Goal: Transaction & Acquisition: Book appointment/travel/reservation

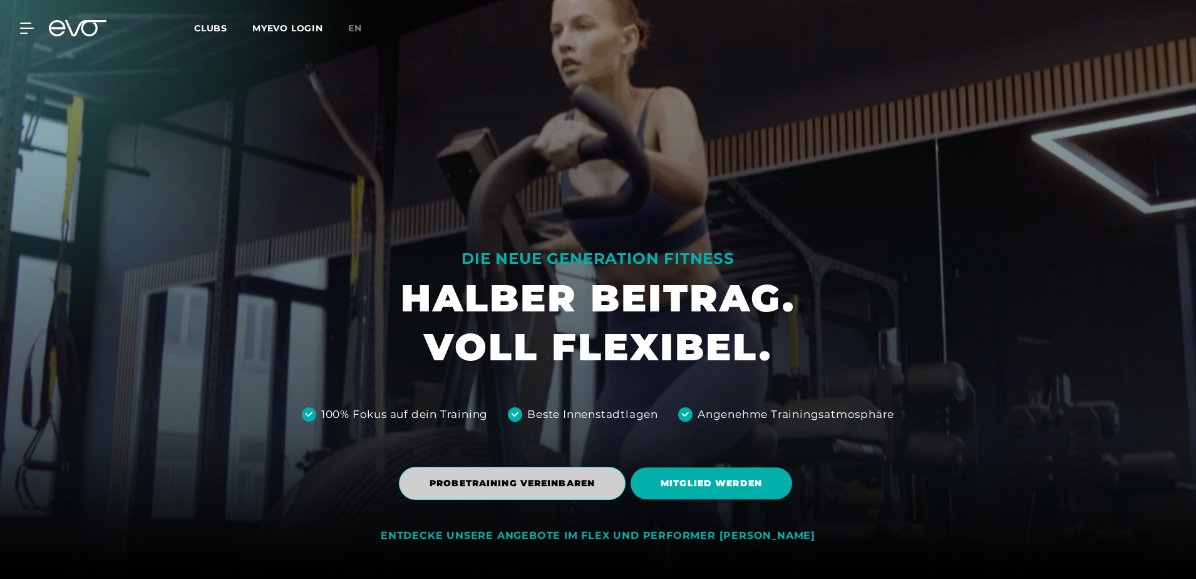
click at [583, 481] on span "PROBETRAINING VEREINBAREN" at bounding box center [512, 482] width 165 height 13
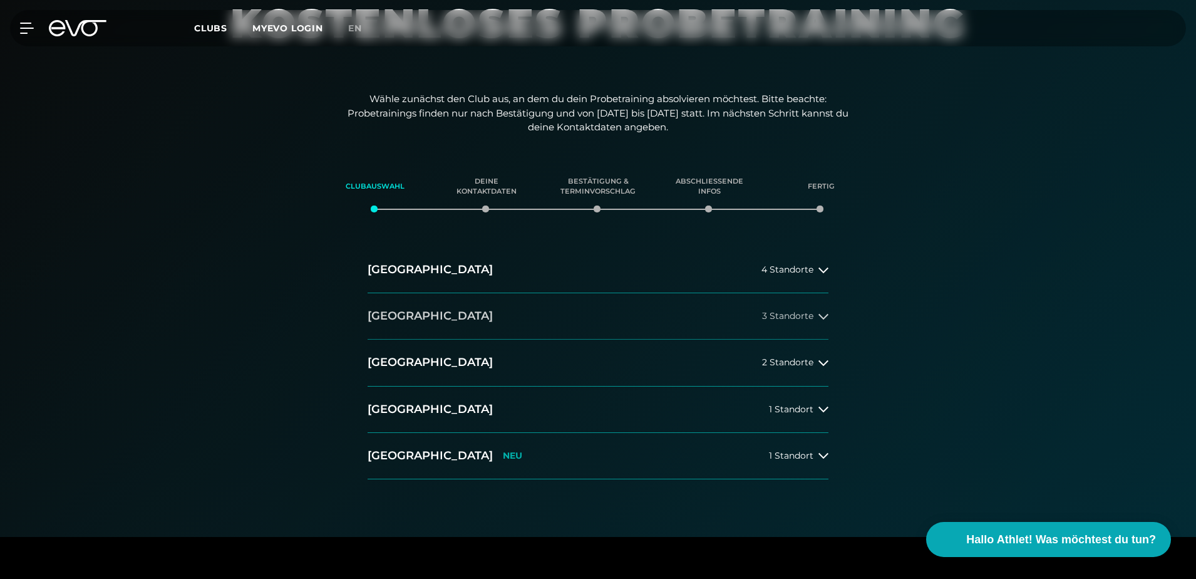
scroll to position [125, 0]
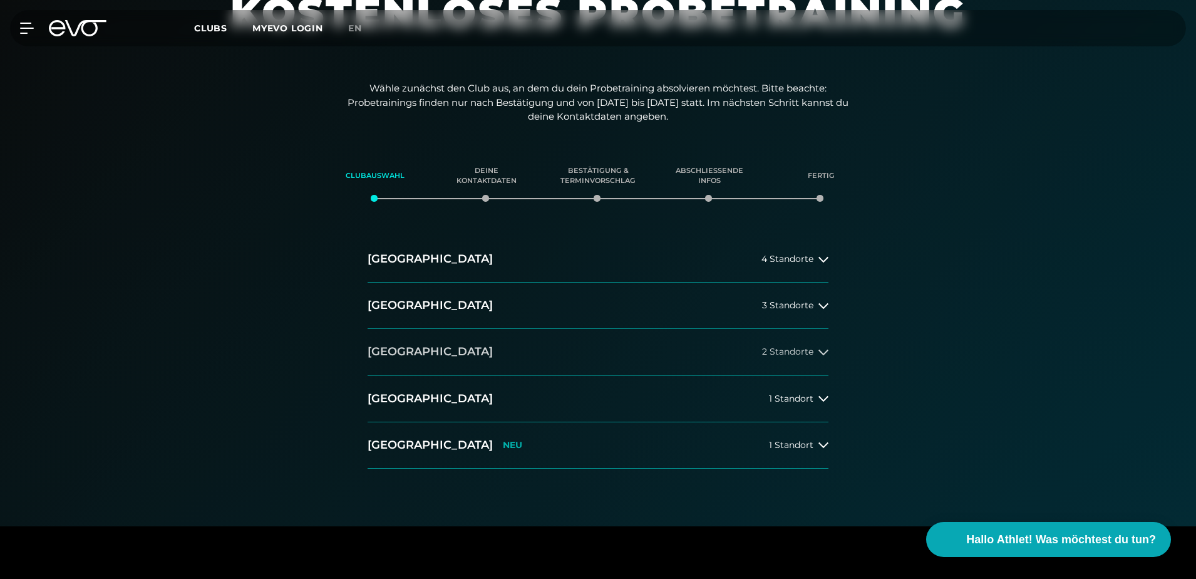
click at [591, 351] on button "[GEOGRAPHIC_DATA] 2 Standorte" at bounding box center [598, 352] width 461 height 46
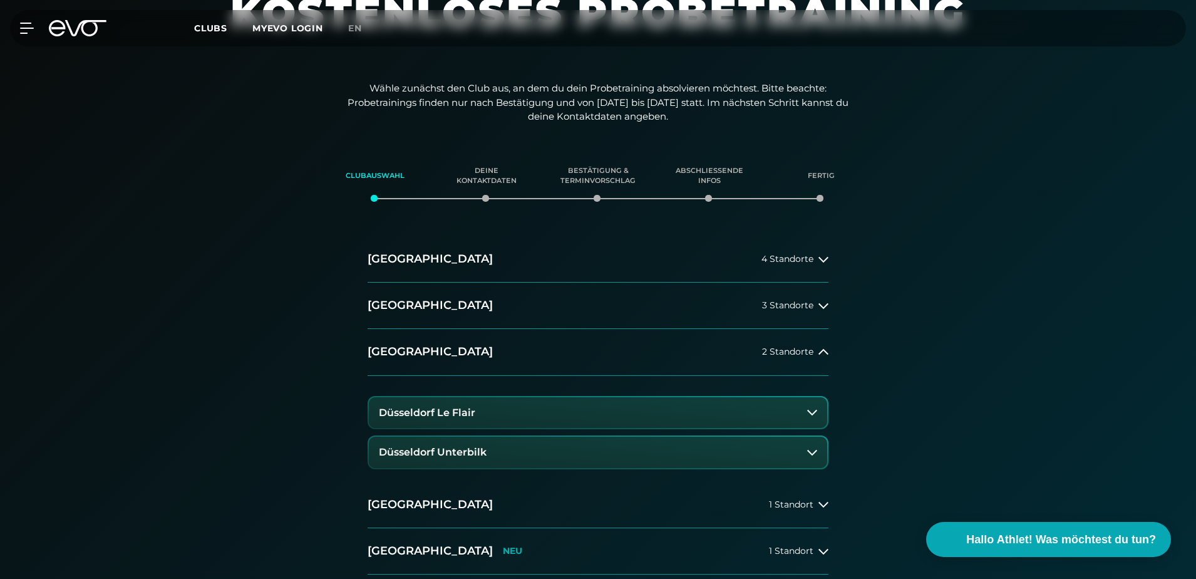
click at [525, 412] on button "Düsseldorf Le Flair" at bounding box center [598, 412] width 458 height 31
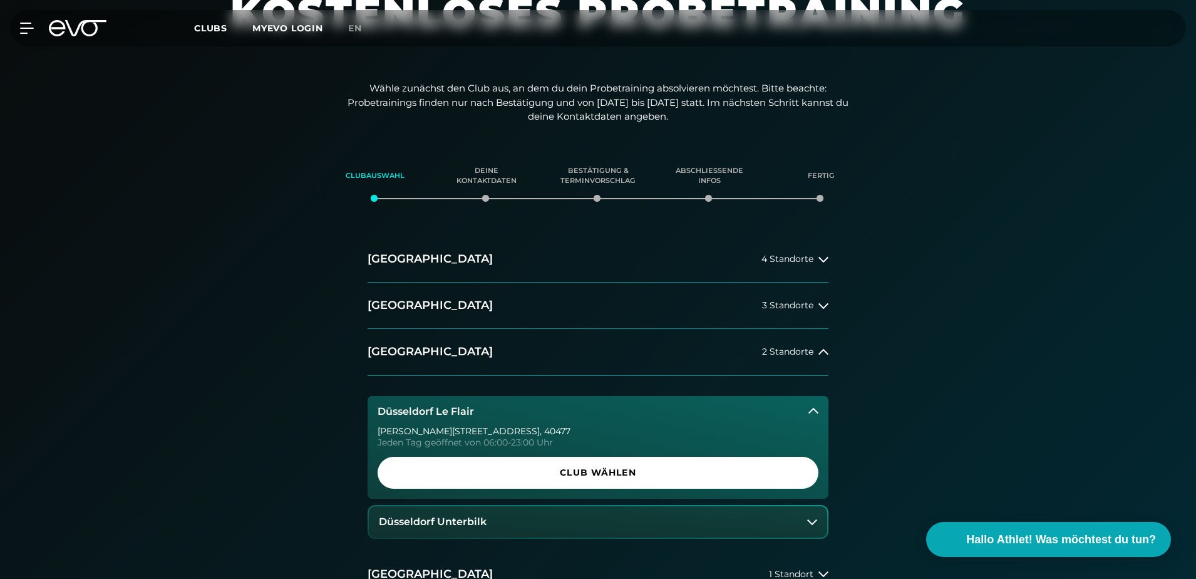
scroll to position [188, 0]
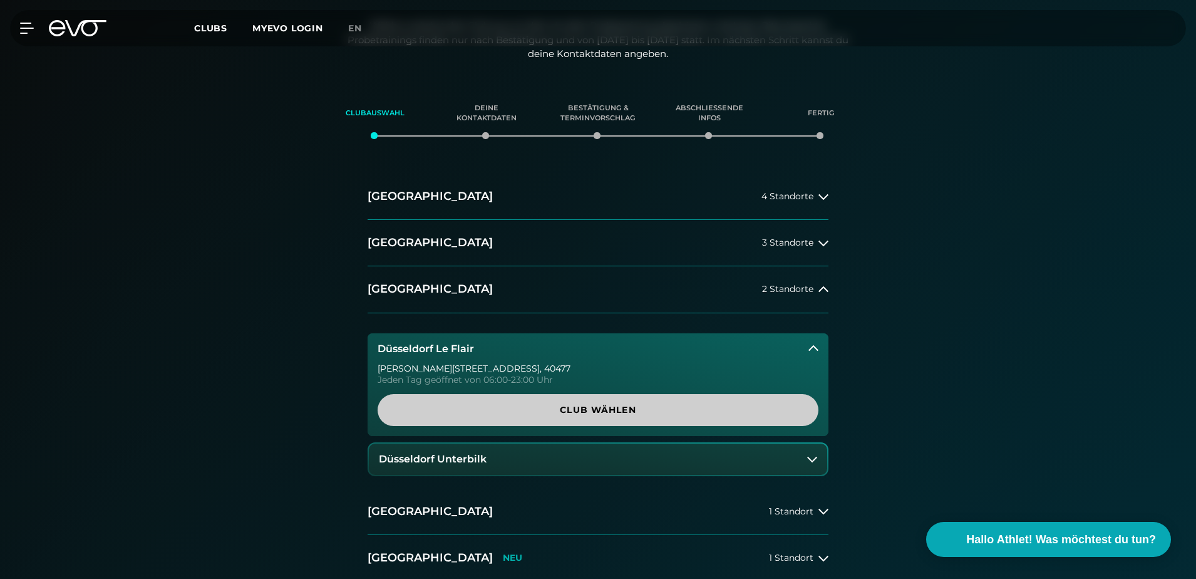
click at [527, 409] on span "Club wählen" at bounding box center [598, 409] width 381 height 13
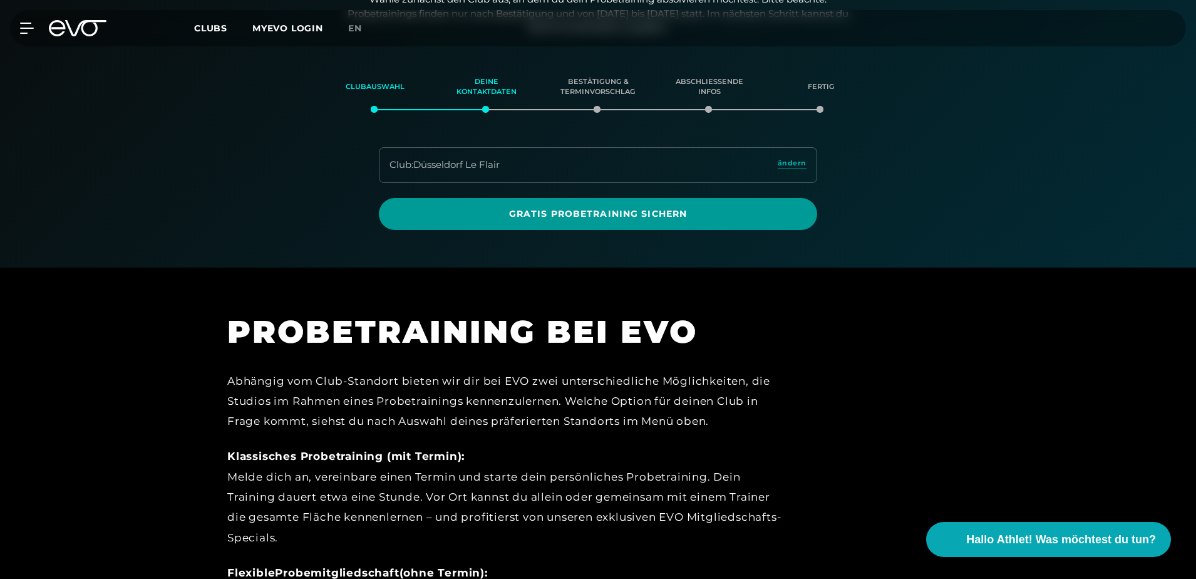
scroll to position [215, 0]
click at [502, 212] on span "Gratis Probetraining sichern" at bounding box center [598, 213] width 378 height 13
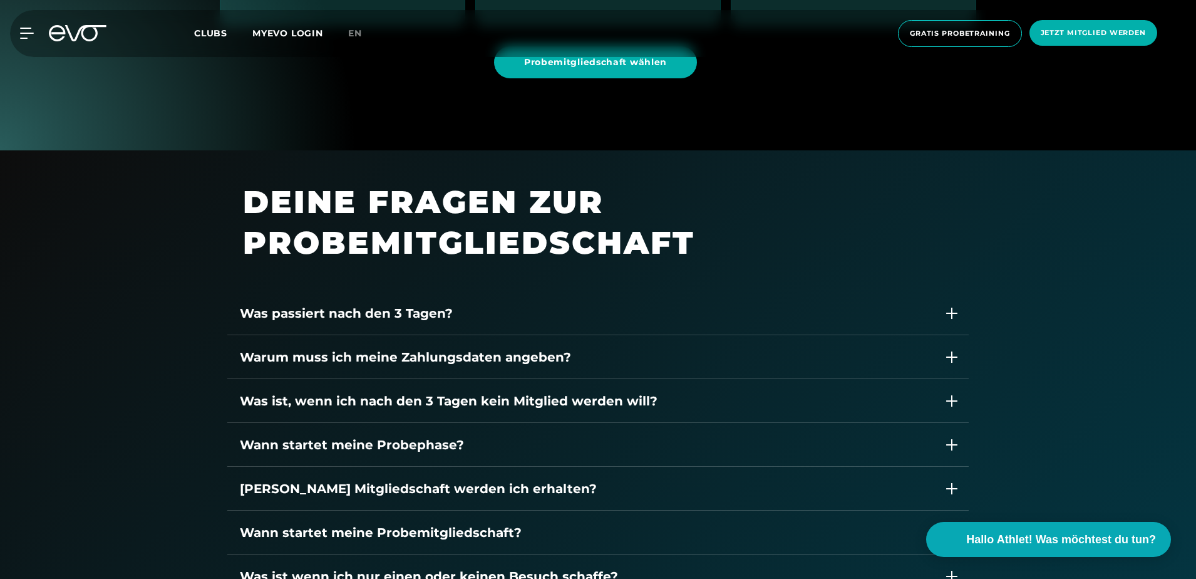
scroll to position [1628, 0]
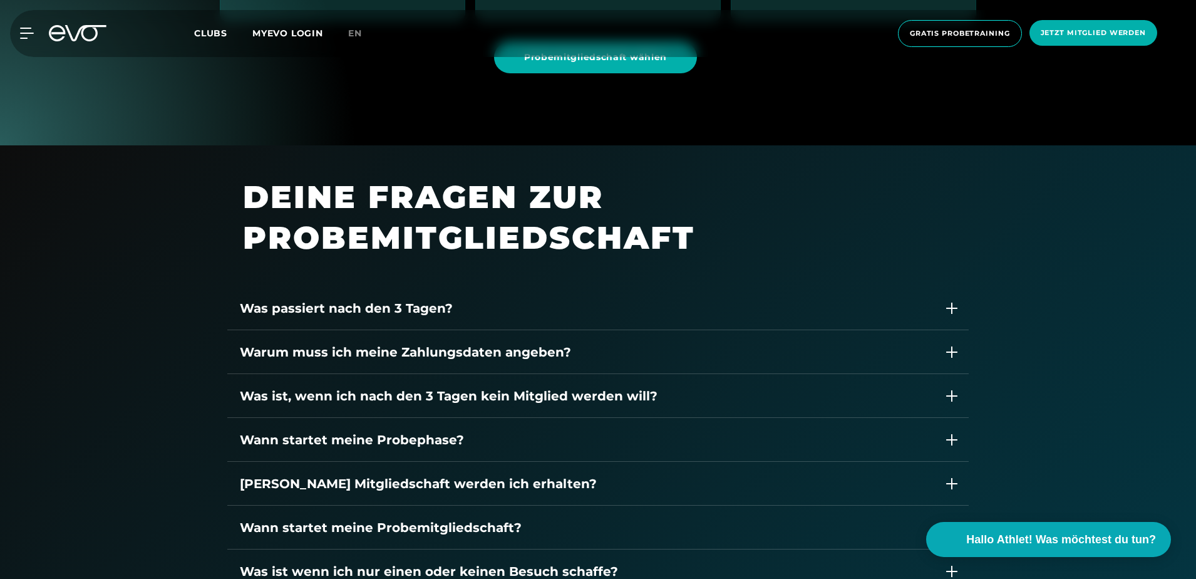
click at [600, 308] on div "Was passiert nach den 3 Tagen?" at bounding box center [586, 308] width 692 height 19
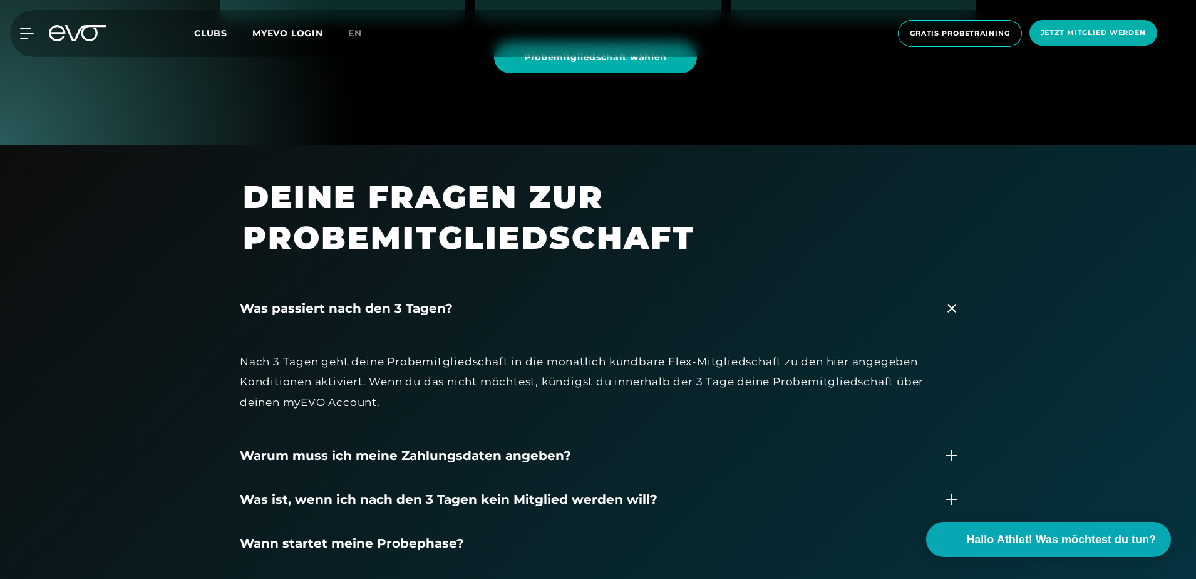
click at [600, 308] on div "Was passiert nach den 3 Tagen?" at bounding box center [586, 308] width 692 height 19
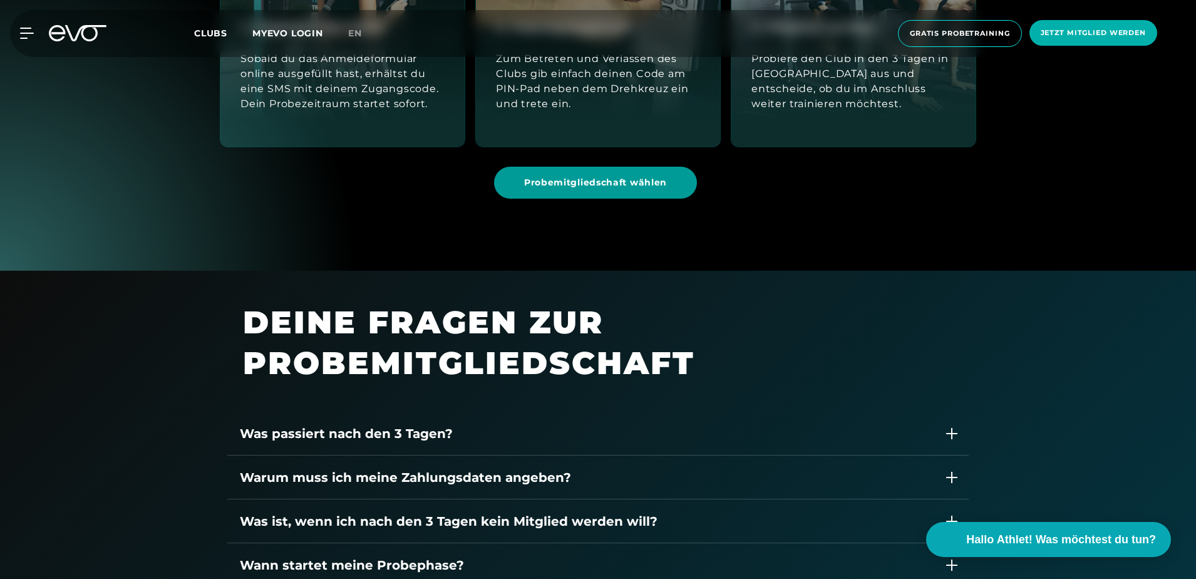
click at [619, 191] on span "Probemitgliedschaft wählen" at bounding box center [595, 183] width 203 height 32
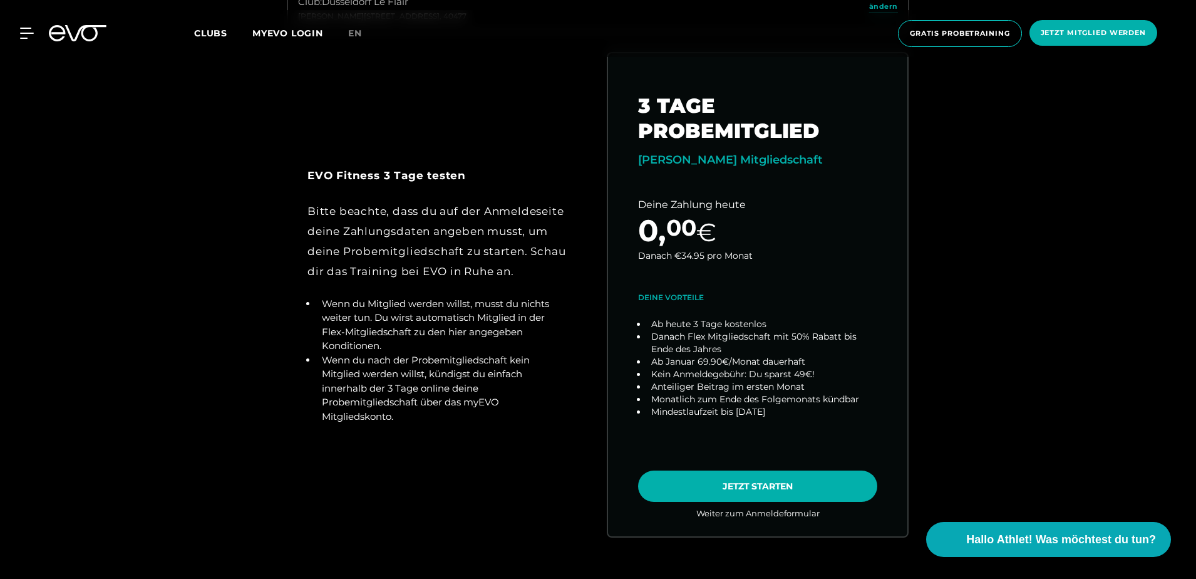
scroll to position [651, 0]
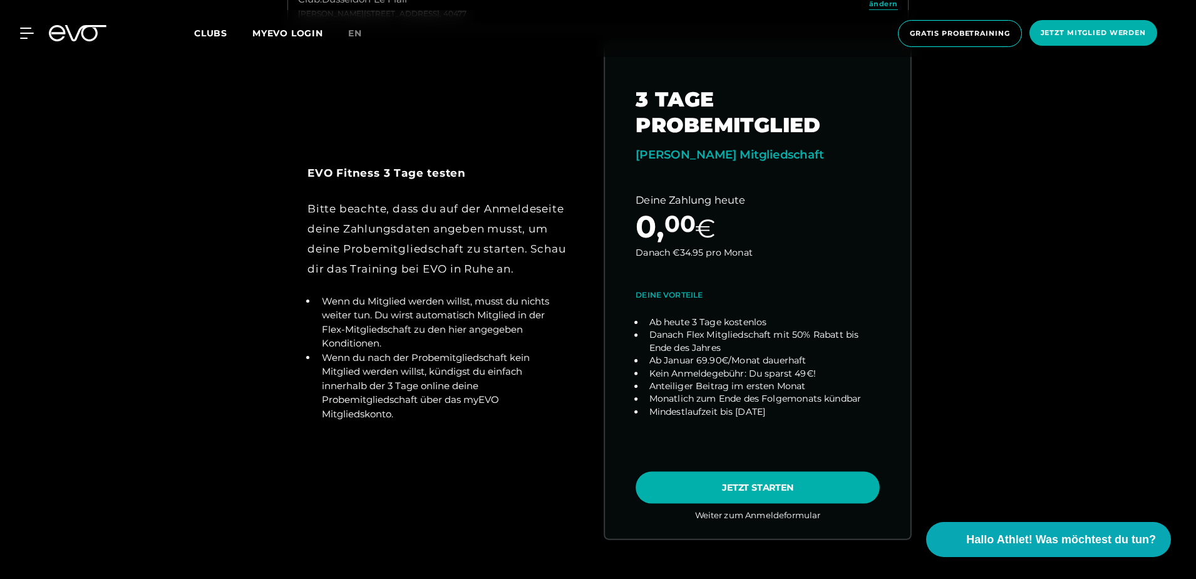
click at [754, 486] on link "choose plan" at bounding box center [758, 292] width 306 height 492
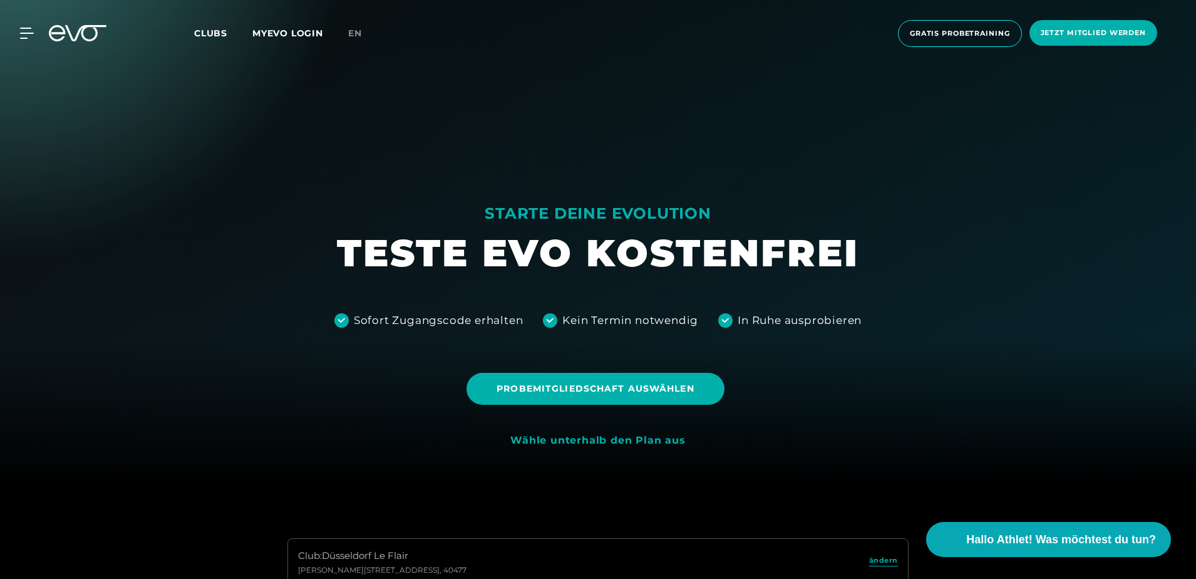
scroll to position [0, 0]
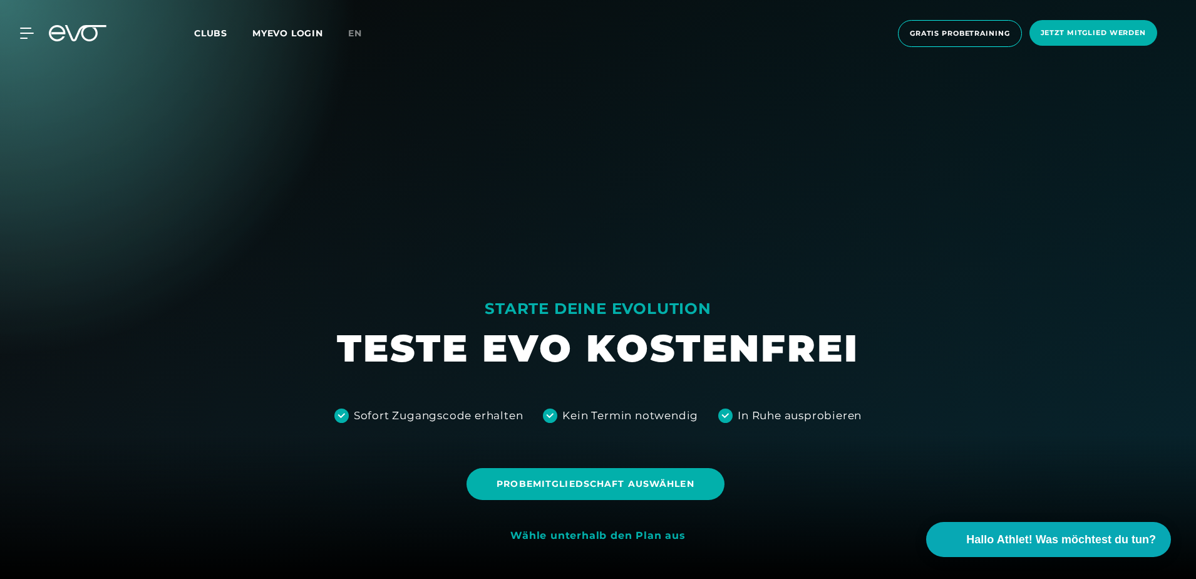
click at [203, 30] on span "Clubs" at bounding box center [210, 33] width 33 height 11
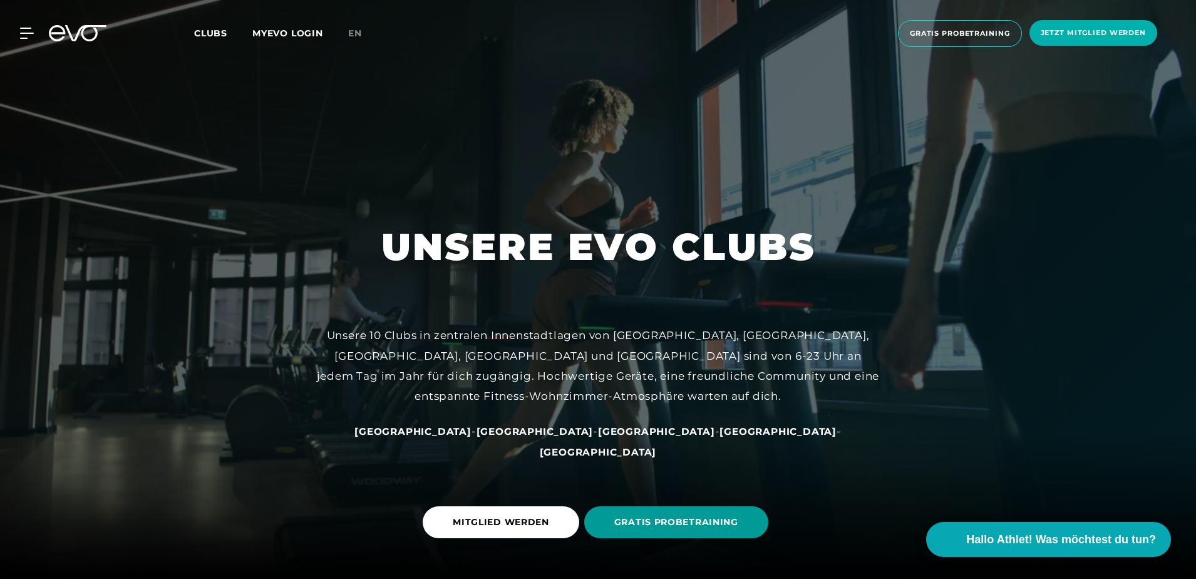
click at [672, 527] on span "GRATIS PROBETRAINING" at bounding box center [676, 521] width 124 height 13
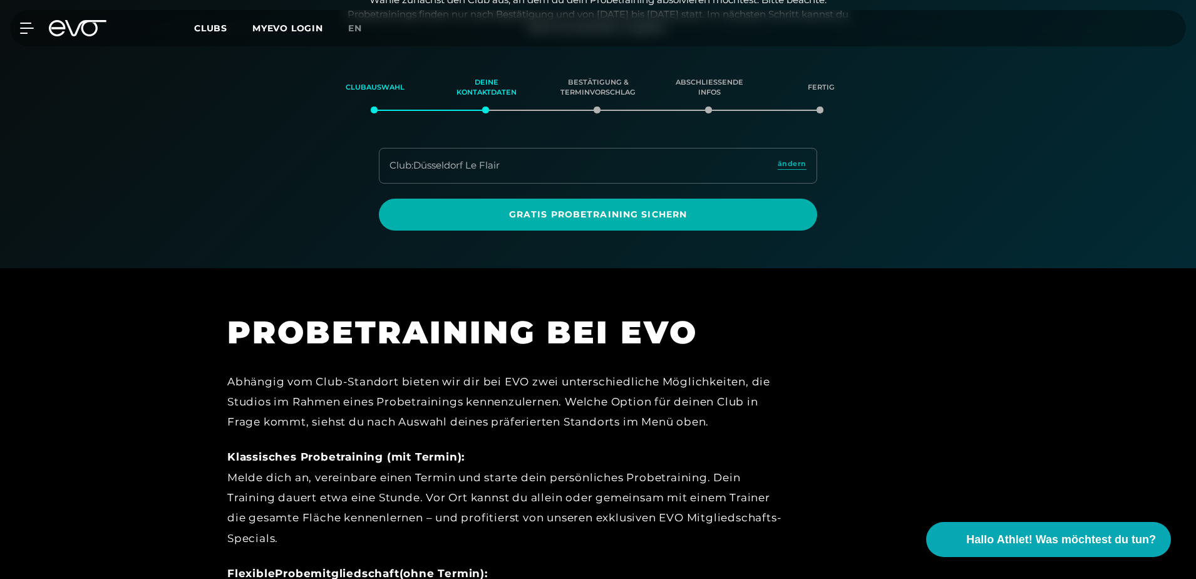
scroll to position [215, 0]
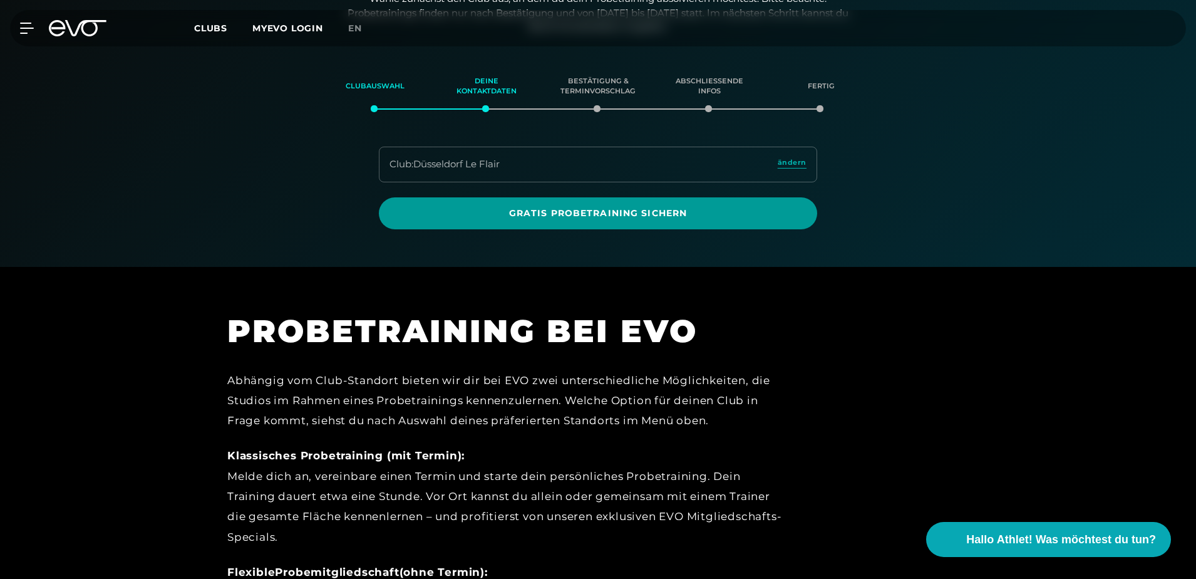
click at [610, 217] on span "Gratis Probetraining sichern" at bounding box center [598, 213] width 378 height 13
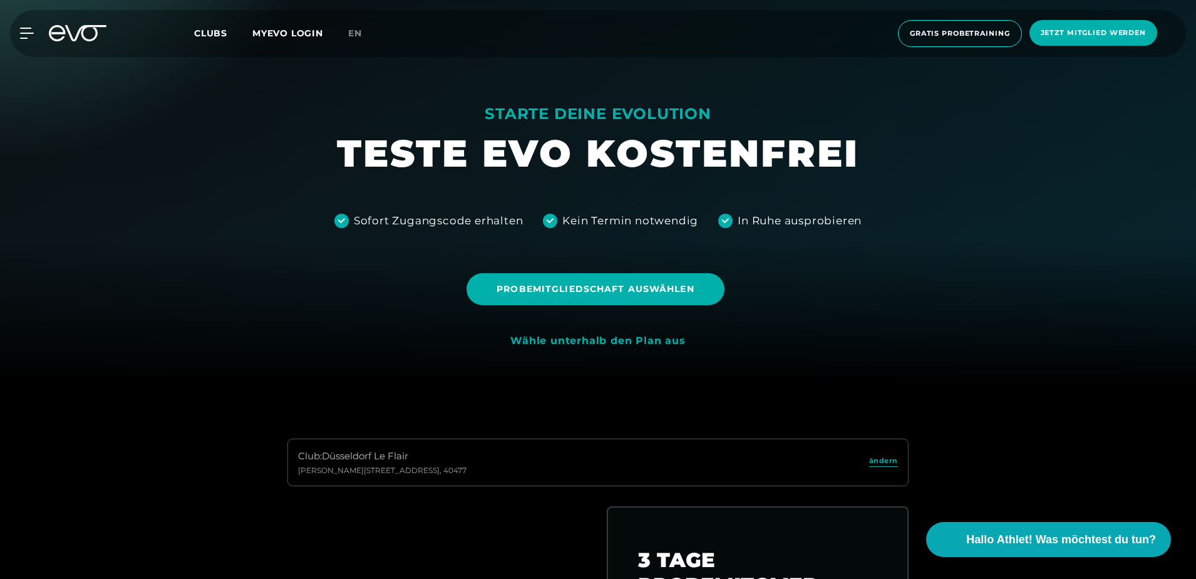
scroll to position [250, 0]
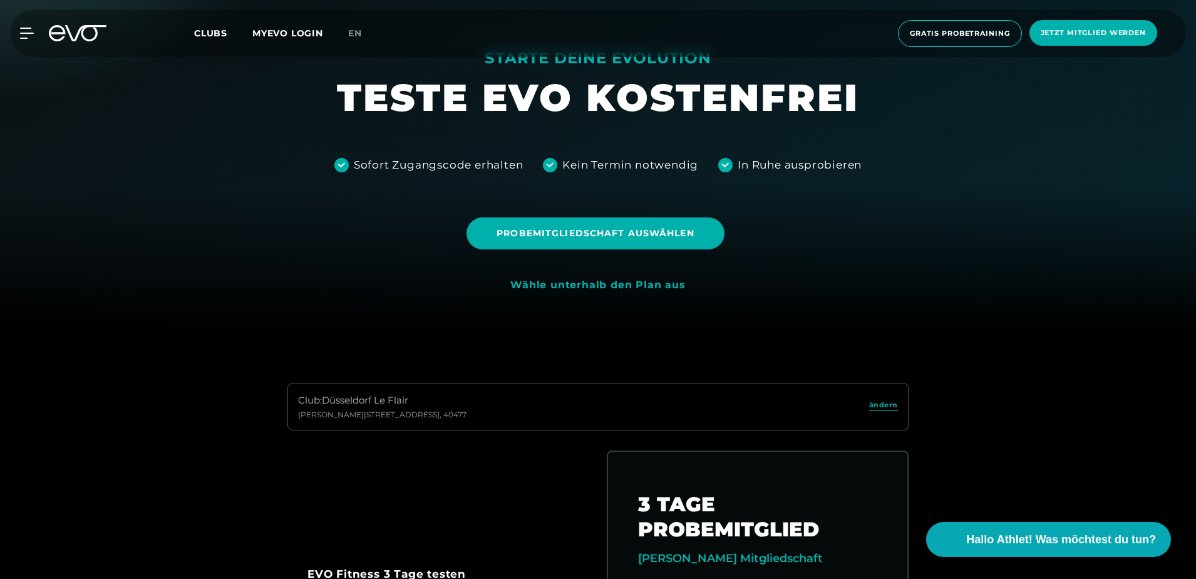
click at [569, 286] on div "Wähle unterhalb den Plan aus" at bounding box center [597, 285] width 175 height 13
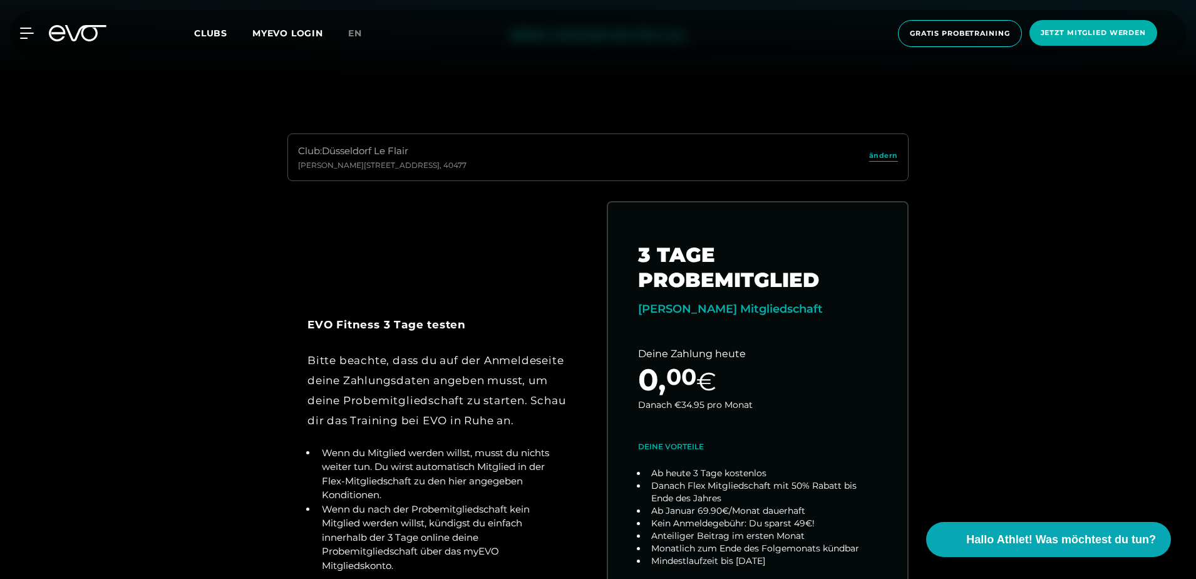
scroll to position [501, 0]
click at [538, 165] on div "Club : [GEOGRAPHIC_DATA] Le Flair [PERSON_NAME][STREET_ADDRESS]" at bounding box center [597, 156] width 621 height 48
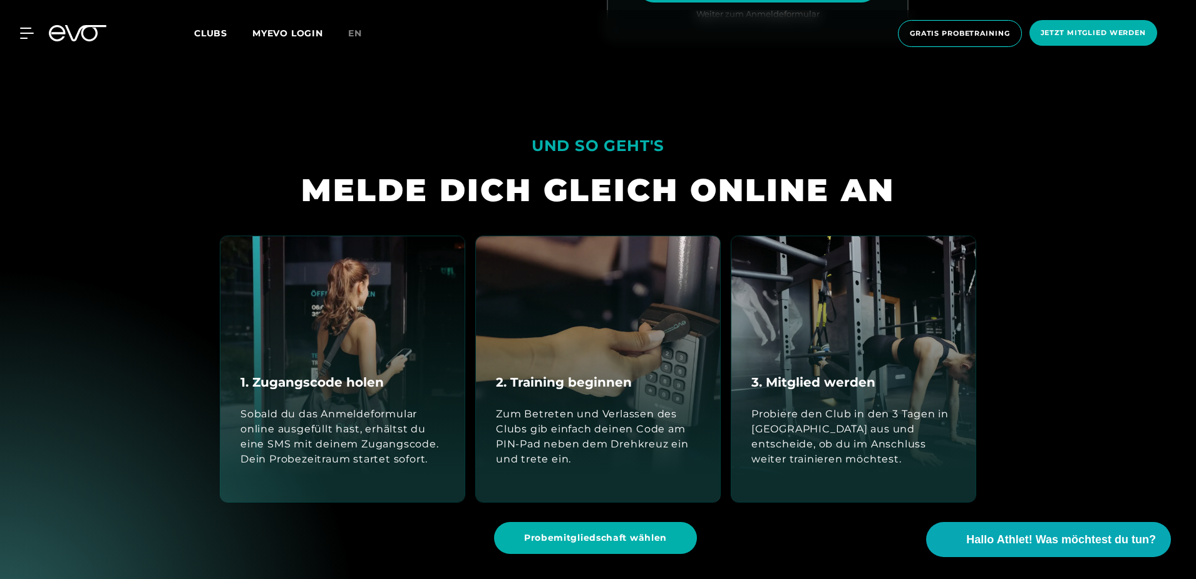
scroll to position [1190, 0]
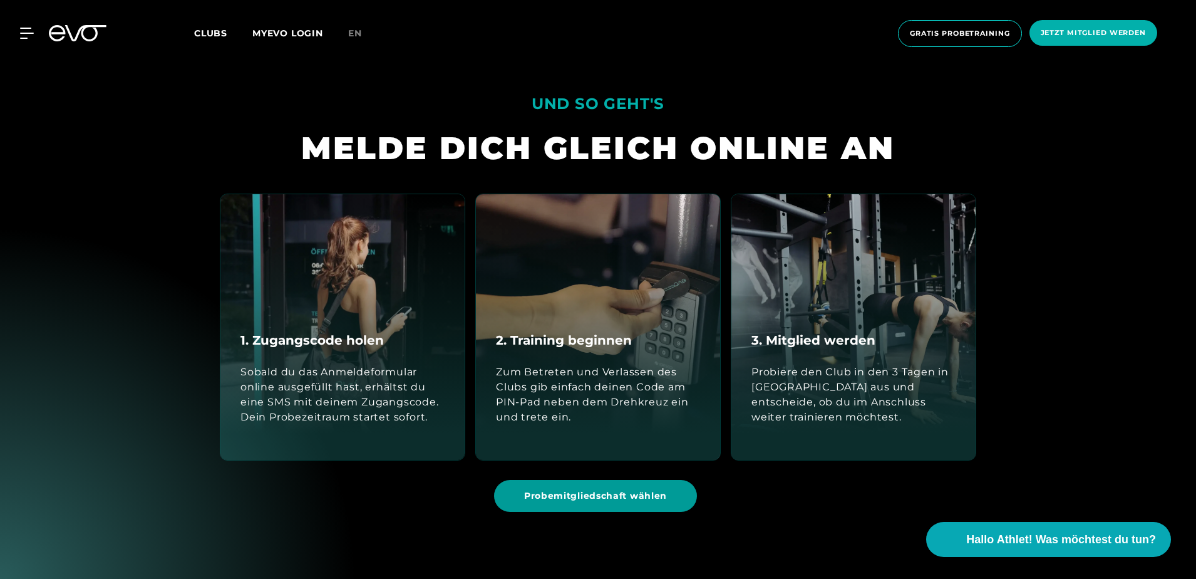
click at [590, 488] on span "Probemitgliedschaft wählen" at bounding box center [595, 496] width 203 height 32
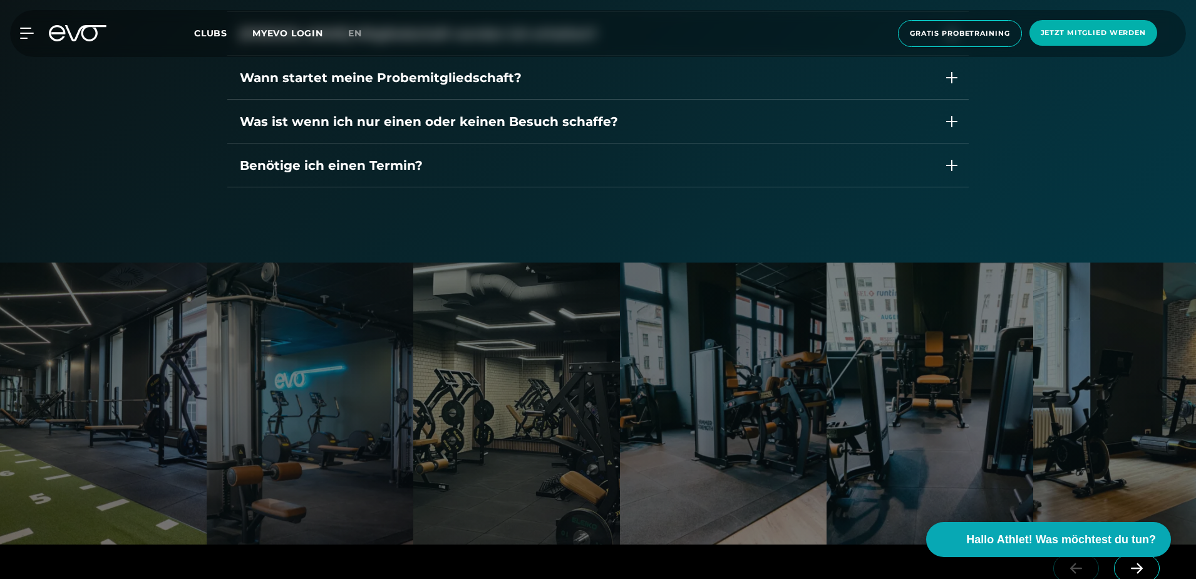
scroll to position [2249, 0]
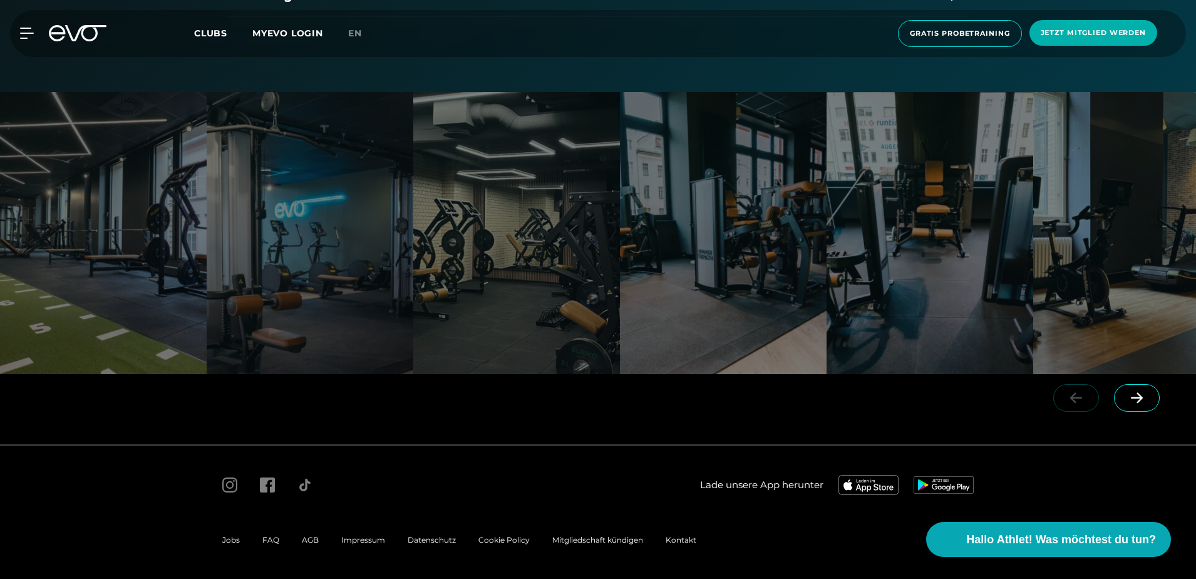
click at [1151, 403] on span at bounding box center [1137, 398] width 46 height 28
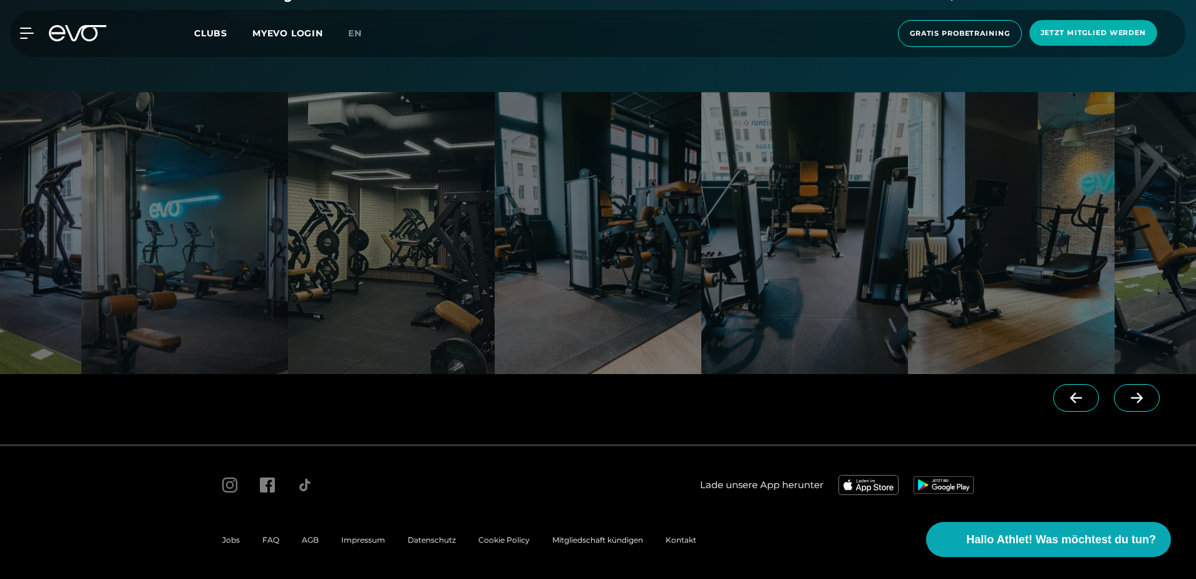
click at [1146, 402] on icon at bounding box center [1137, 397] width 22 height 11
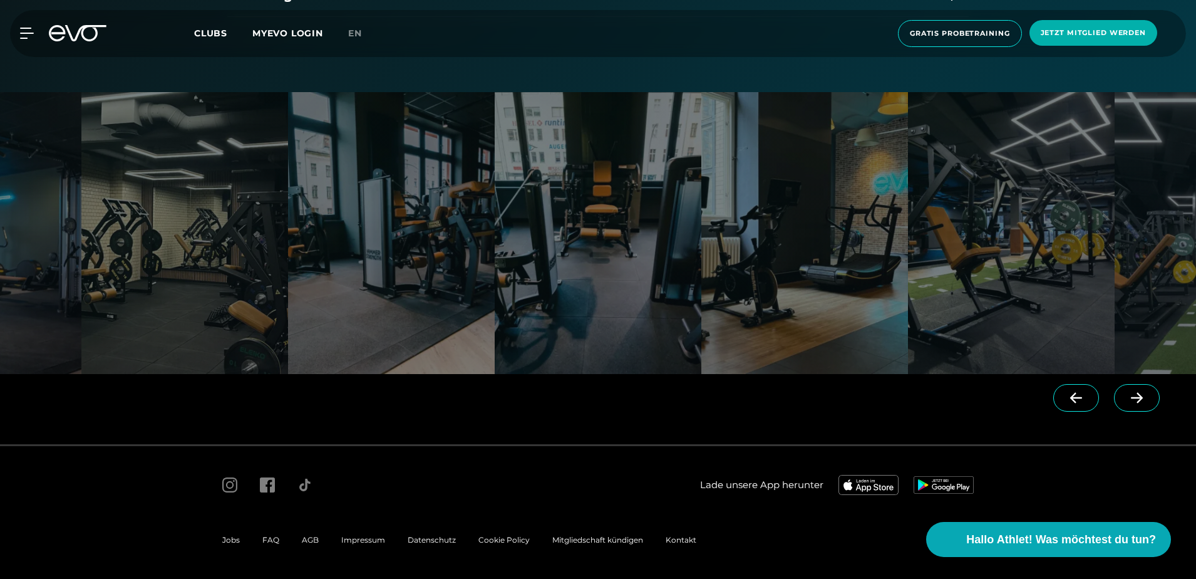
click at [1146, 402] on icon at bounding box center [1137, 397] width 22 height 11
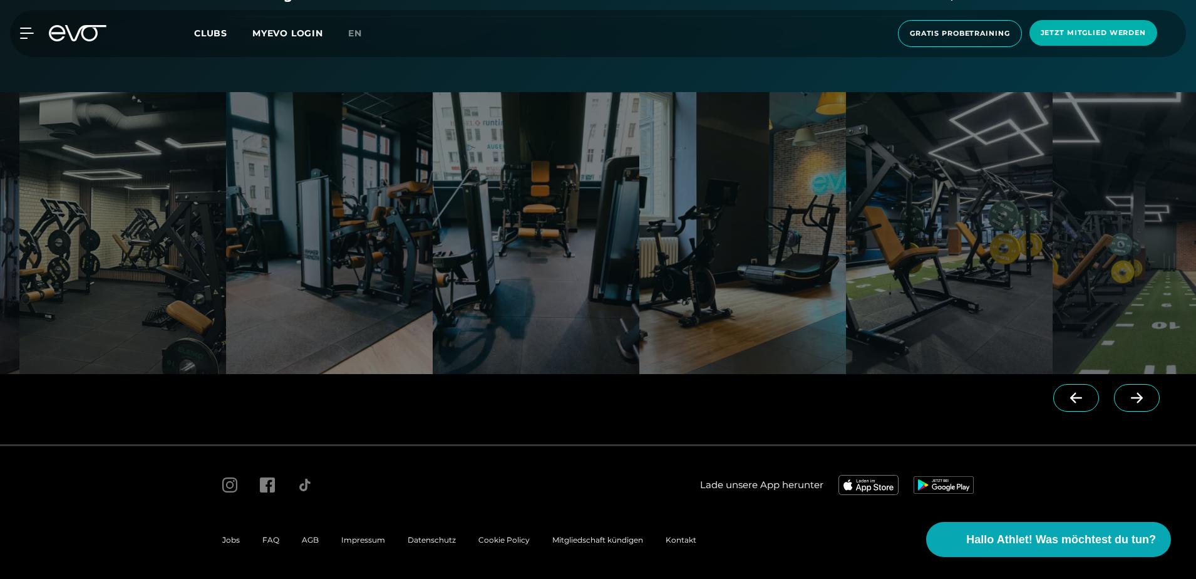
click at [1146, 402] on icon at bounding box center [1137, 397] width 22 height 11
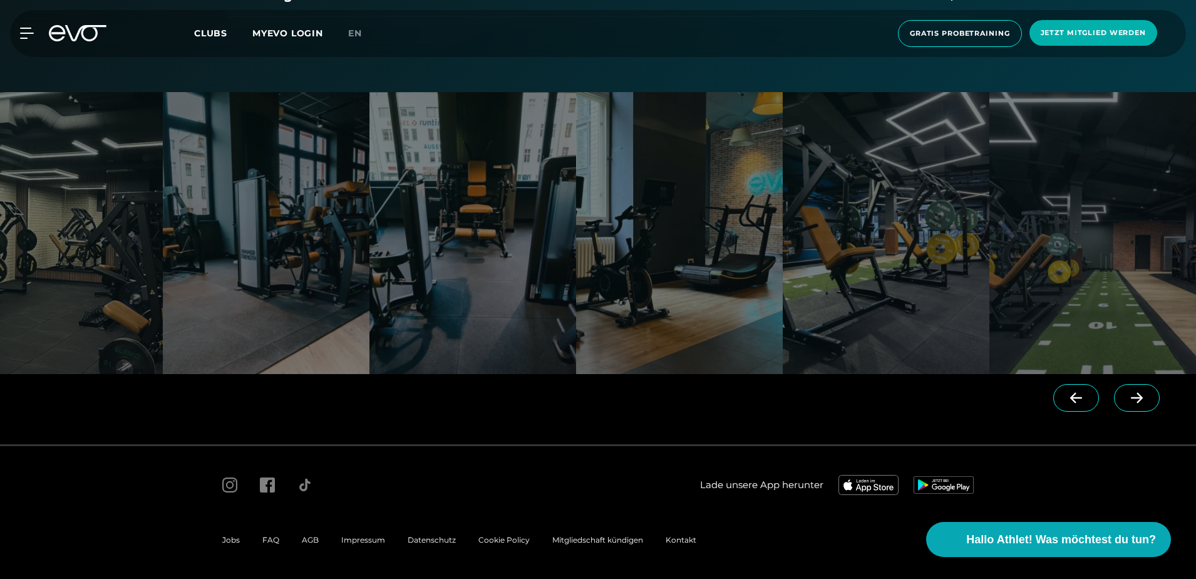
click at [1146, 402] on icon at bounding box center [1137, 397] width 22 height 11
click at [1146, 402] on div at bounding box center [1109, 409] width 174 height 70
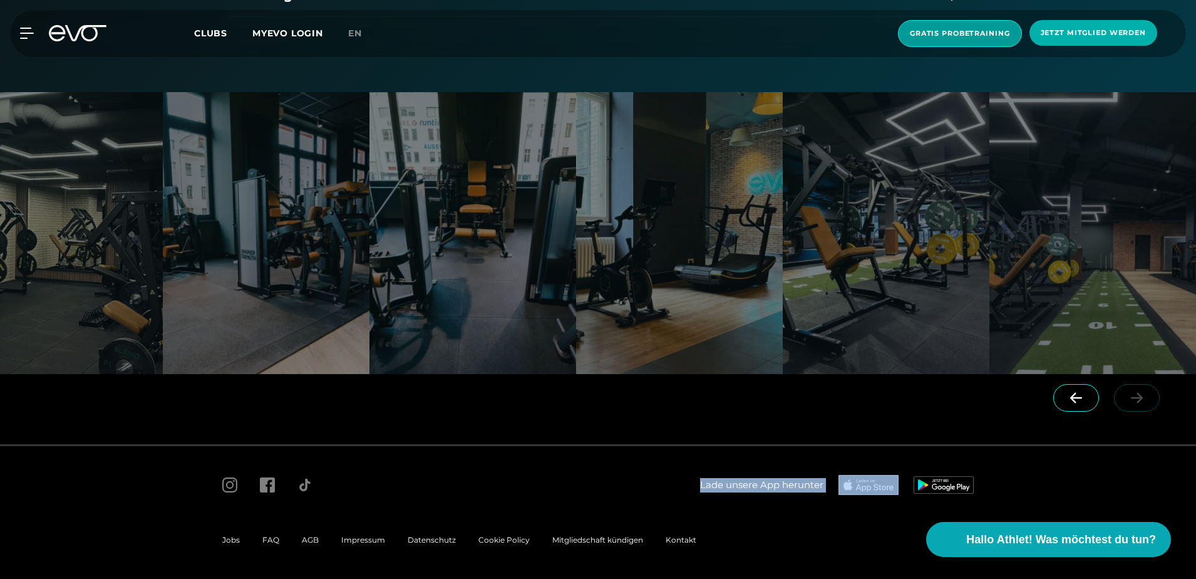
click at [971, 35] on span "Gratis Probetraining" at bounding box center [960, 33] width 100 height 11
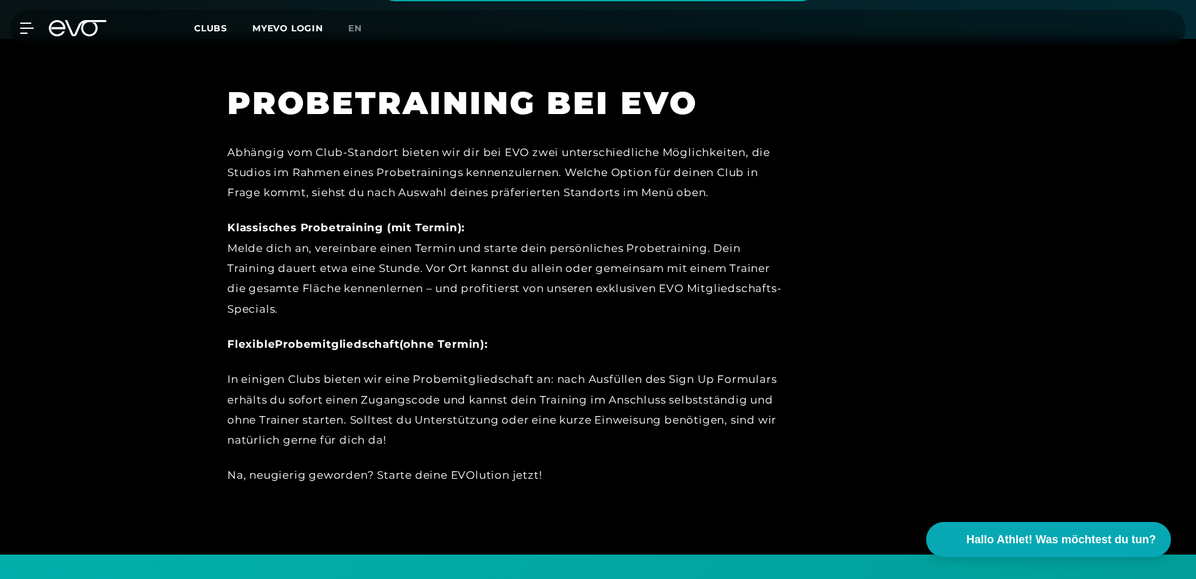
scroll to position [716, 0]
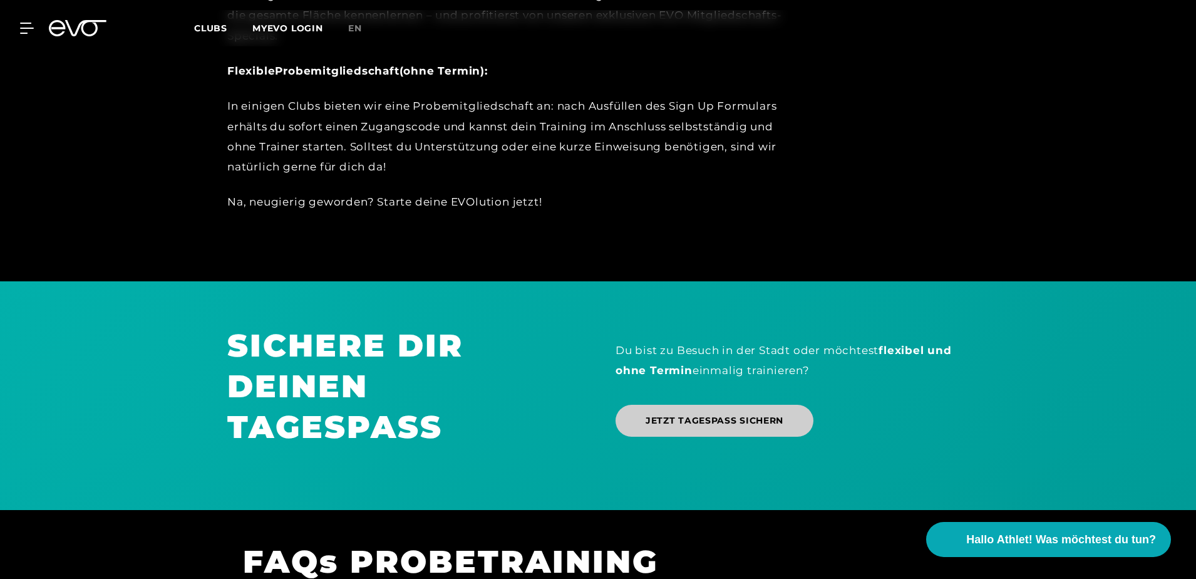
click at [733, 420] on span "JETZT TAGESPASS SICHERN" at bounding box center [715, 420] width 138 height 13
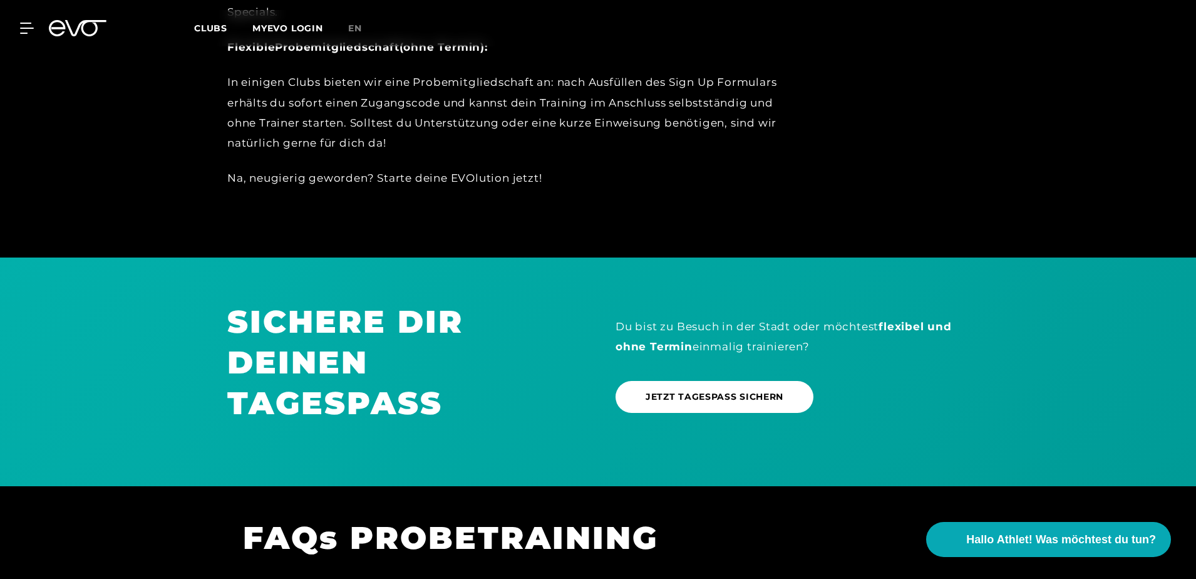
scroll to position [1154, 0]
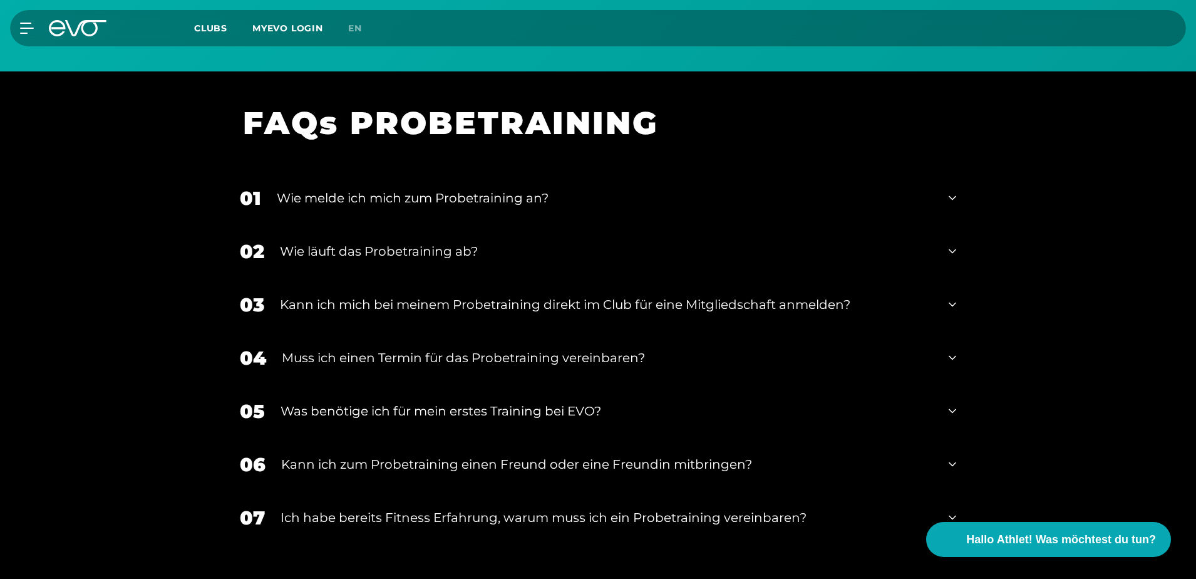
click at [554, 195] on div "Wie melde ich mich zum Probetraining an?" at bounding box center [605, 197] width 656 height 19
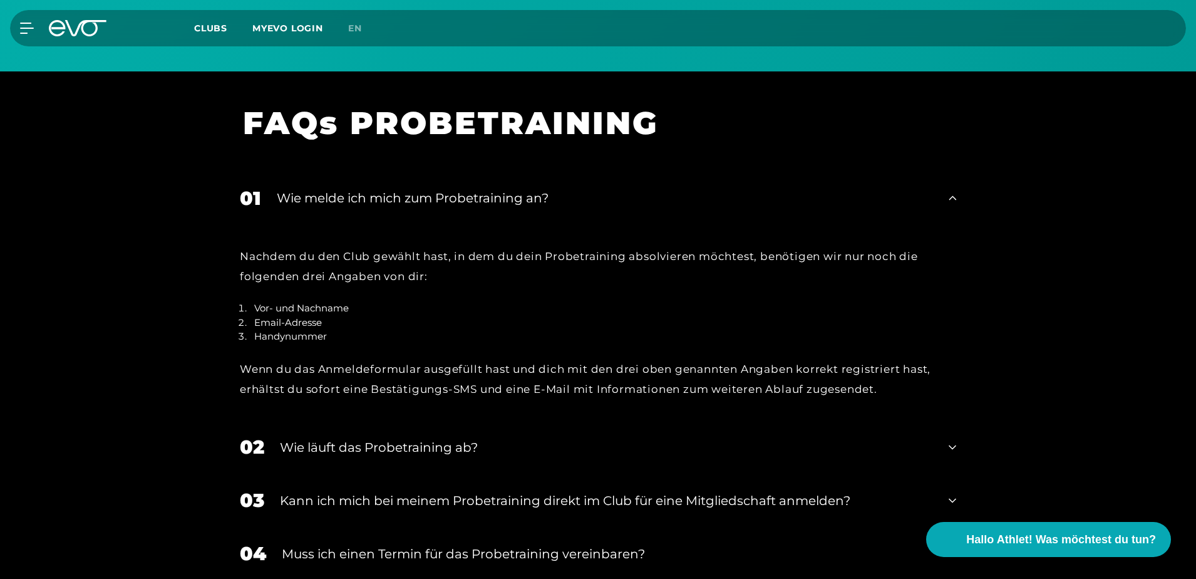
click at [554, 195] on div "Wie melde ich mich zum Probetraining an?" at bounding box center [605, 197] width 656 height 19
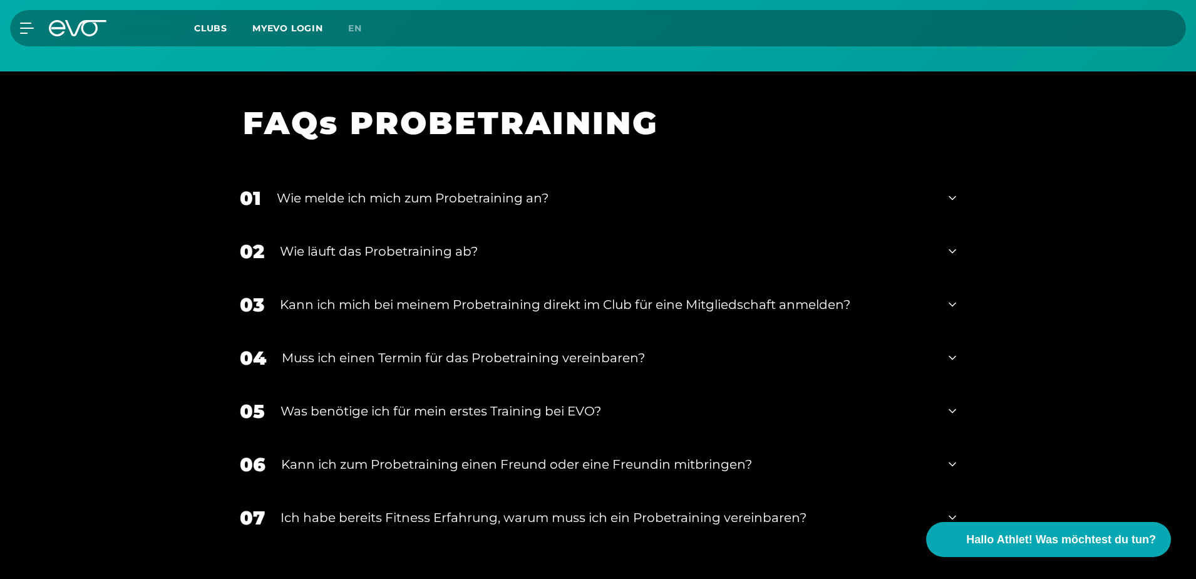
click at [500, 252] on div "Wie läuft das Probetraining ab?" at bounding box center [606, 251] width 653 height 19
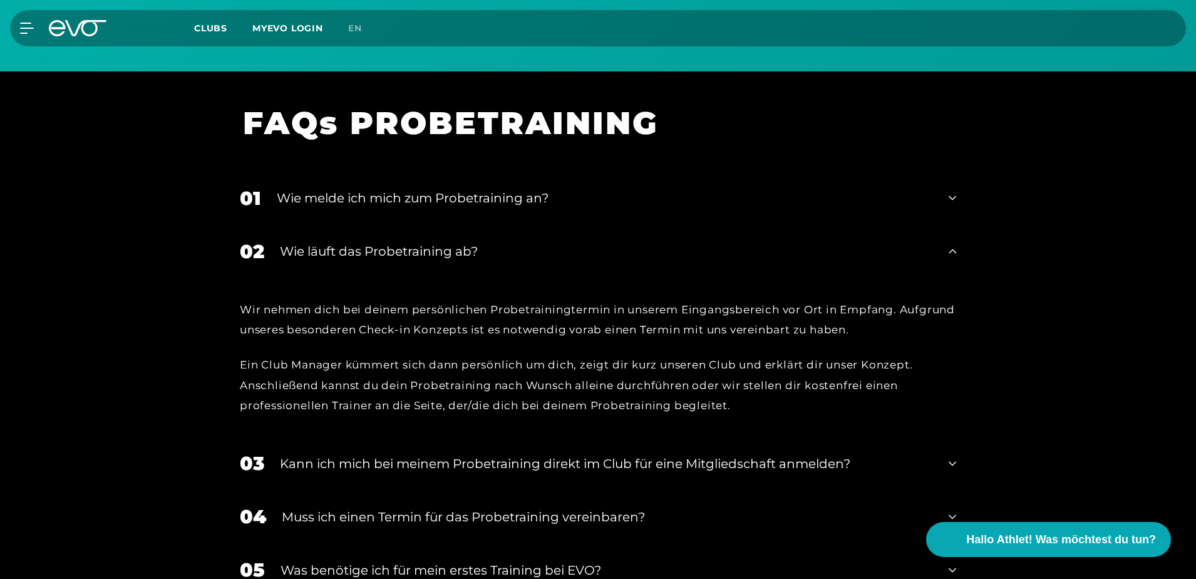
click at [393, 247] on div "Wie läuft das Probetraining ab?" at bounding box center [606, 251] width 653 height 19
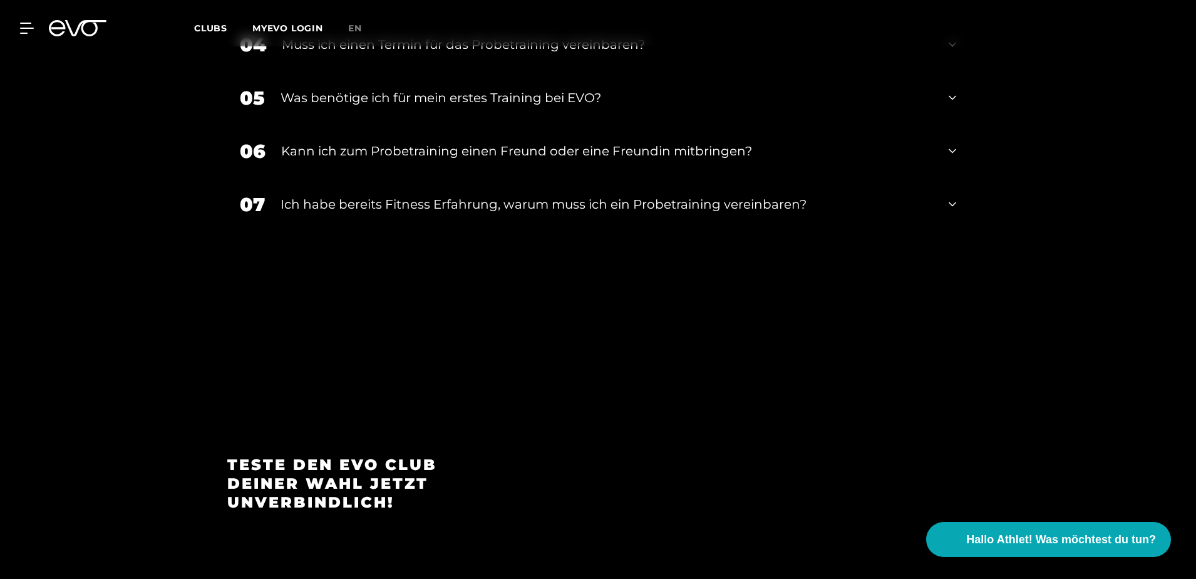
scroll to position [1717, 0]
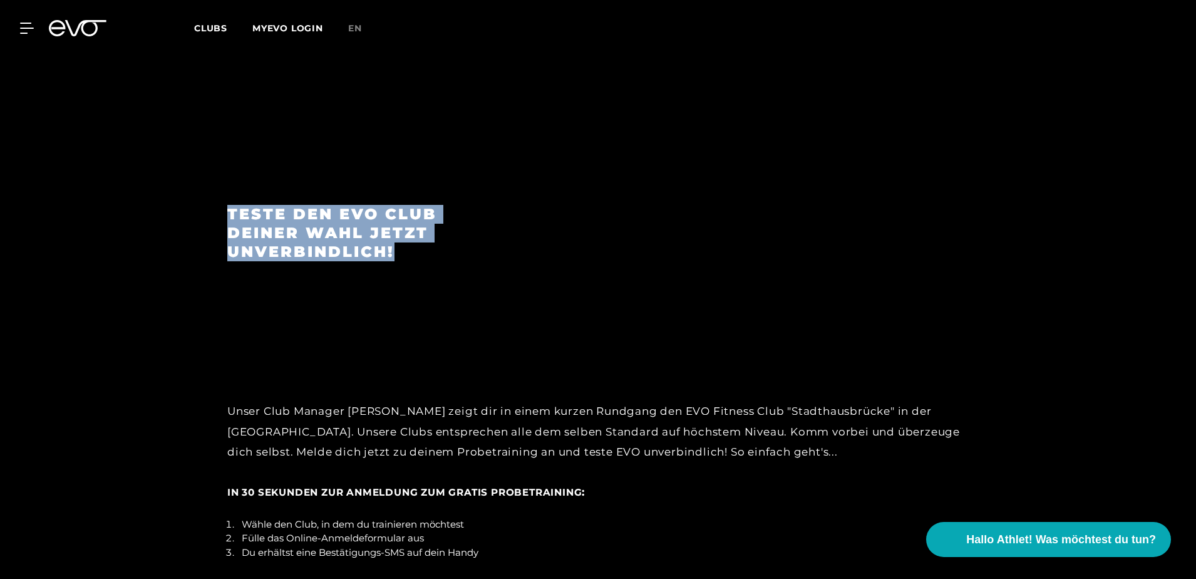
drag, startPoint x: 407, startPoint y: 250, endPoint x: 192, endPoint y: 192, distance: 222.5
click at [192, 192] on div "Teste den EVO Club deiner [PERSON_NAME] jetzt unverbindlich! Unser Club Manager…" at bounding box center [598, 357] width 1196 height 602
click at [313, 308] on div "Teste den EVO Club deiner Wahl jetzt unverbindlich!" at bounding box center [339, 243] width 259 height 286
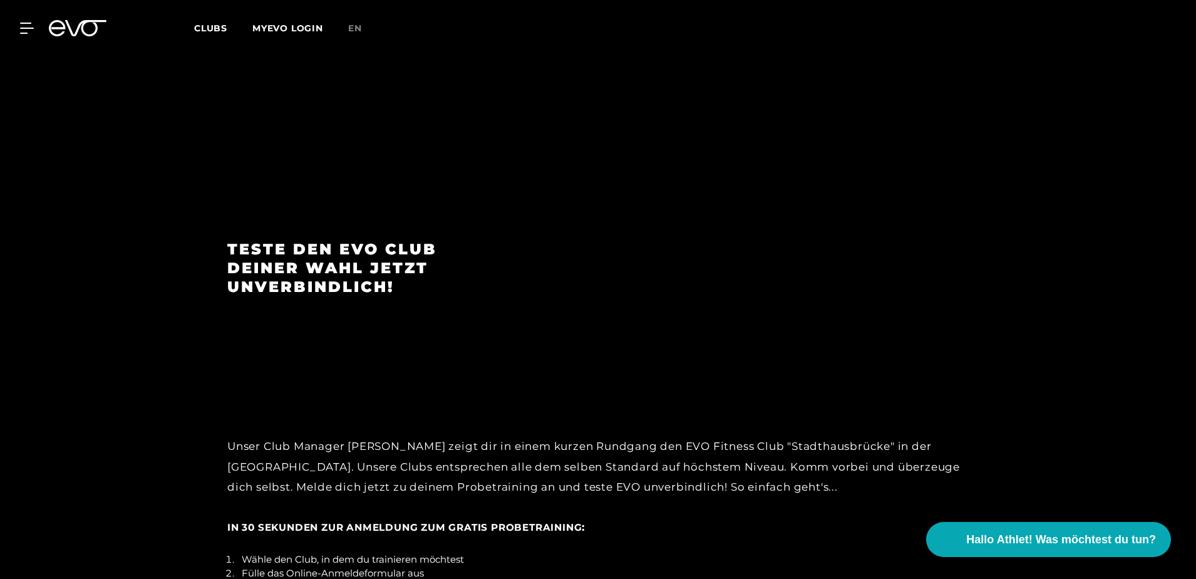
scroll to position [1681, 0]
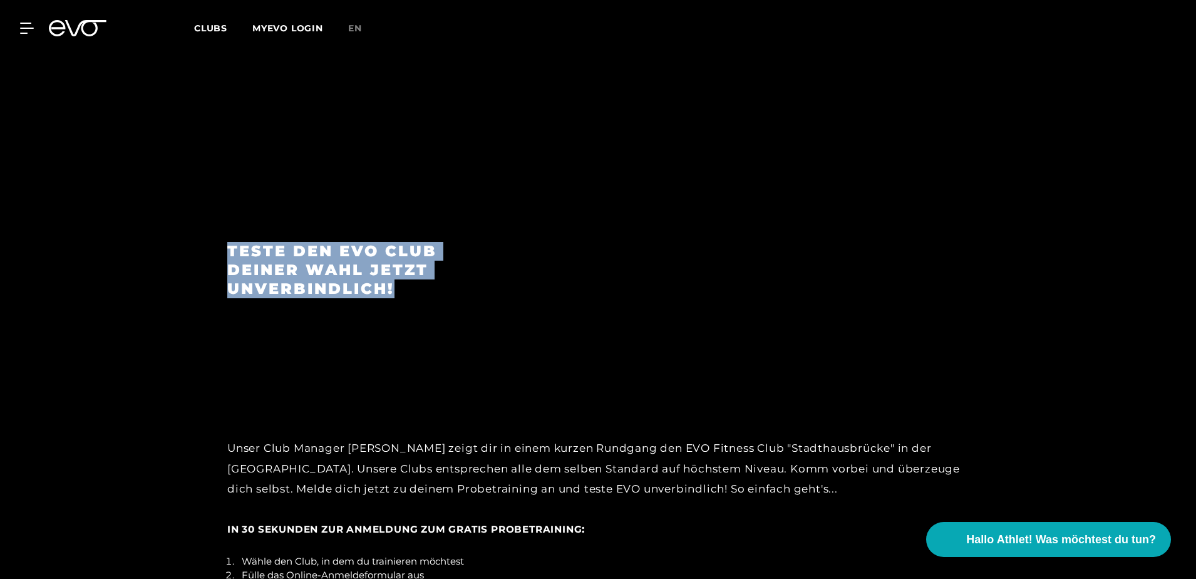
drag, startPoint x: 227, startPoint y: 249, endPoint x: 394, endPoint y: 292, distance: 172.8
click at [394, 292] on div "Teste den EVO Club deiner Wahl jetzt unverbindlich!" at bounding box center [339, 279] width 259 height 286
drag, startPoint x: 394, startPoint y: 292, endPoint x: 408, endPoint y: 346, distance: 55.6
click at [408, 346] on div "Teste den EVO Club deiner Wahl jetzt unverbindlich!" at bounding box center [339, 279] width 259 height 286
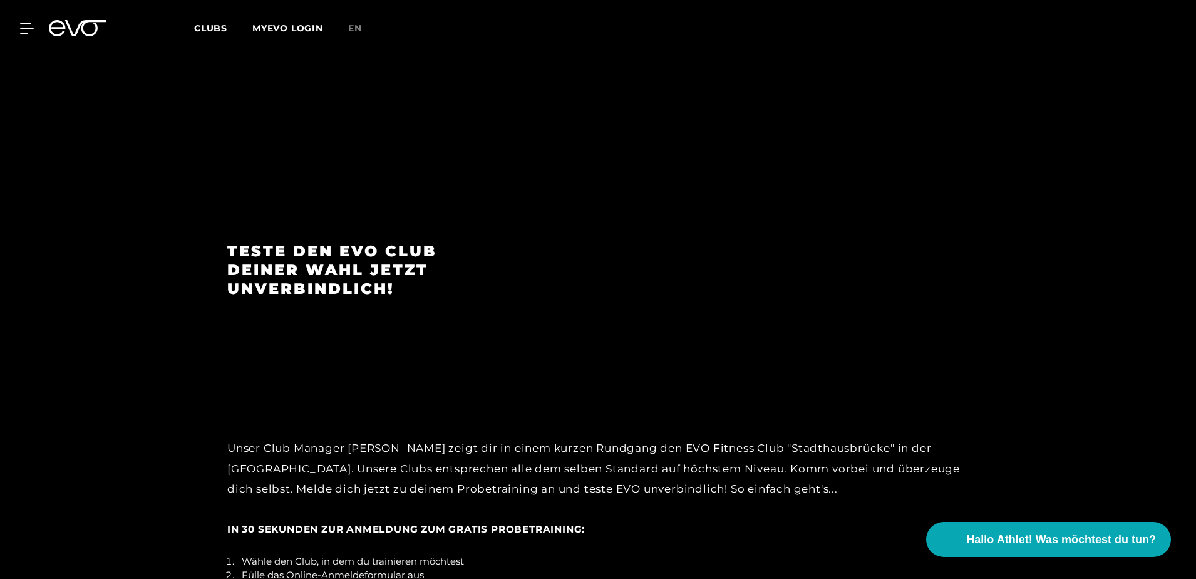
click at [215, 28] on span "Clubs" at bounding box center [210, 28] width 33 height 11
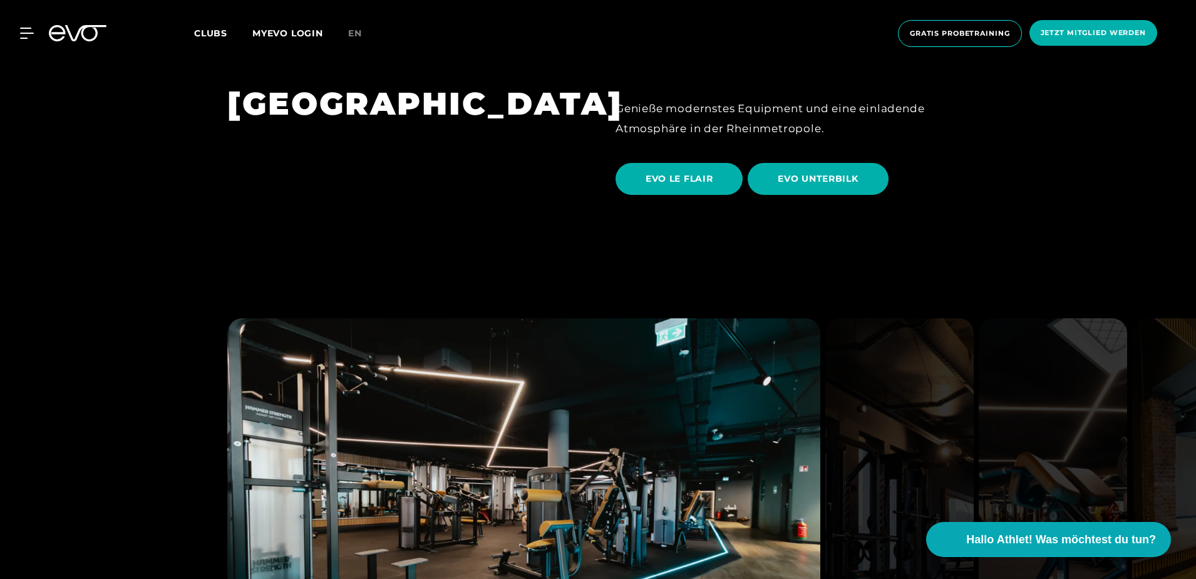
scroll to position [2191, 0]
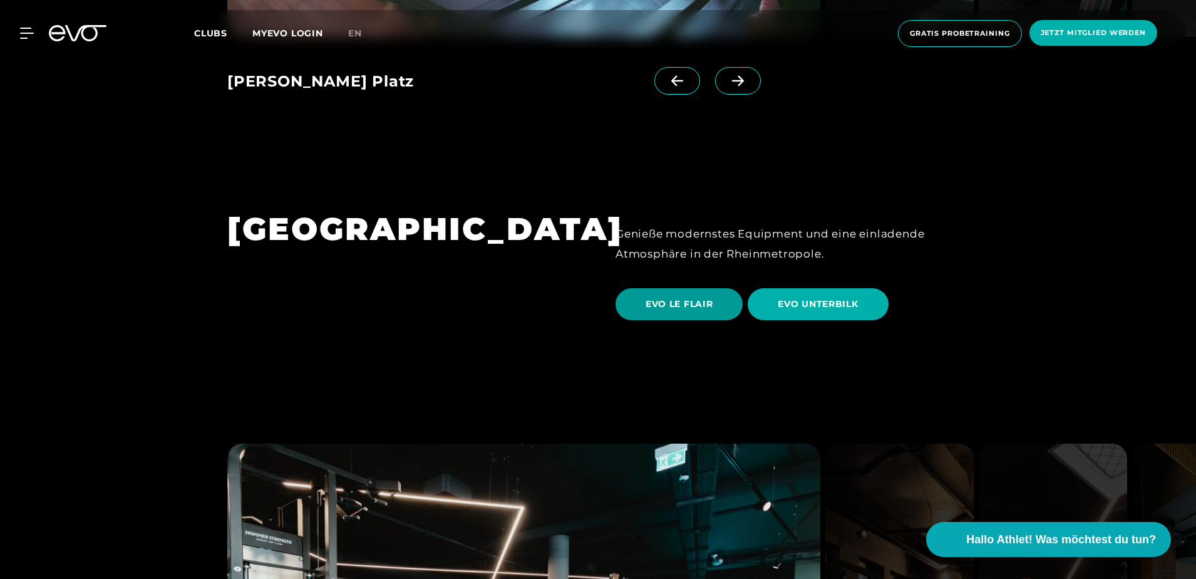
click at [699, 297] on span "EVO LE FLAIR" at bounding box center [679, 303] width 67 height 13
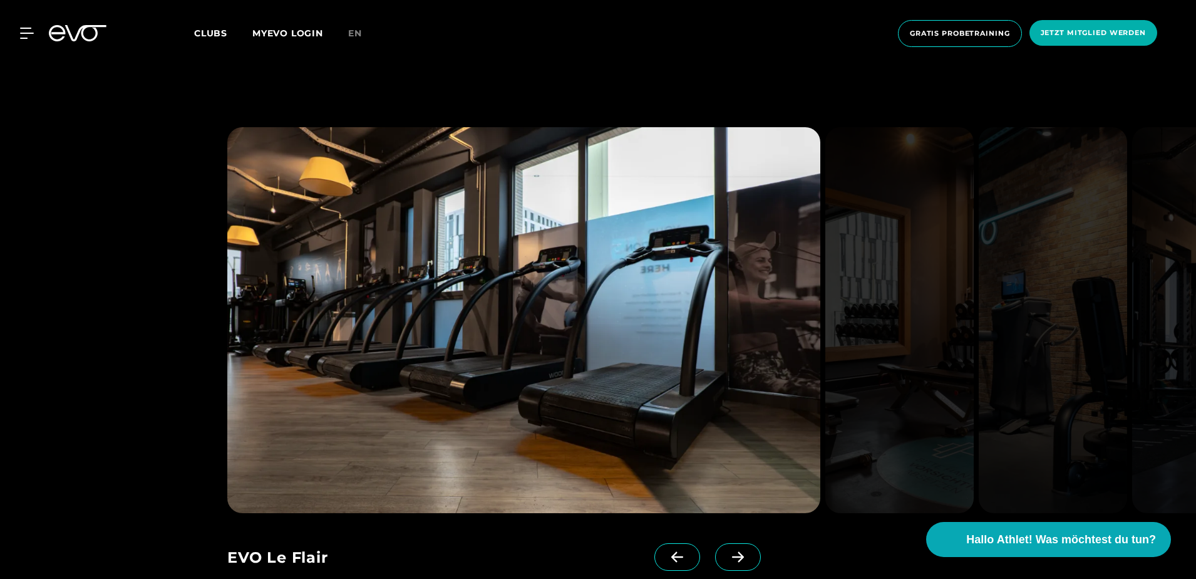
scroll to position [1252, 0]
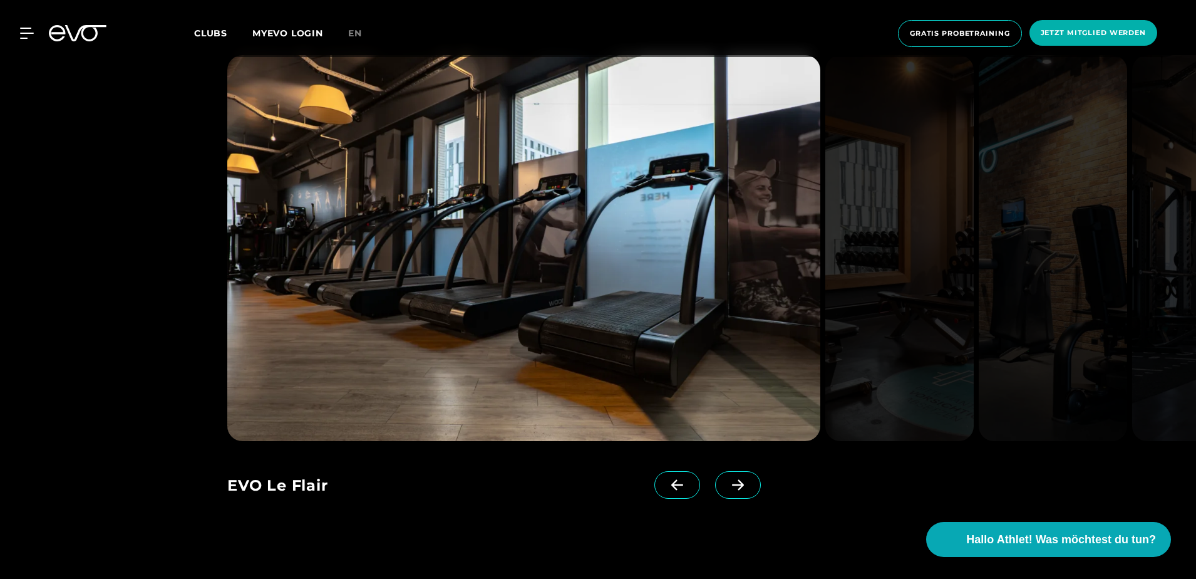
click at [727, 485] on icon at bounding box center [738, 484] width 22 height 11
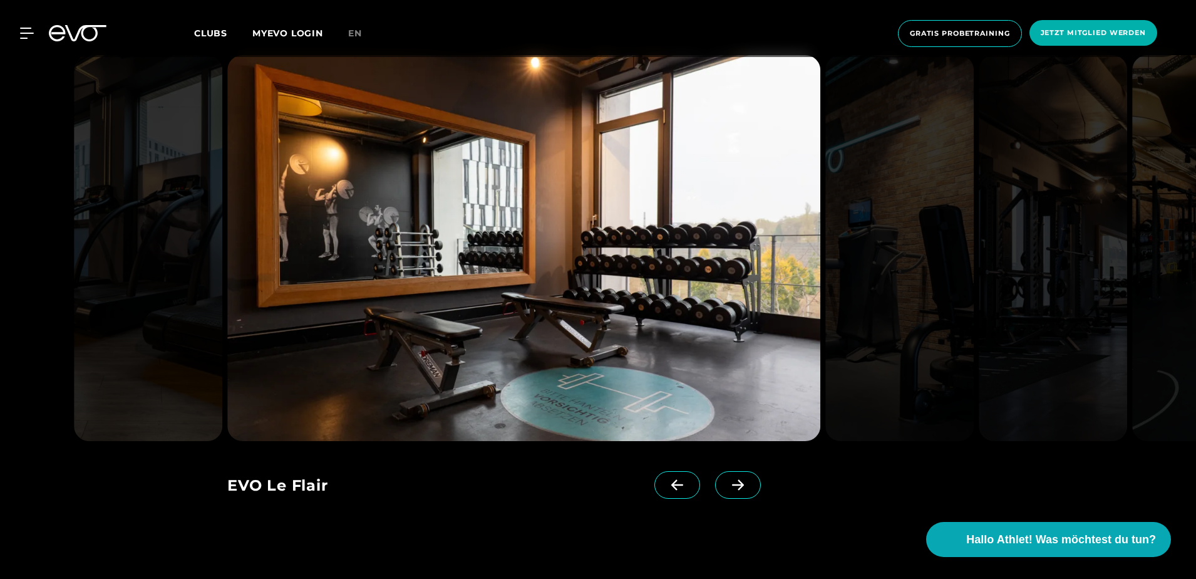
click at [732, 485] on icon at bounding box center [738, 485] width 12 height 11
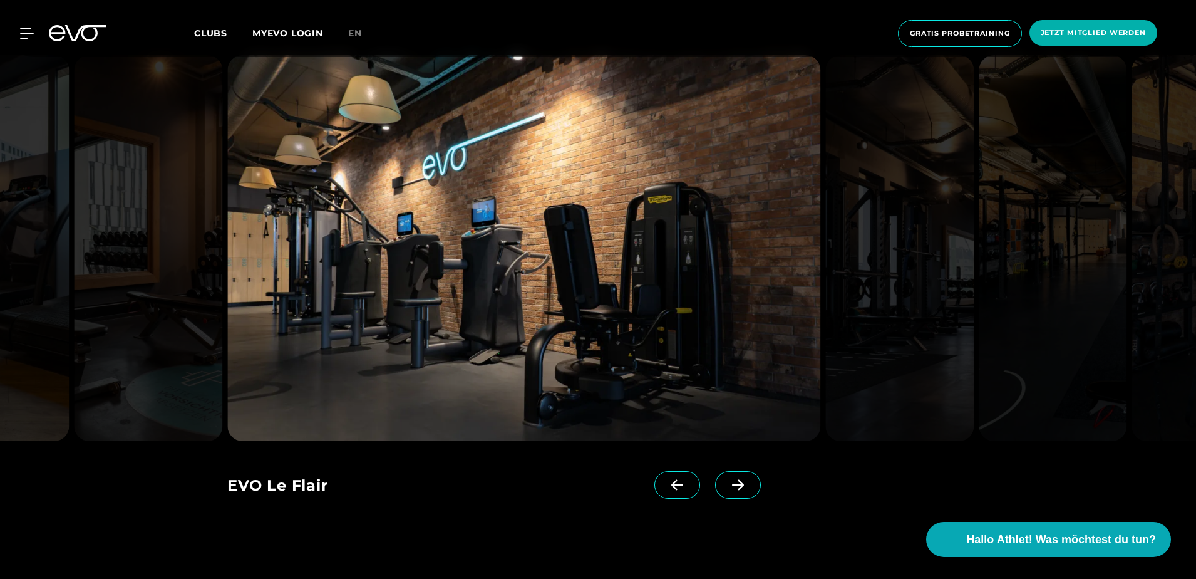
click at [732, 485] on icon at bounding box center [738, 485] width 12 height 11
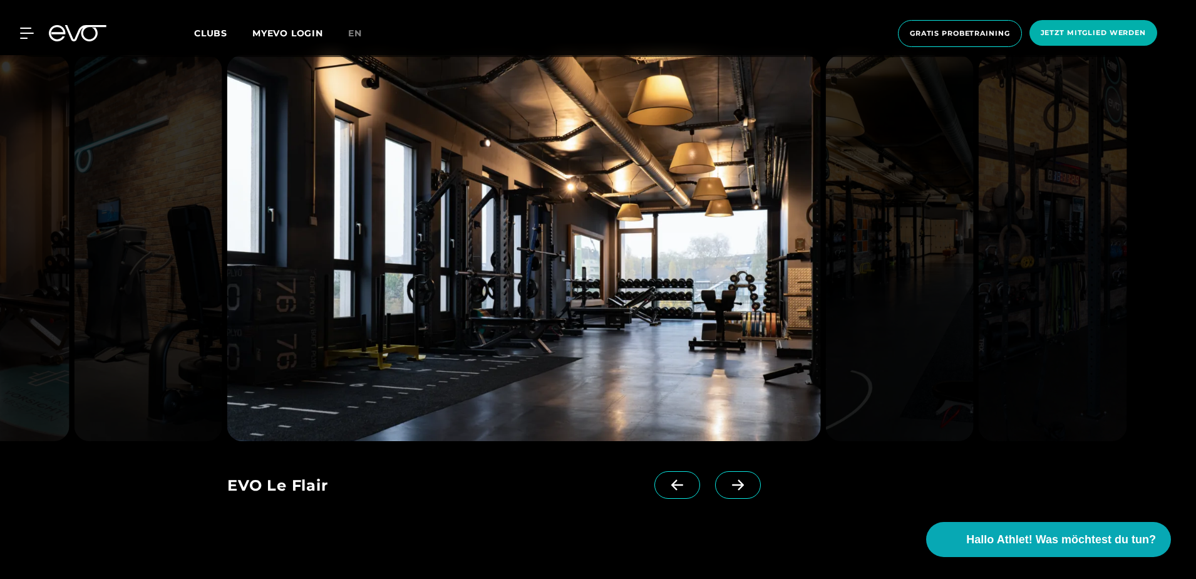
click at [732, 484] on icon at bounding box center [738, 485] width 12 height 11
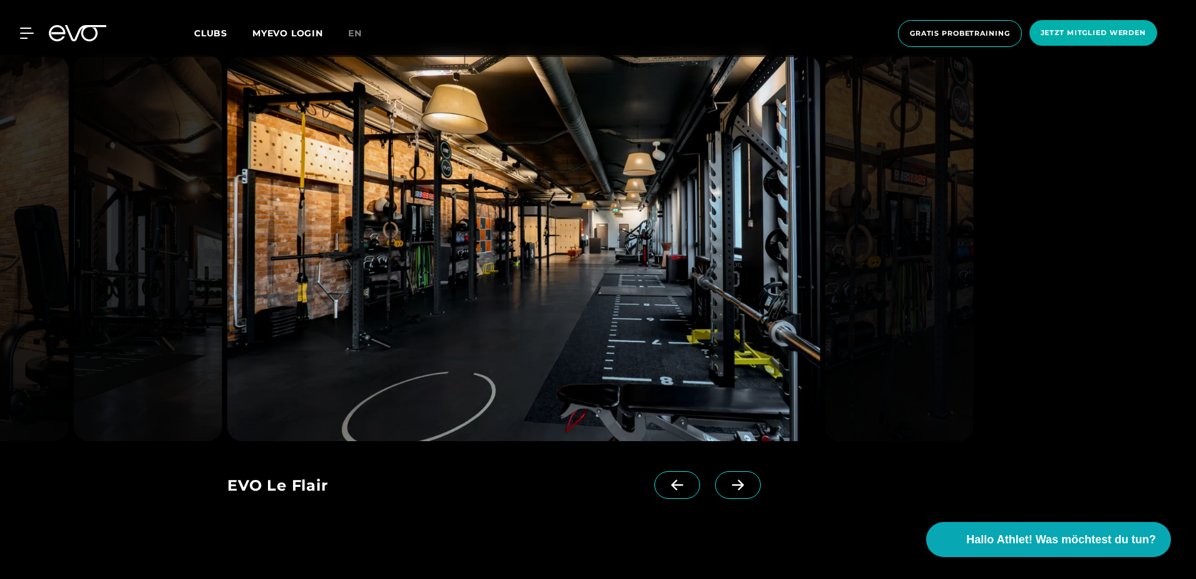
click at [732, 484] on icon at bounding box center [738, 485] width 12 height 11
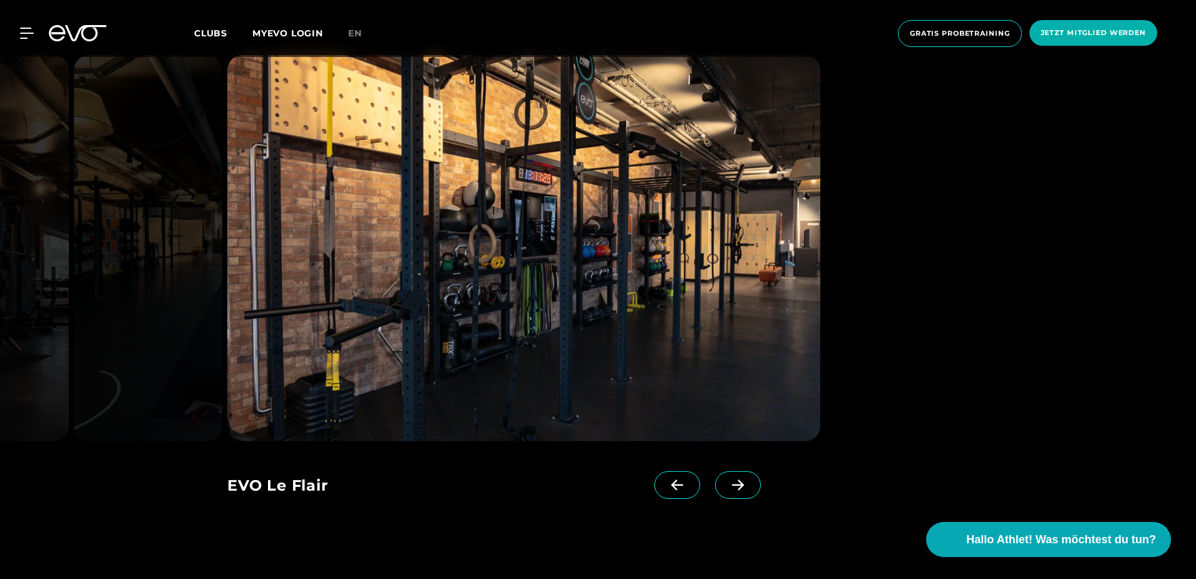
click at [732, 484] on icon at bounding box center [738, 485] width 12 height 11
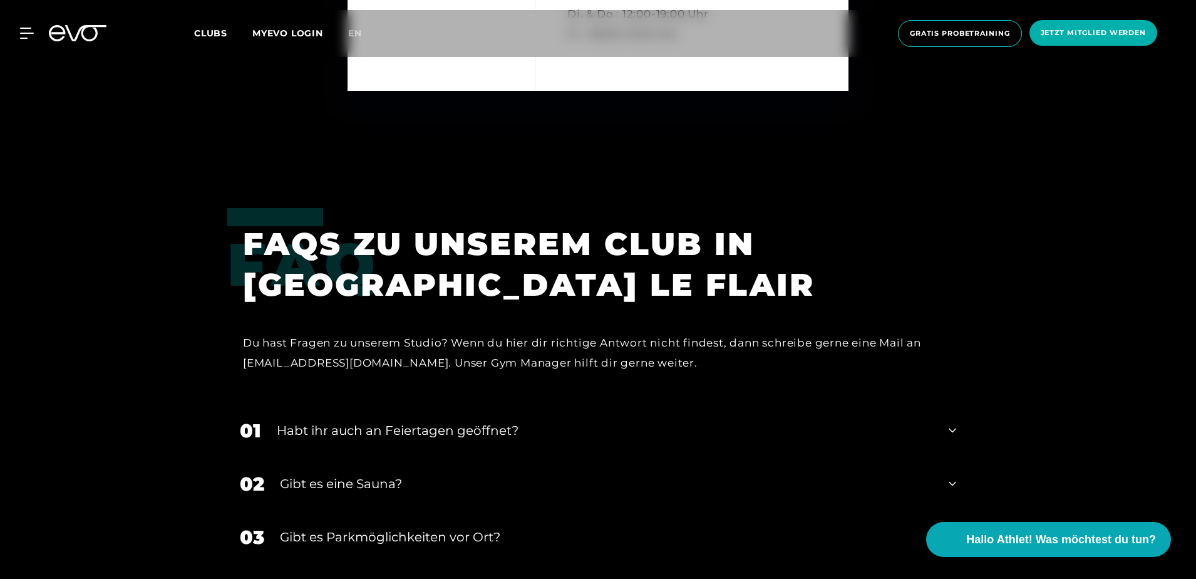
scroll to position [4070, 0]
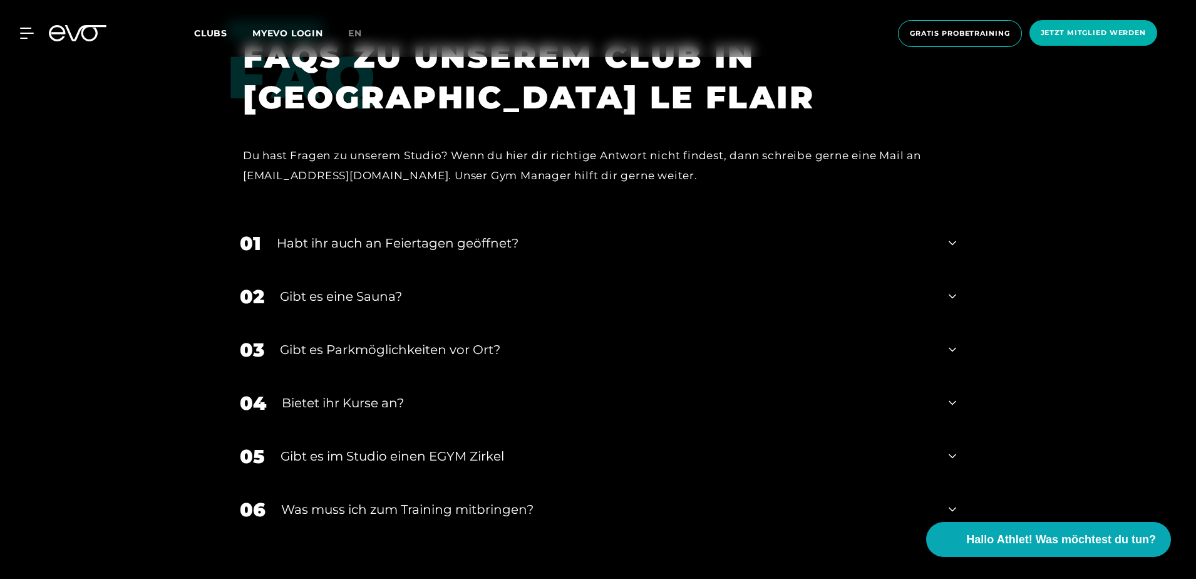
click at [497, 244] on div "Habt ihr auch an Feiertagen geöffnet?" at bounding box center [605, 243] width 656 height 19
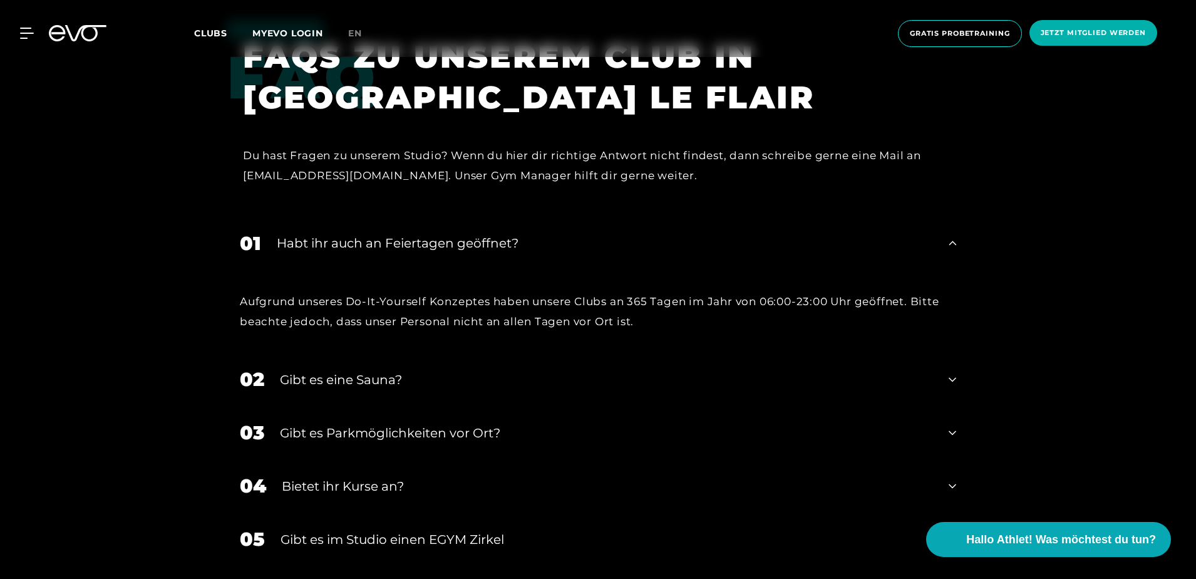
click at [497, 244] on div "Habt ihr auch an Feiertagen geöffnet?" at bounding box center [605, 243] width 656 height 19
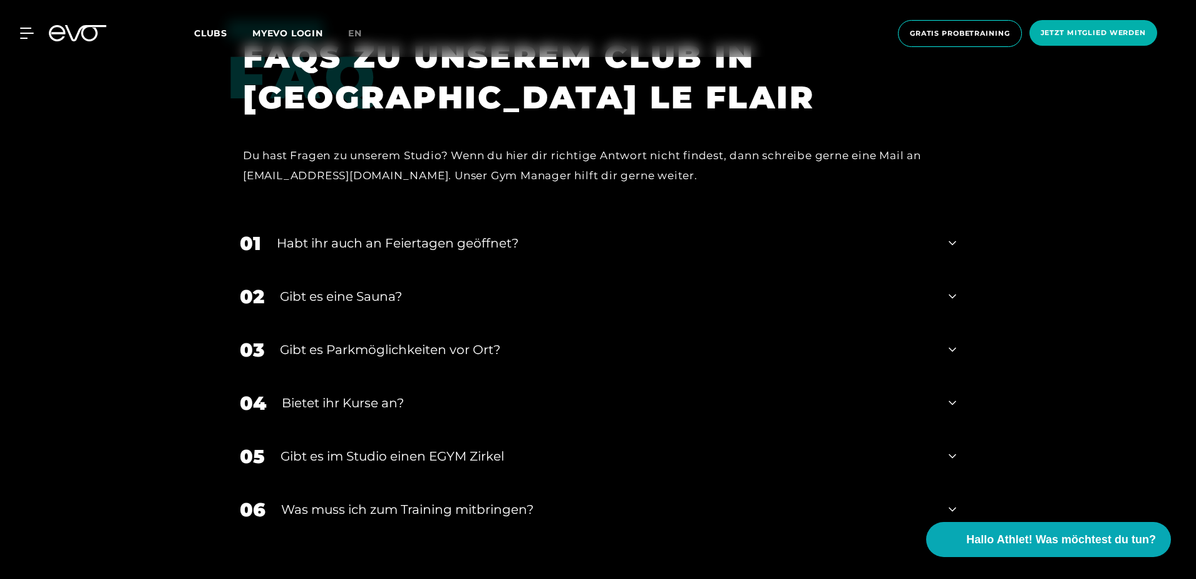
click at [440, 298] on div "Gibt es eine Sauna?" at bounding box center [606, 296] width 653 height 19
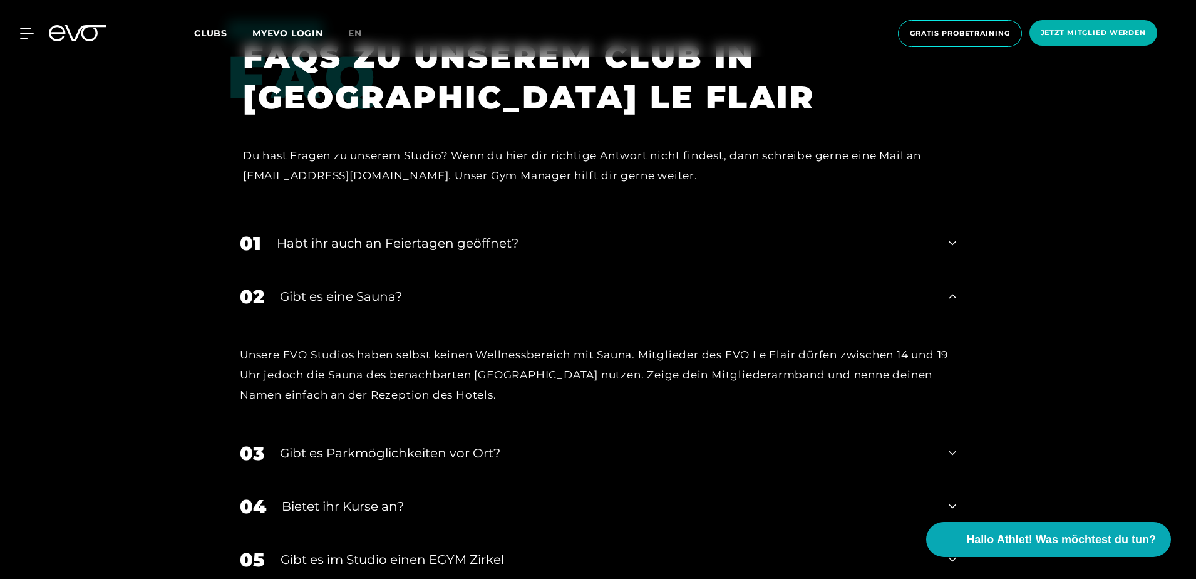
click at [594, 297] on div "Gibt es eine Sauna?" at bounding box center [606, 296] width 653 height 19
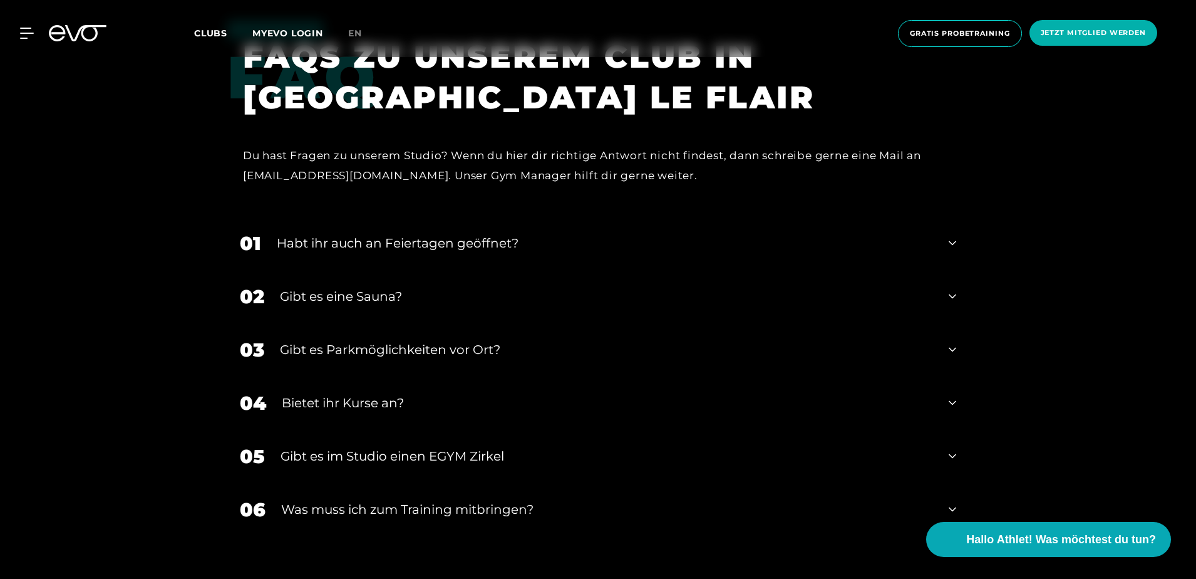
click at [444, 353] on div "Gibt es Parkmöglichkeiten vor Ort?" at bounding box center [606, 349] width 653 height 19
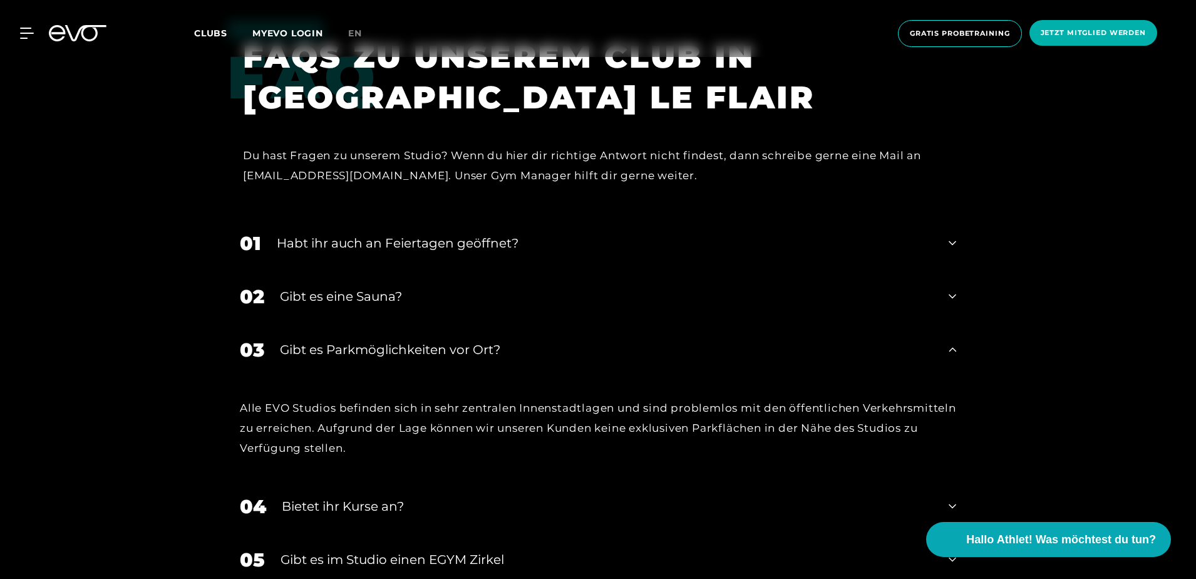
click at [446, 348] on div "Gibt es Parkmöglichkeiten vor Ort?" at bounding box center [606, 349] width 653 height 19
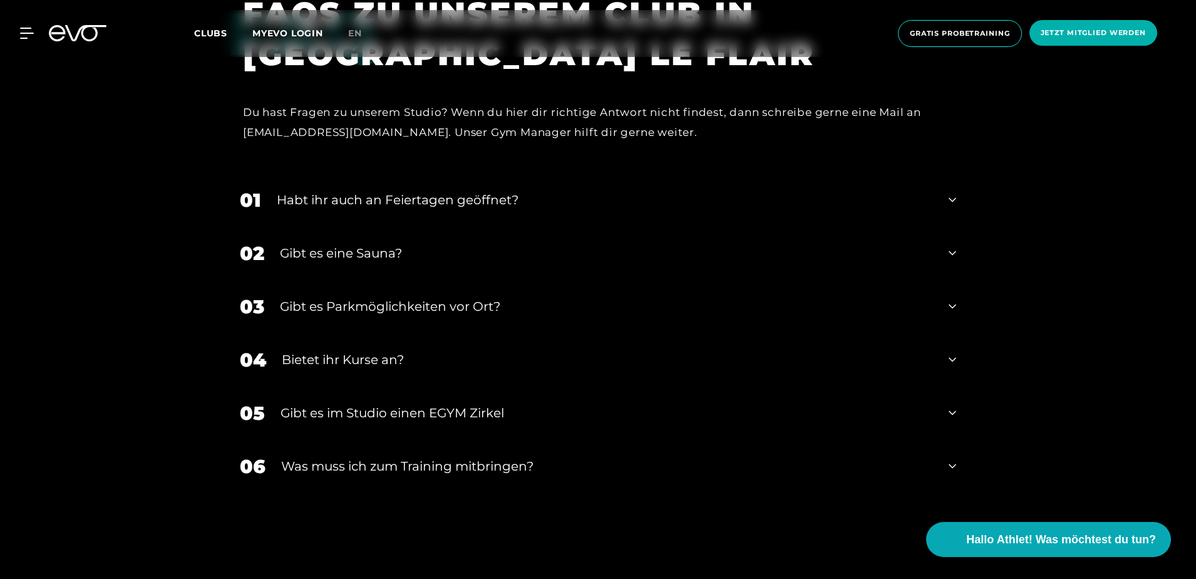
scroll to position [4132, 0]
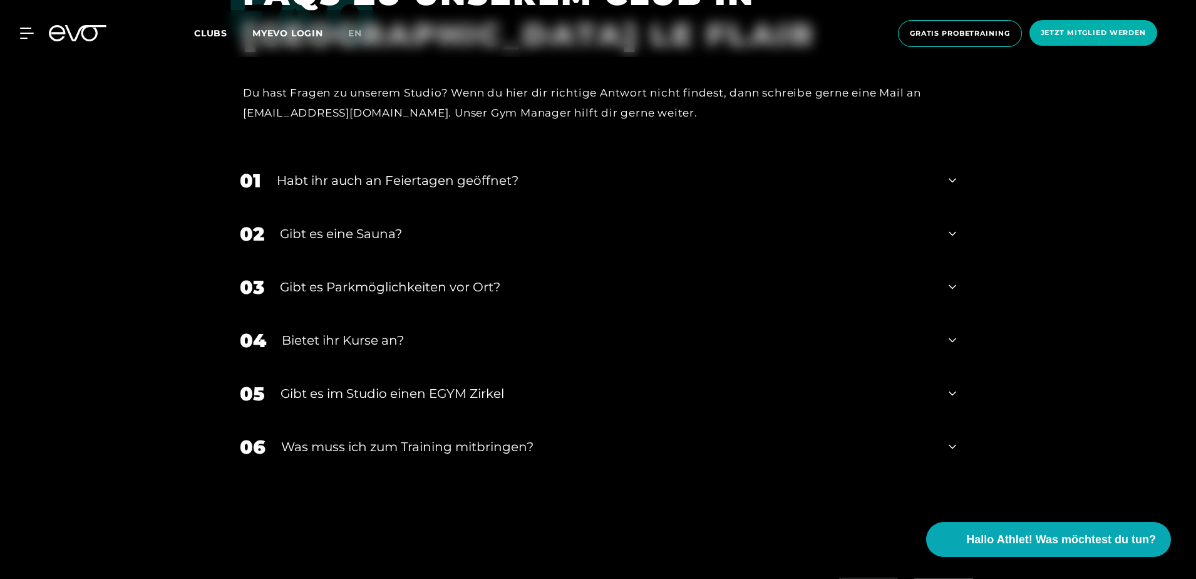
drag, startPoint x: 420, startPoint y: 399, endPoint x: 177, endPoint y: 372, distance: 244.5
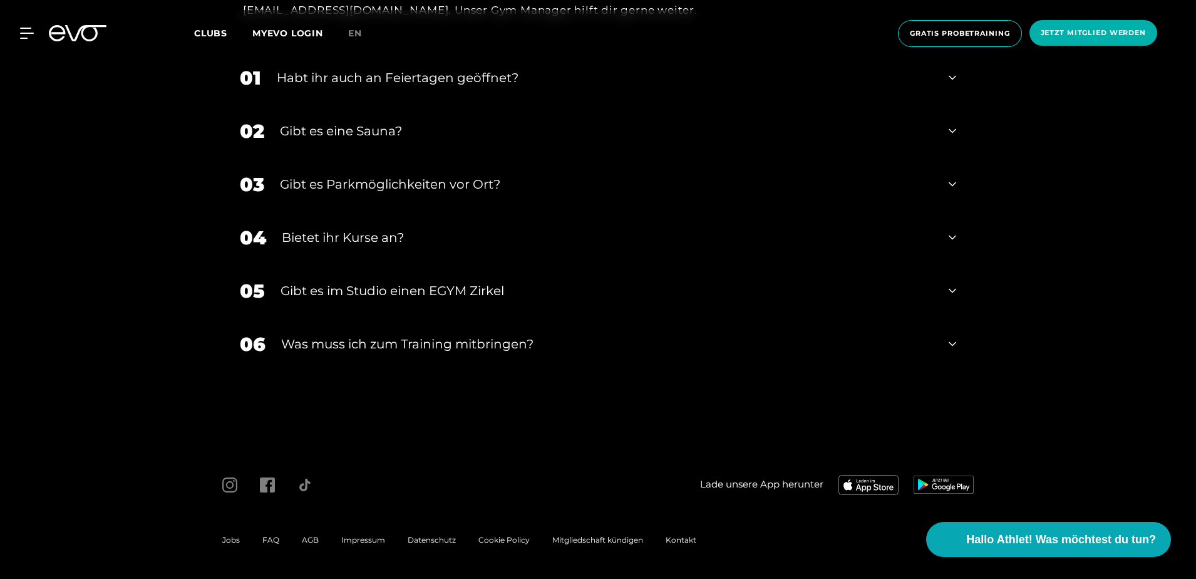
click at [319, 354] on div "06 Was muss ich zum Training mitbringen?" at bounding box center [597, 343] width 741 height 53
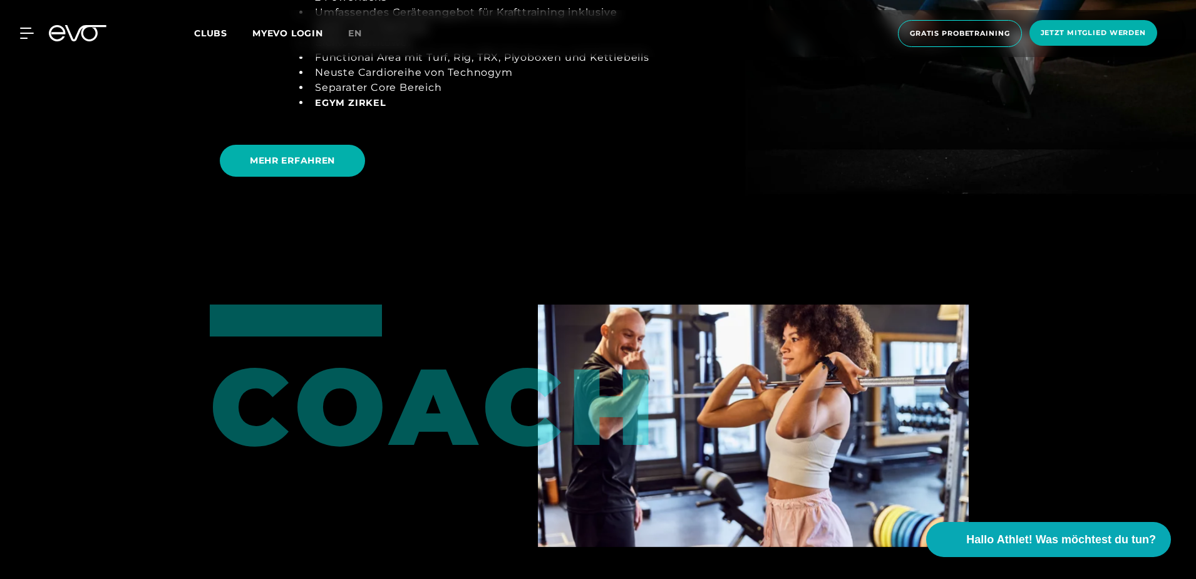
scroll to position [2502, 0]
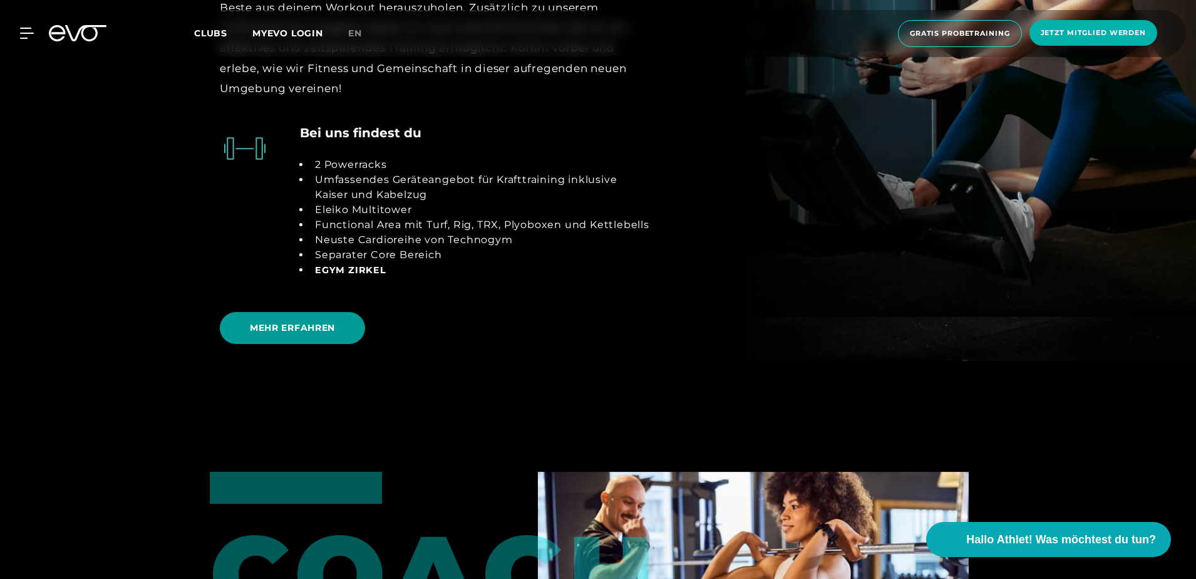
click at [309, 326] on span "MEHR ERFAHREN" at bounding box center [292, 327] width 85 height 13
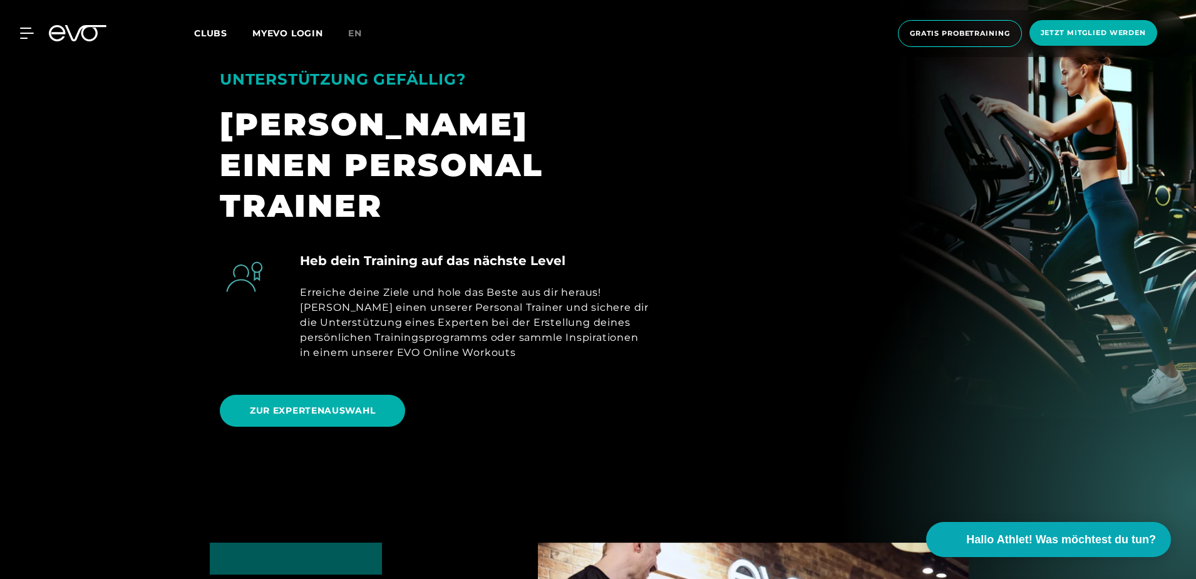
scroll to position [814, 0]
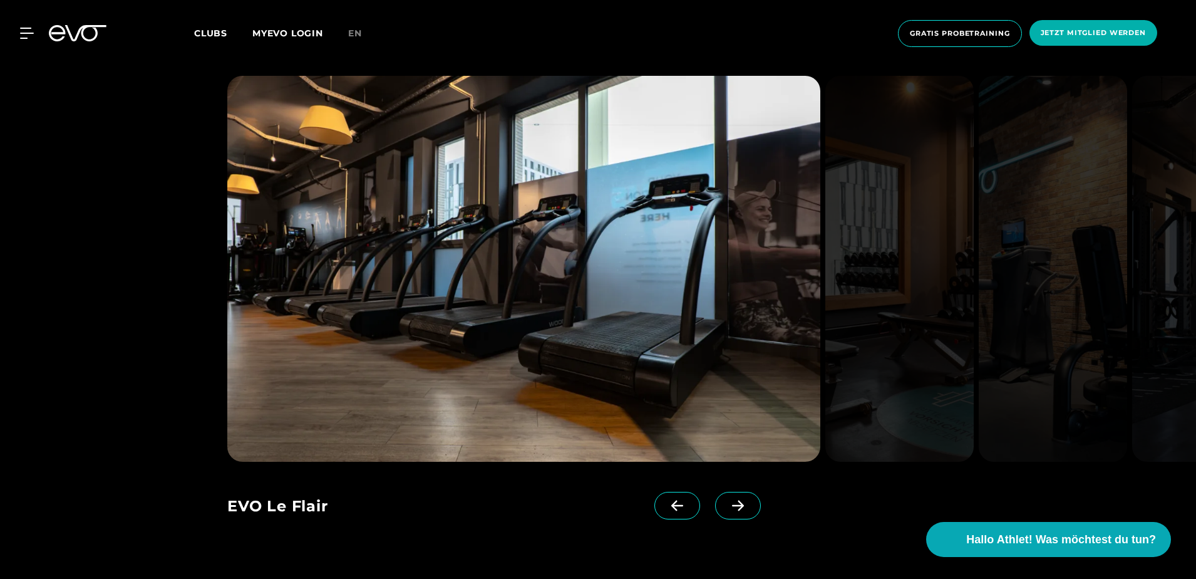
scroll to position [1377, 0]
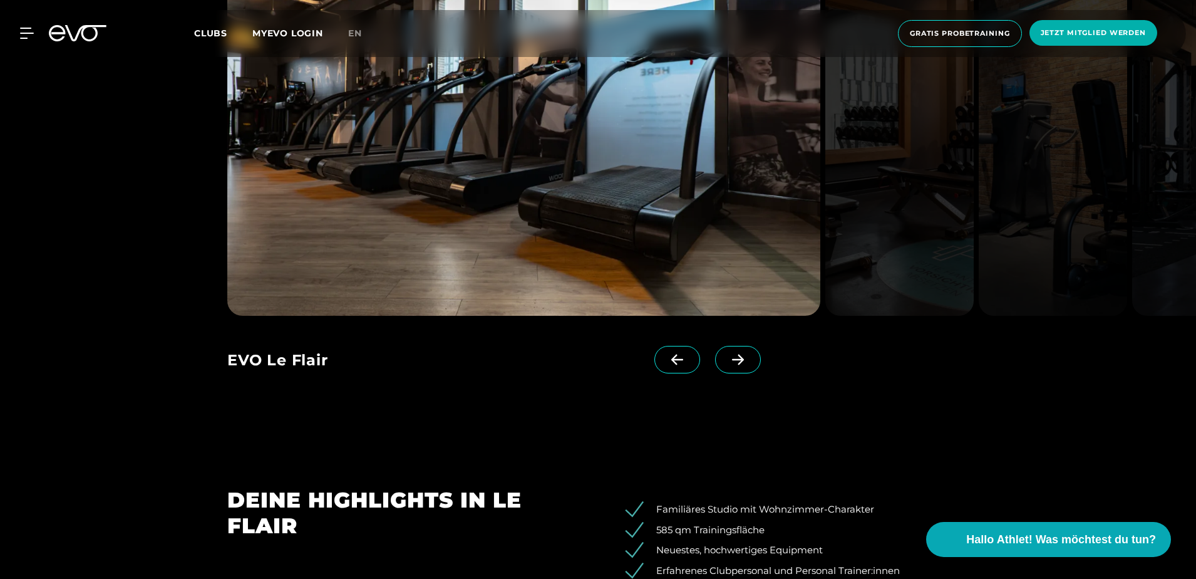
click at [727, 363] on icon at bounding box center [738, 359] width 22 height 11
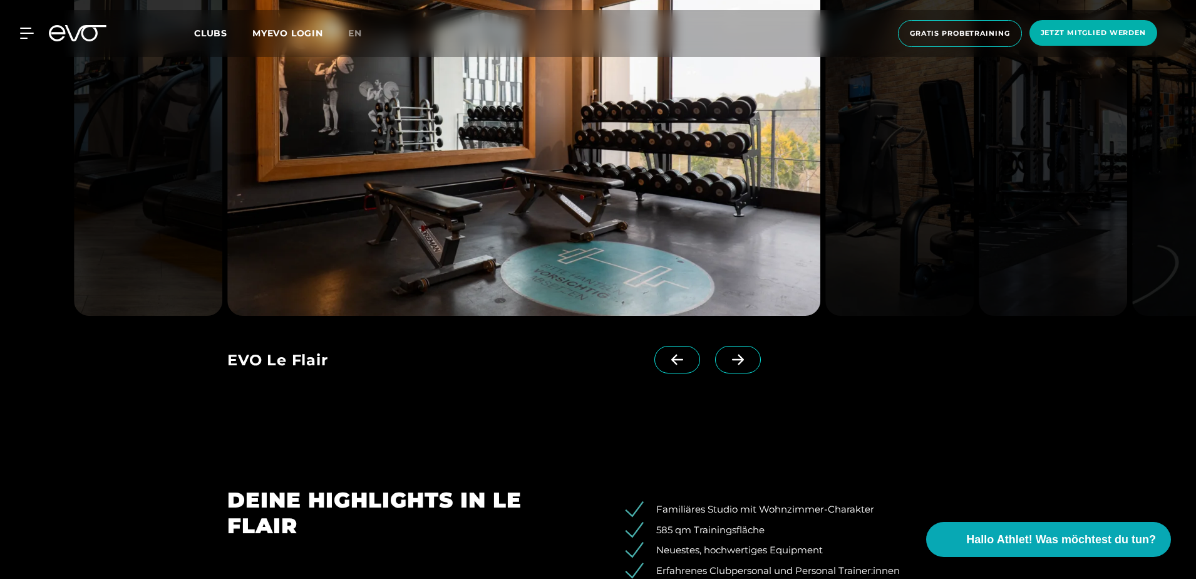
click at [727, 362] on icon at bounding box center [738, 359] width 22 height 11
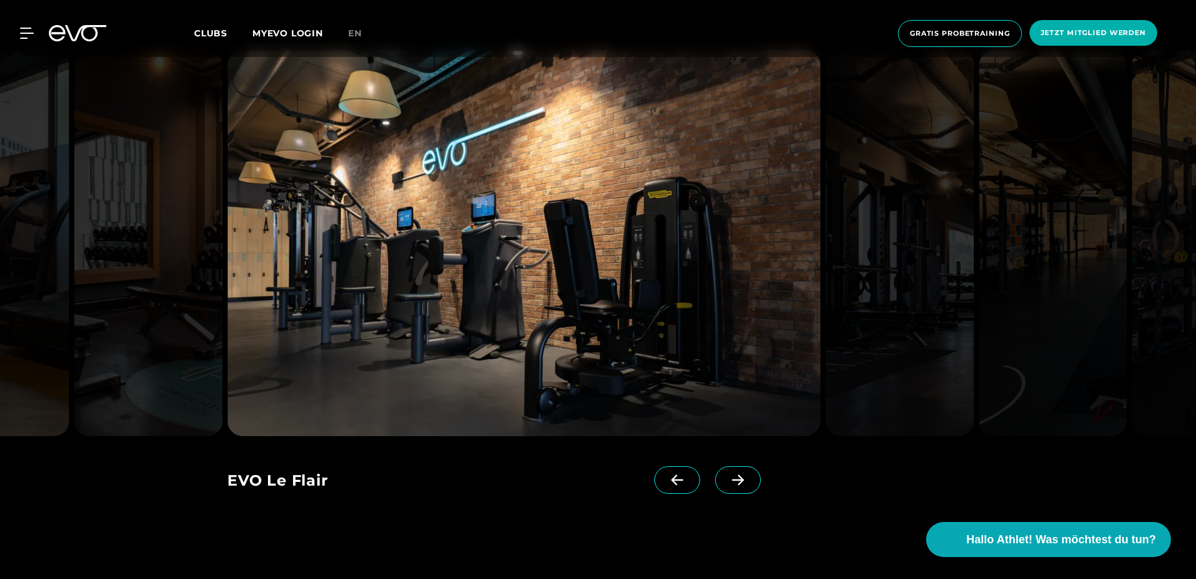
scroll to position [1252, 0]
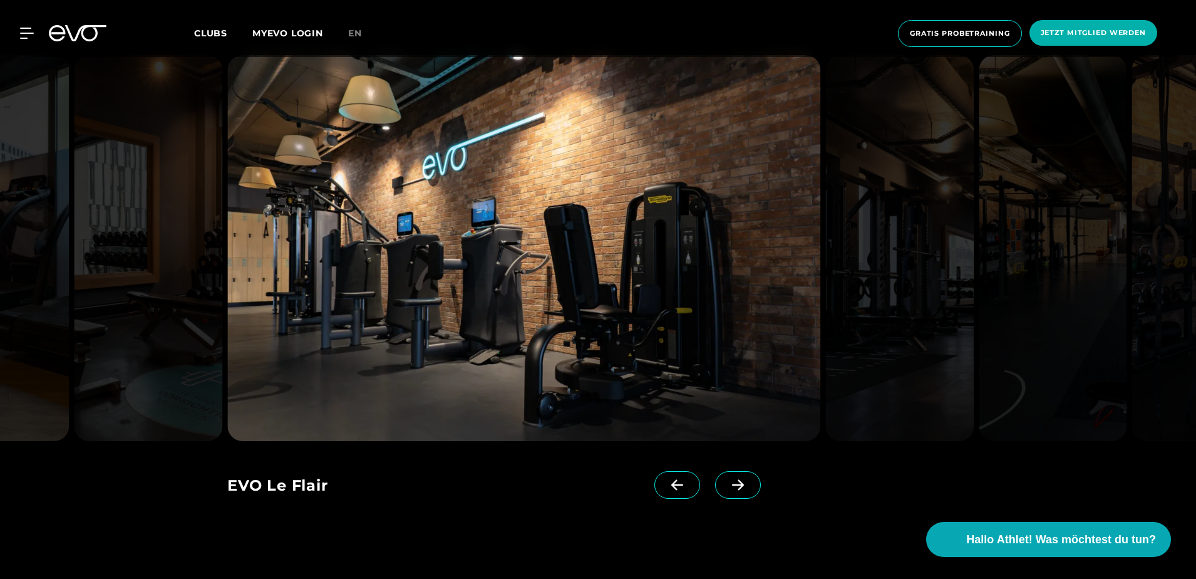
click at [715, 490] on span at bounding box center [738, 485] width 46 height 28
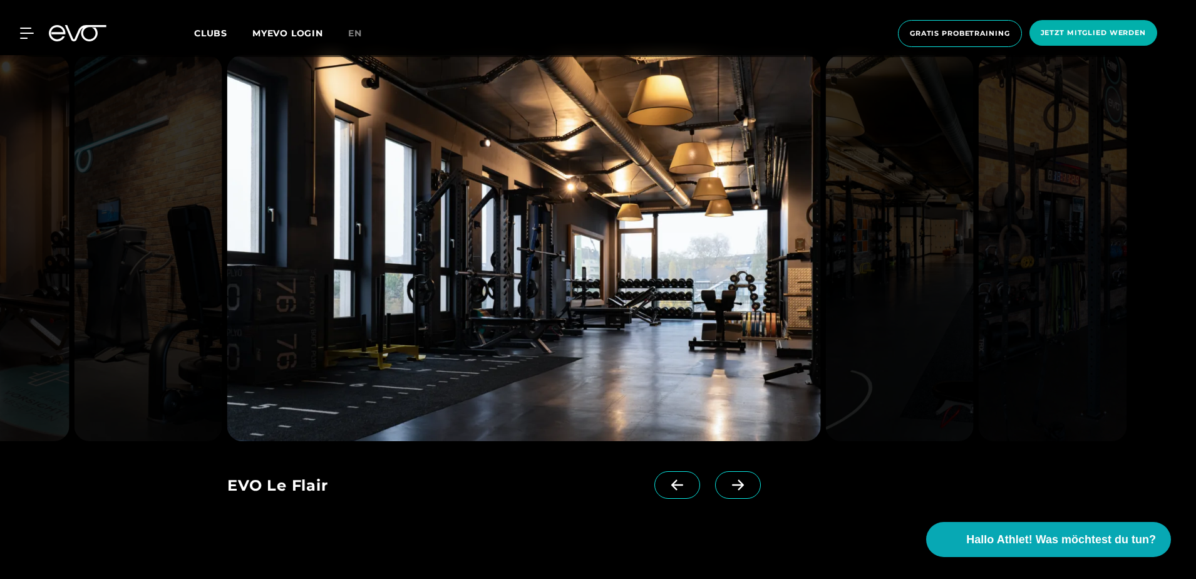
click at [727, 490] on icon at bounding box center [738, 484] width 22 height 11
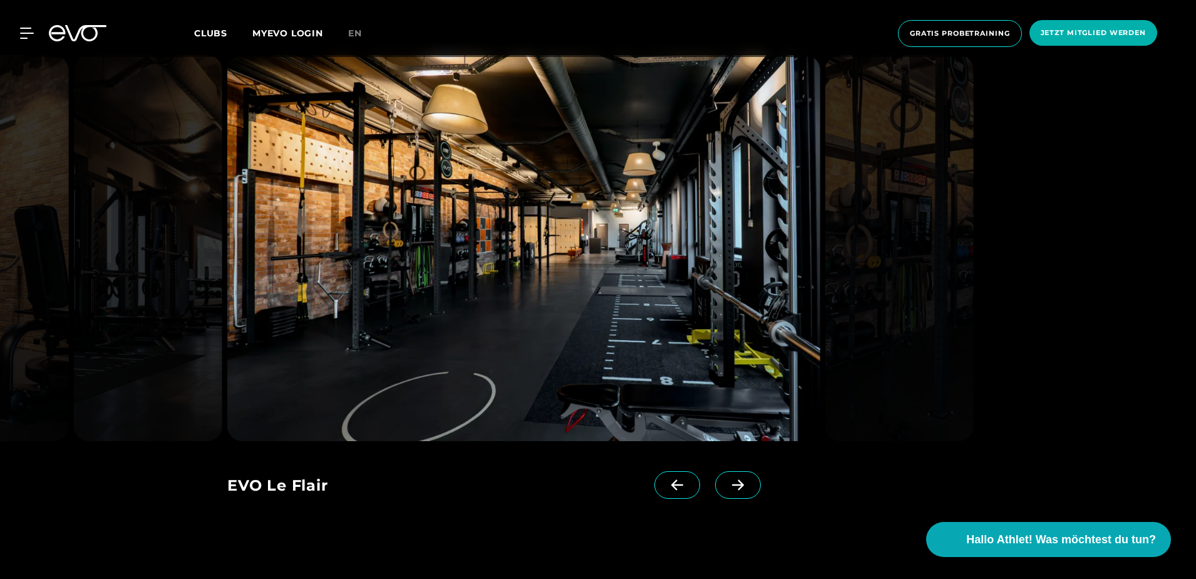
click at [727, 489] on icon at bounding box center [738, 484] width 22 height 11
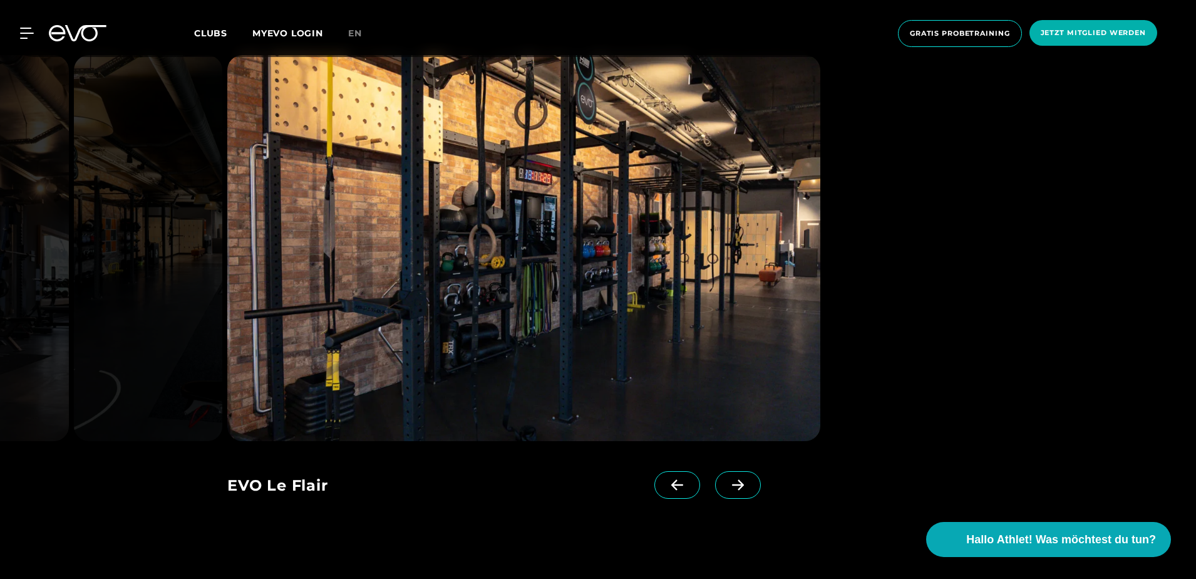
click at [727, 488] on icon at bounding box center [738, 484] width 22 height 11
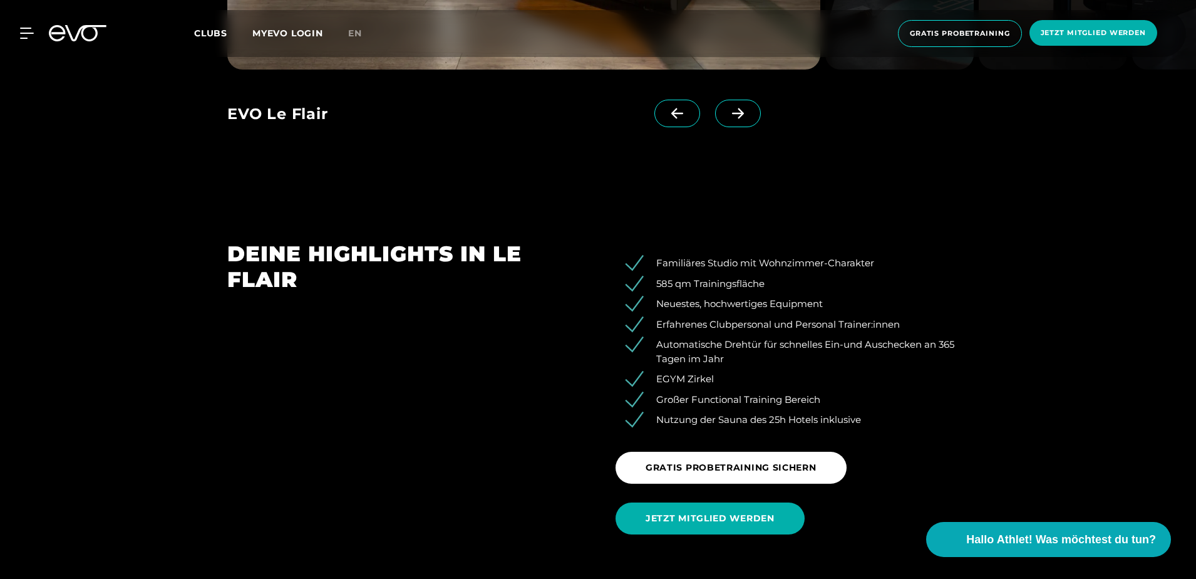
scroll to position [1628, 0]
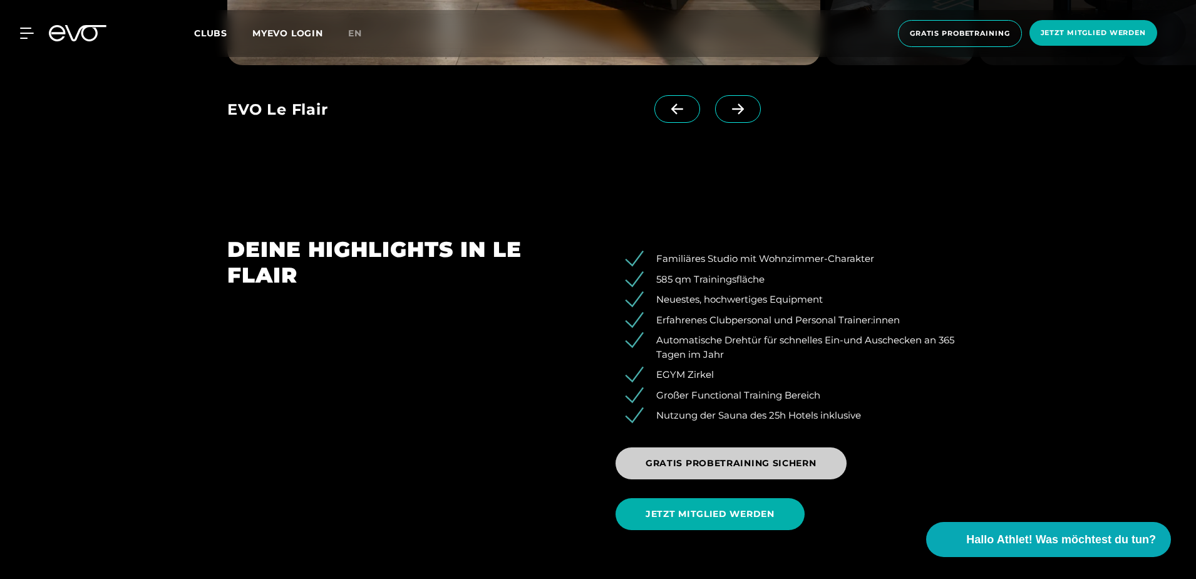
click at [674, 455] on span "GRATIS PROBETRAINING SICHERN" at bounding box center [730, 463] width 231 height 32
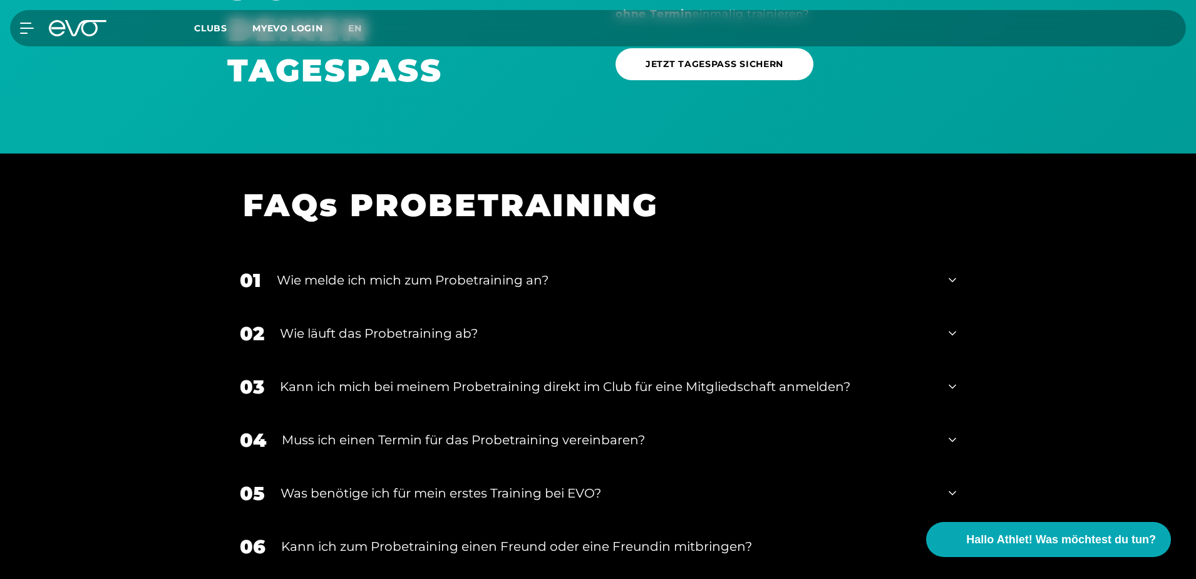
scroll to position [1091, 0]
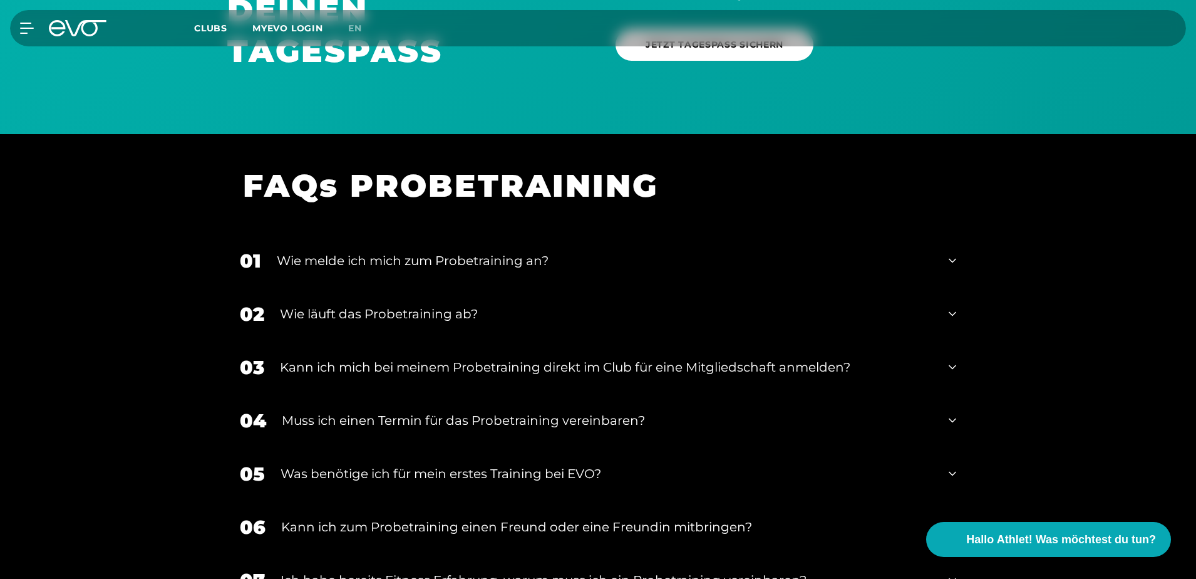
click at [488, 252] on div "Wie melde ich mich zum Probetraining an?" at bounding box center [605, 260] width 656 height 19
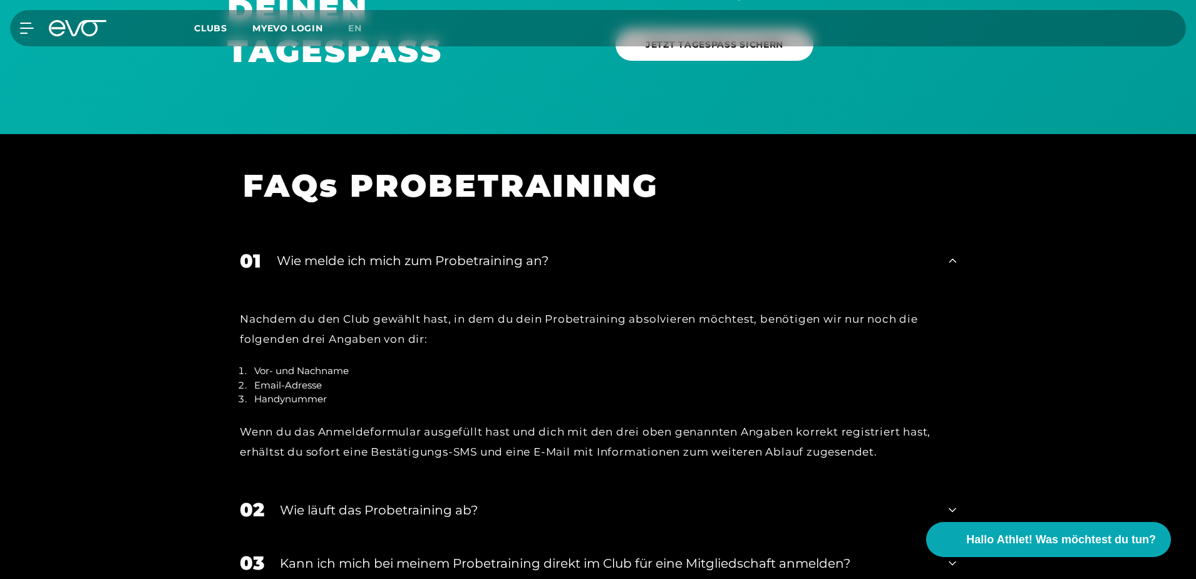
click at [489, 252] on div "Wie melde ich mich zum Probetraining an?" at bounding box center [605, 260] width 656 height 19
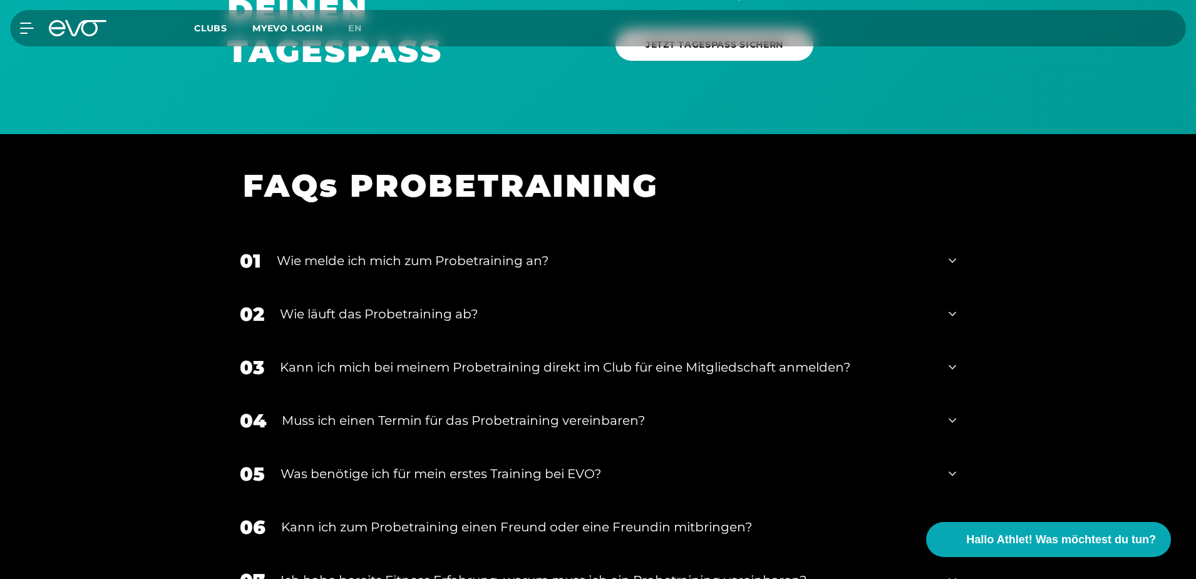
click at [441, 318] on div "Wie läuft das Probetraining ab?" at bounding box center [606, 313] width 653 height 19
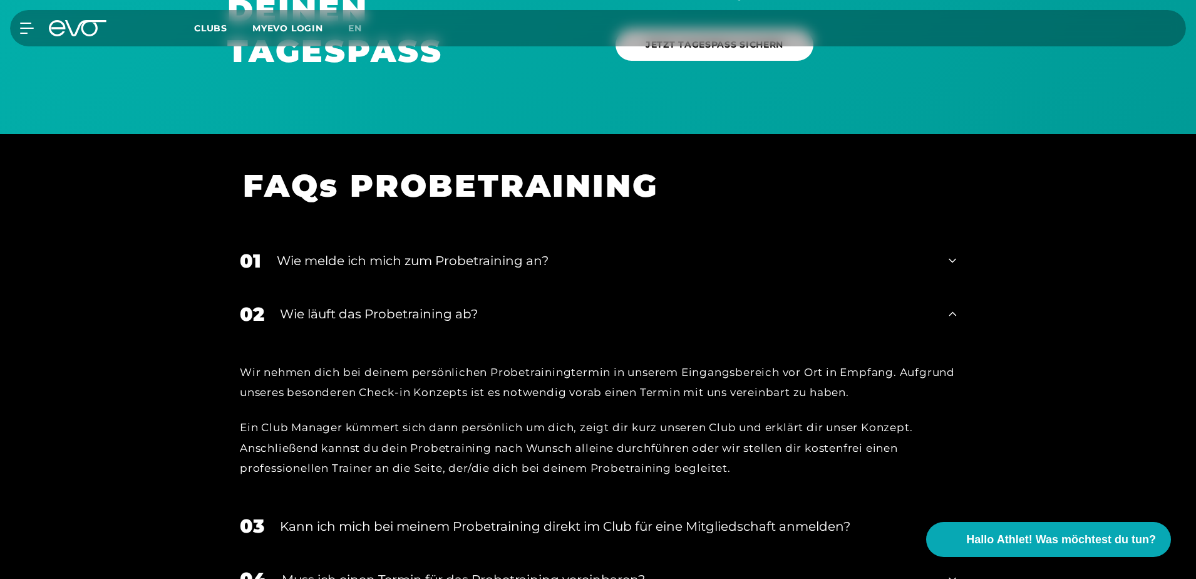
click at [441, 318] on div "Wie läuft das Probetraining ab?" at bounding box center [606, 313] width 653 height 19
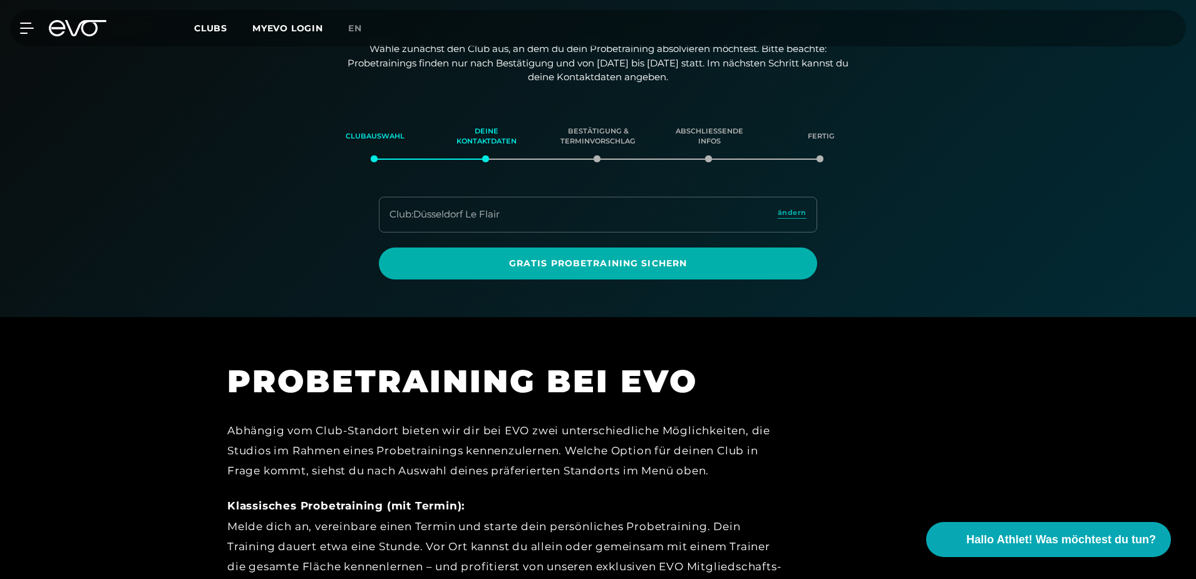
scroll to position [90, 0]
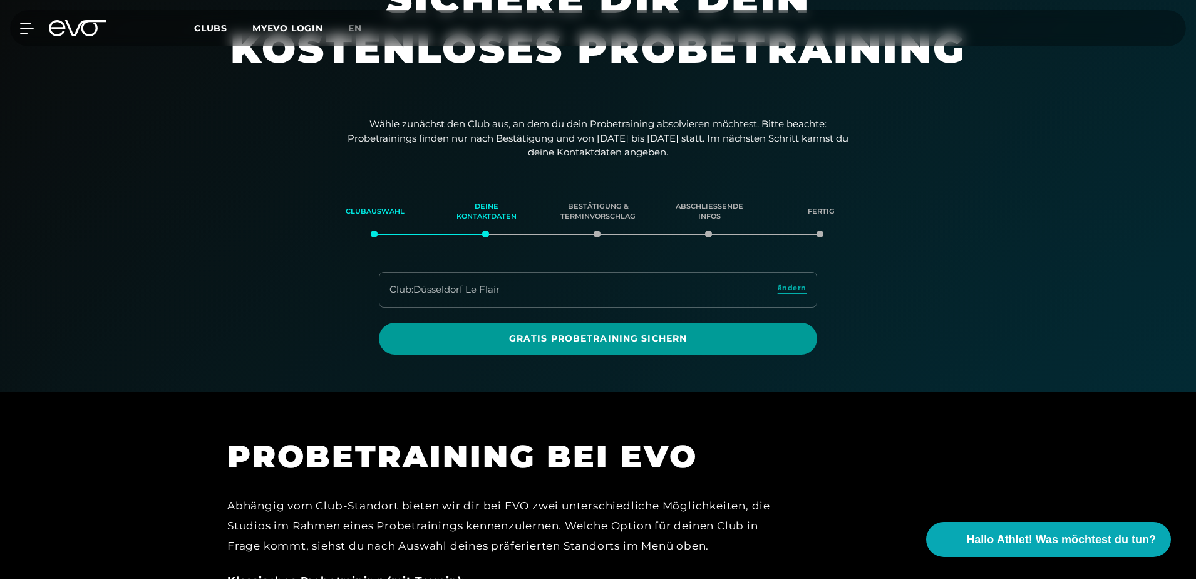
click at [540, 329] on span "Gratis Probetraining sichern" at bounding box center [598, 338] width 438 height 32
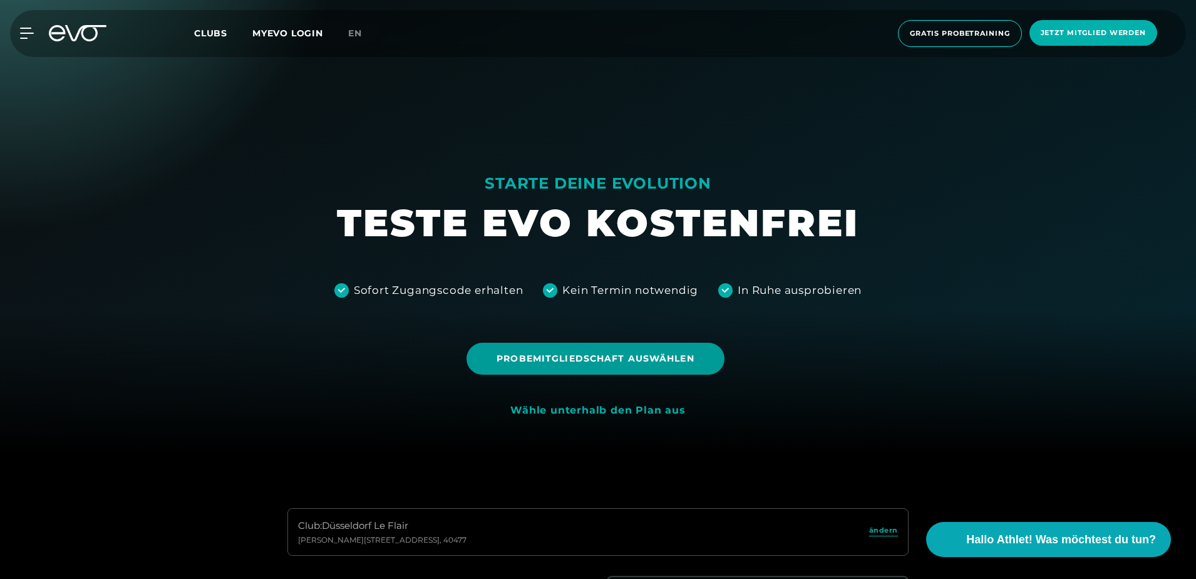
click at [620, 358] on span "Probemitgliedschaft auswählen" at bounding box center [595, 358] width 197 height 13
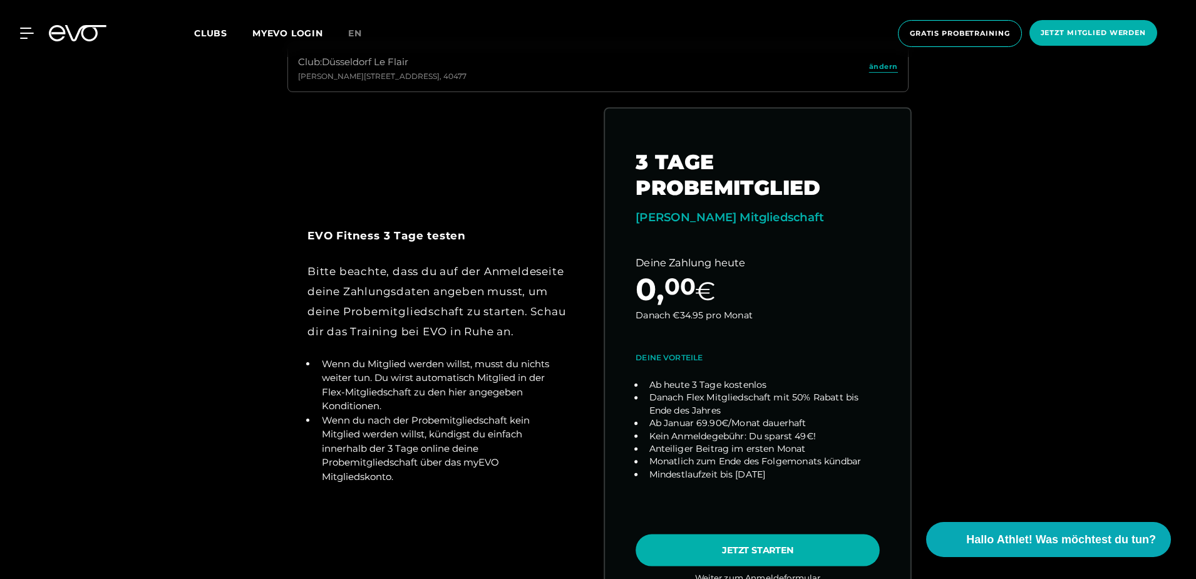
click at [780, 552] on link "choose plan" at bounding box center [758, 354] width 306 height 492
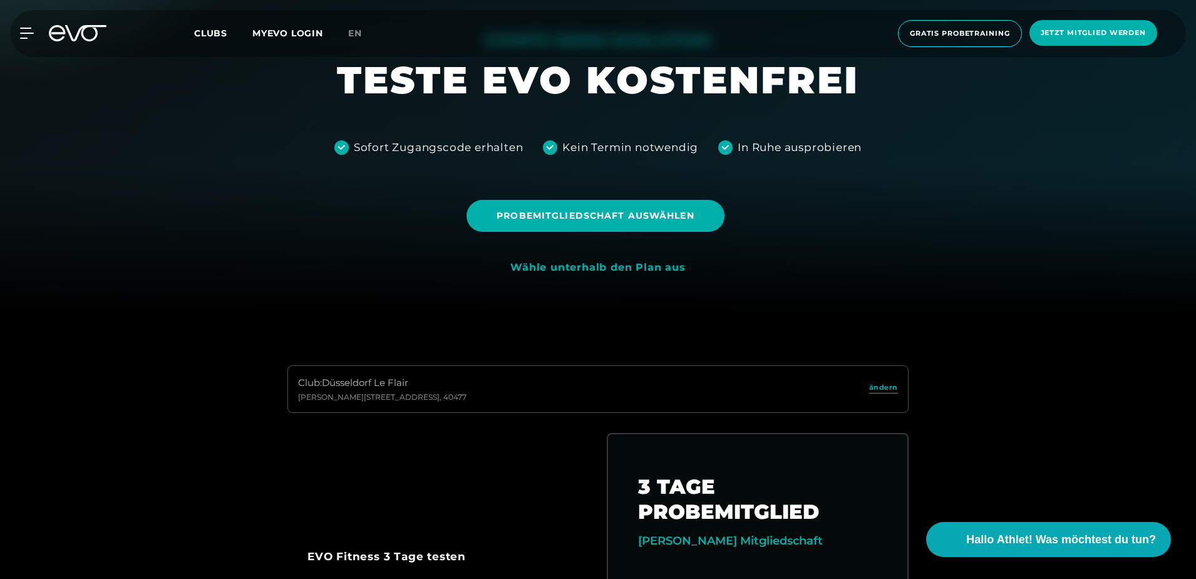
scroll to position [150, 0]
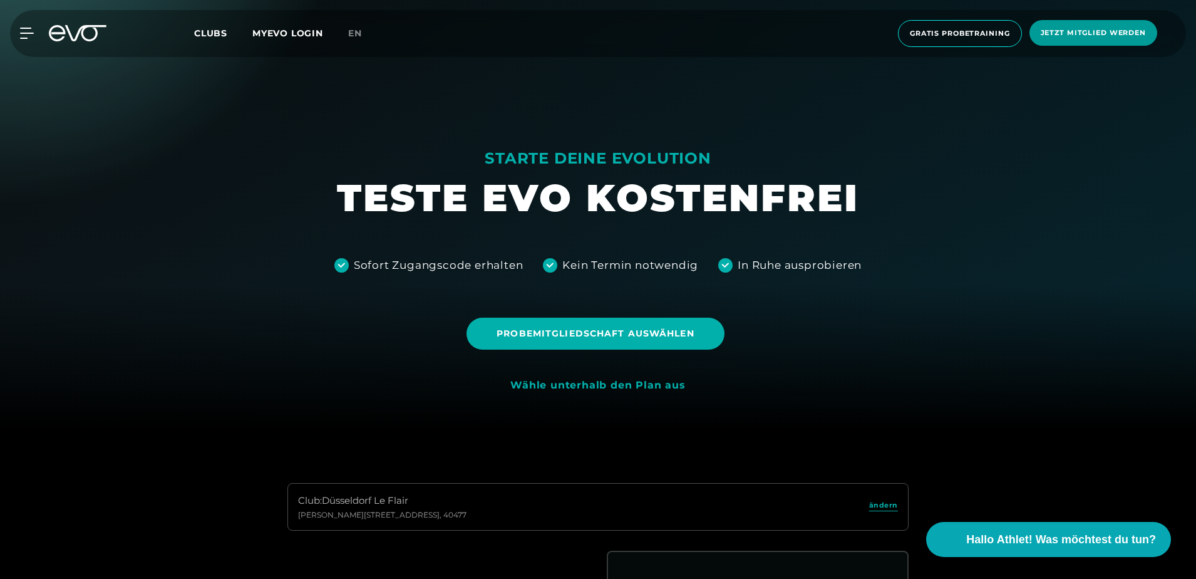
click at [1138, 36] on span "Jetzt Mitglied werden" at bounding box center [1093, 33] width 105 height 11
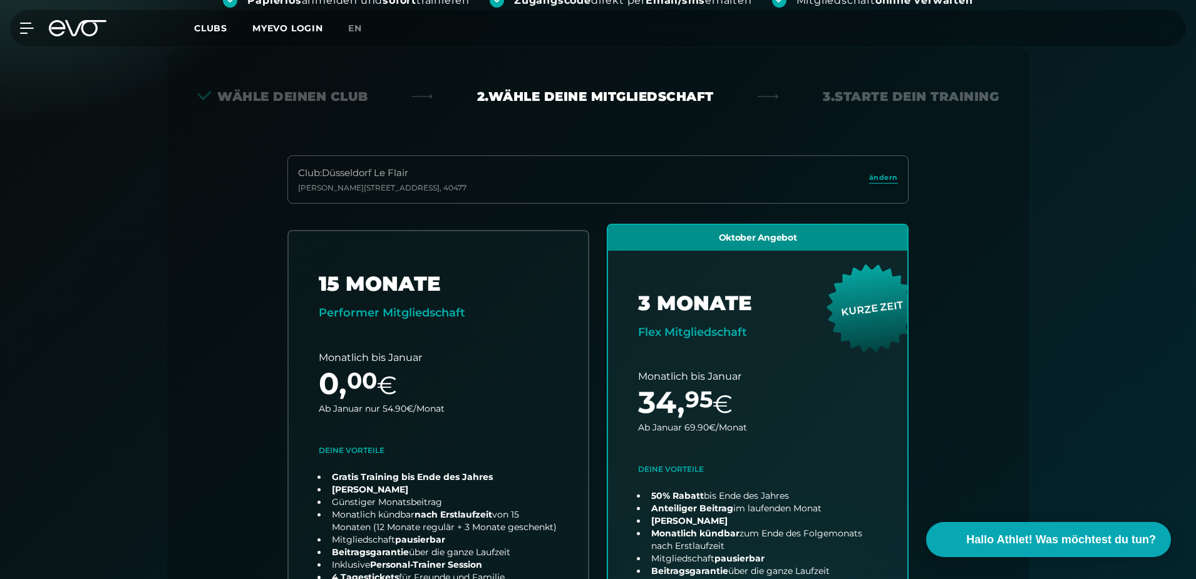
scroll to position [423, 0]
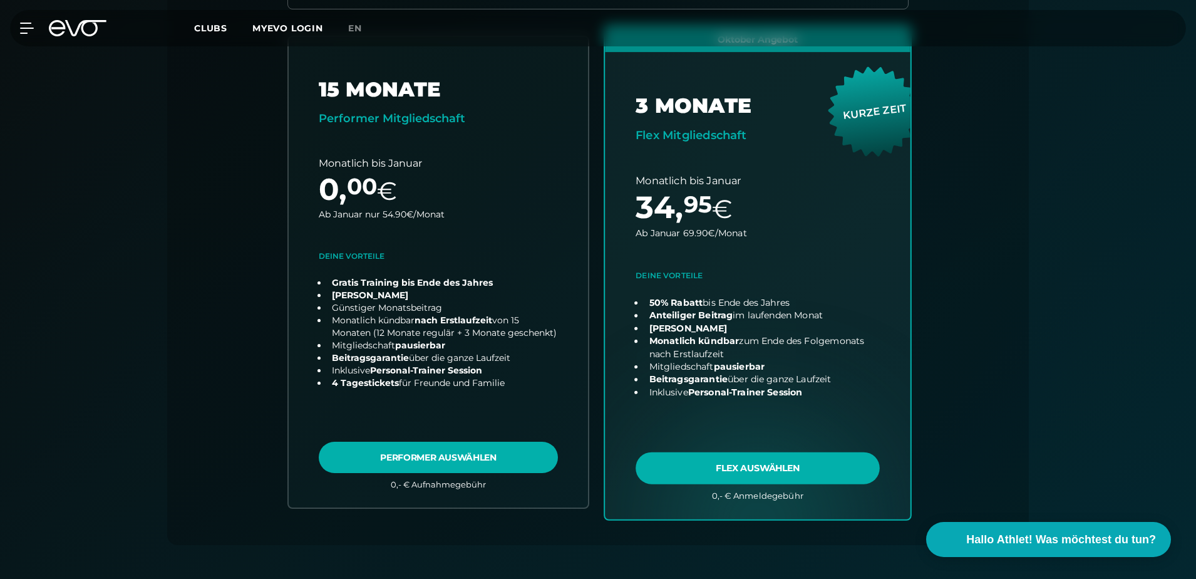
click at [809, 470] on link "choose plan" at bounding box center [758, 272] width 306 height 493
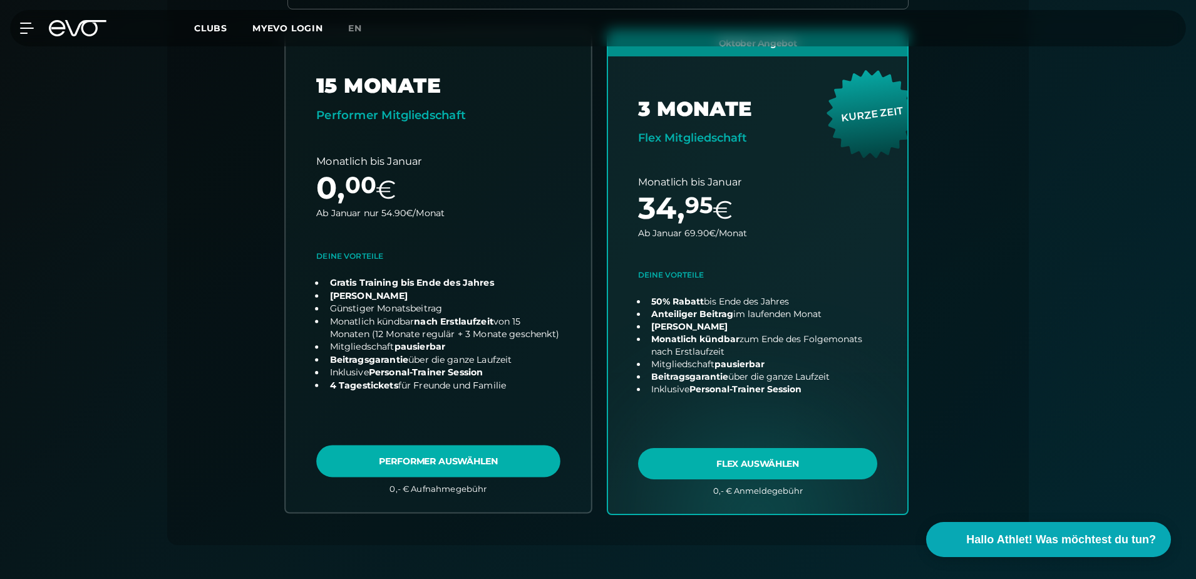
click at [513, 463] on link "choose plan" at bounding box center [439, 272] width 306 height 480
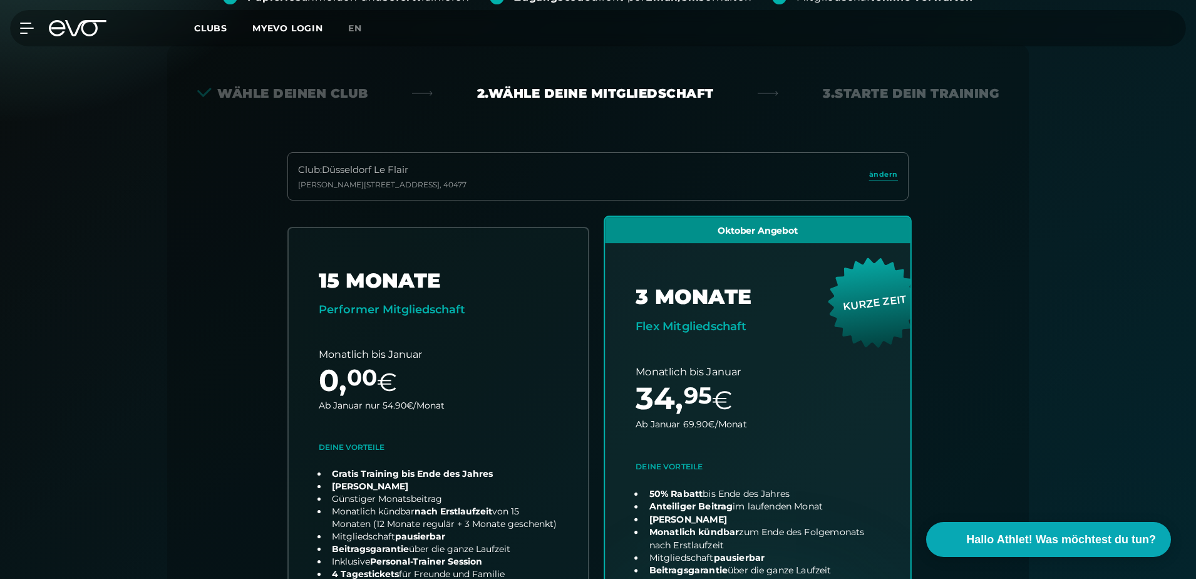
scroll to position [188, 0]
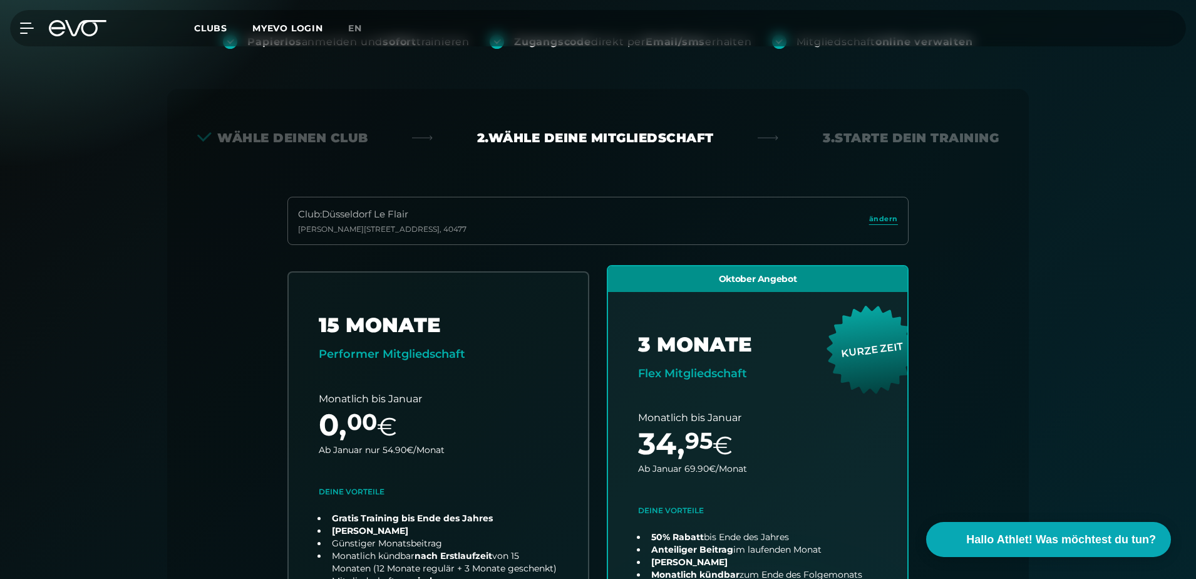
click at [653, 212] on div "Club : [GEOGRAPHIC_DATA] Le Flair [PERSON_NAME][STREET_ADDRESS]" at bounding box center [597, 221] width 621 height 48
click at [880, 219] on span "ändern" at bounding box center [883, 219] width 29 height 11
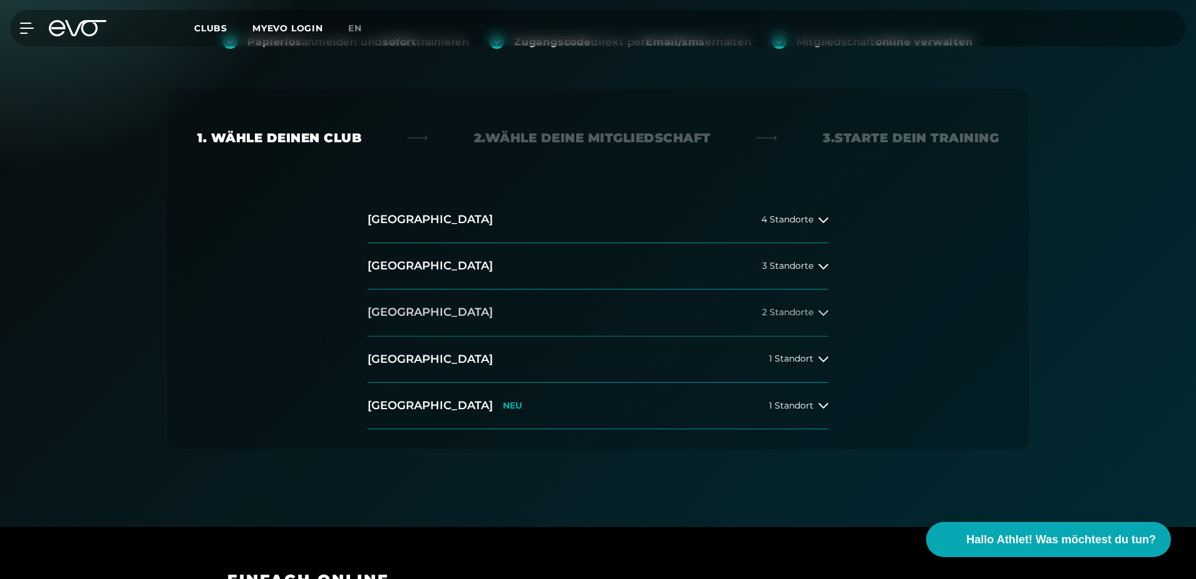
click at [592, 310] on button "[GEOGRAPHIC_DATA] 2 Standorte" at bounding box center [598, 312] width 461 height 46
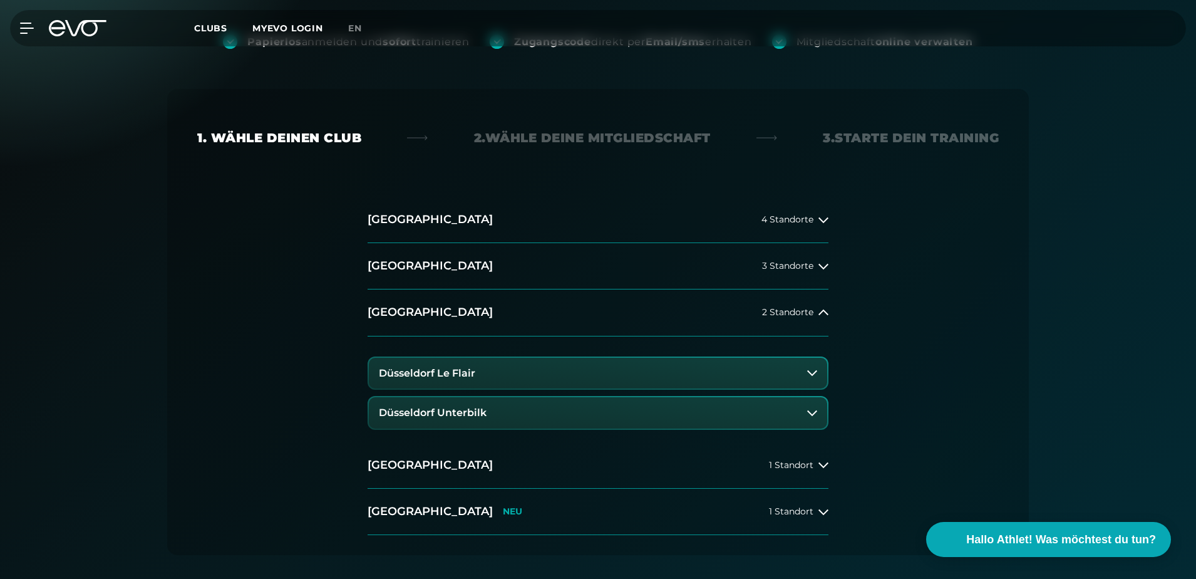
click at [498, 406] on button "Düsseldorf Unterbilk" at bounding box center [598, 412] width 458 height 31
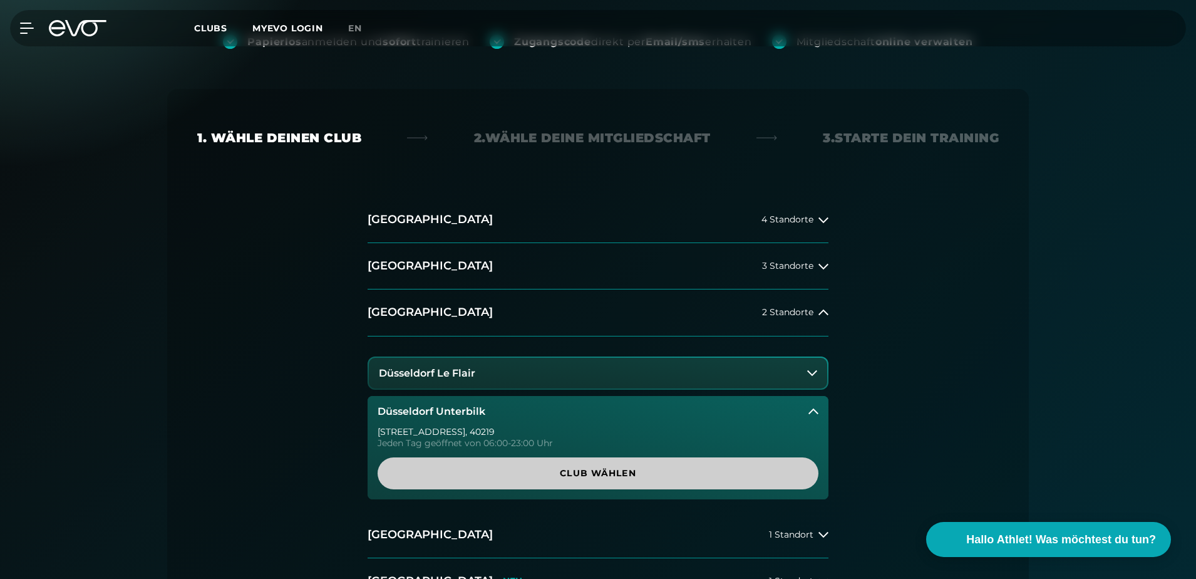
click at [580, 469] on span "Club wählen" at bounding box center [598, 472] width 381 height 13
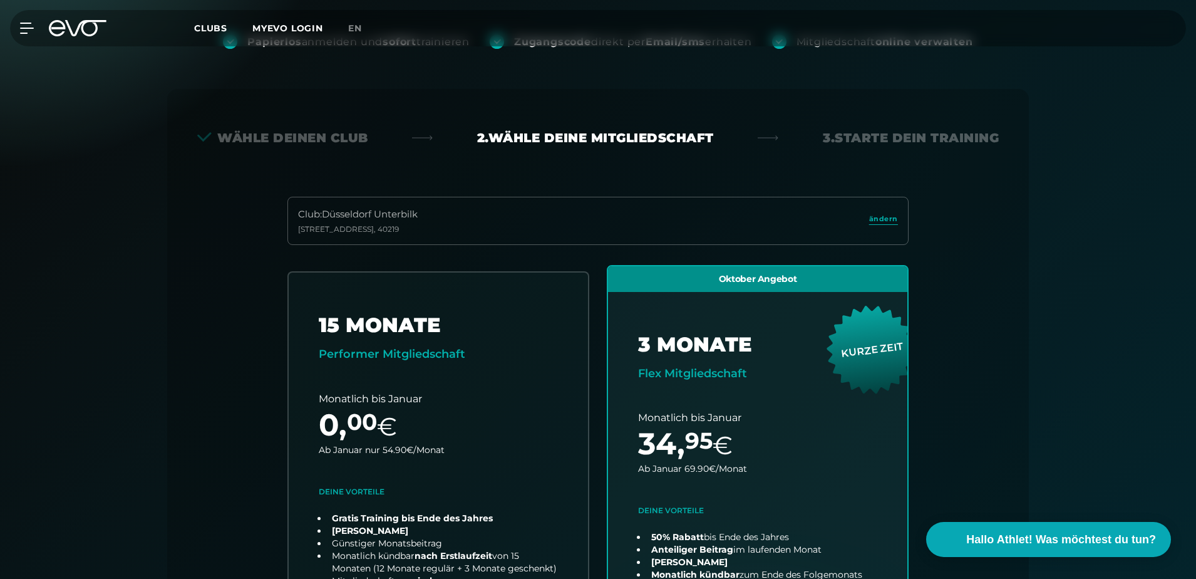
scroll to position [277, 0]
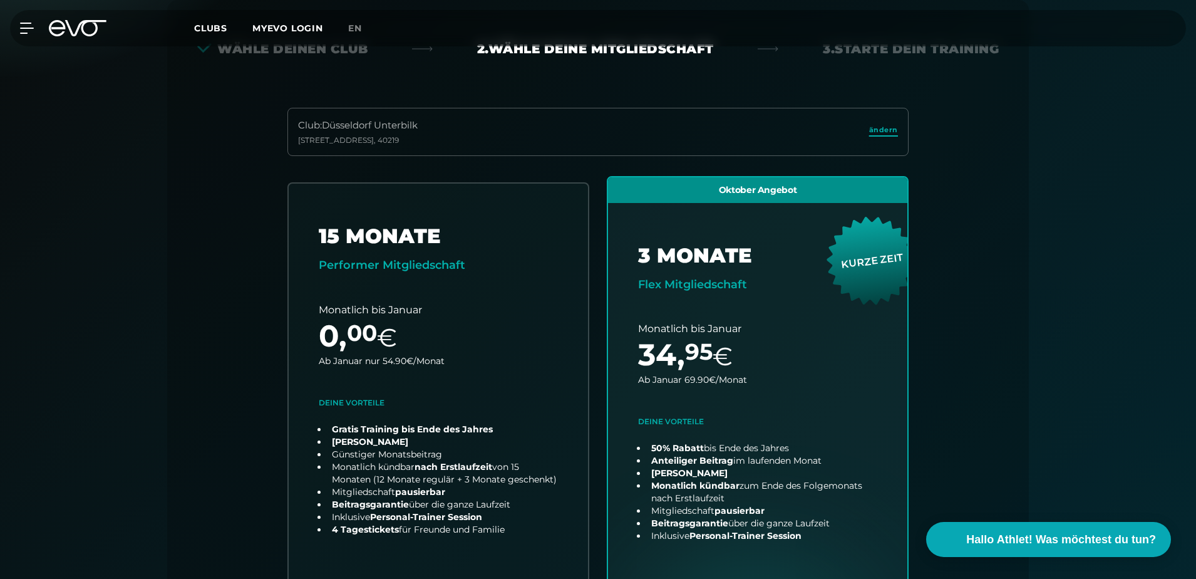
click at [873, 129] on span "ändern" at bounding box center [883, 130] width 29 height 11
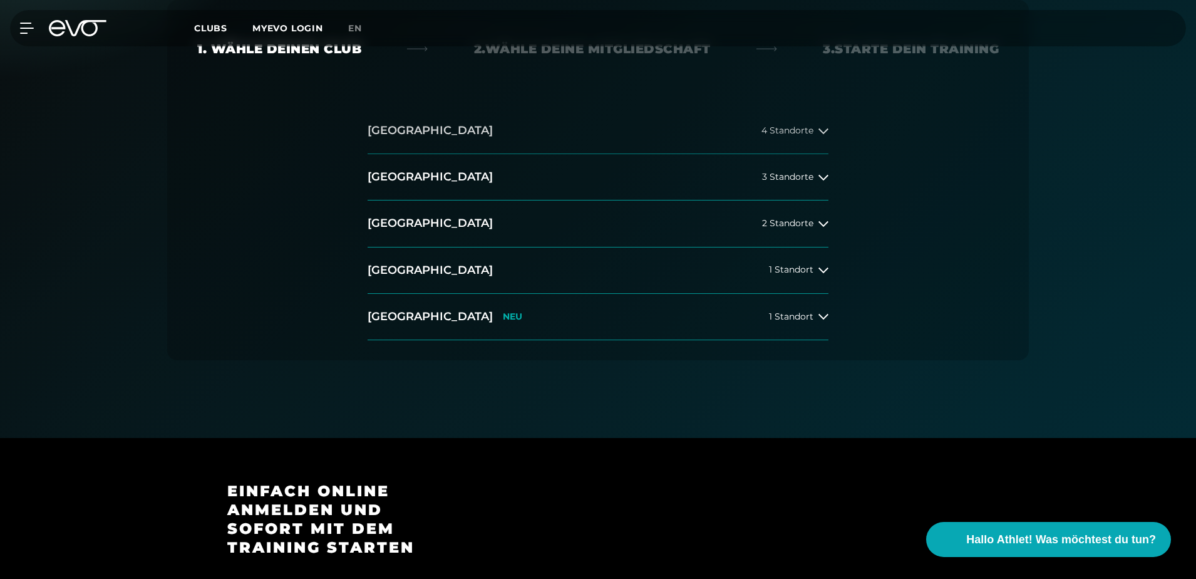
click at [520, 138] on button "[GEOGRAPHIC_DATA] 4 Standorte" at bounding box center [598, 131] width 461 height 46
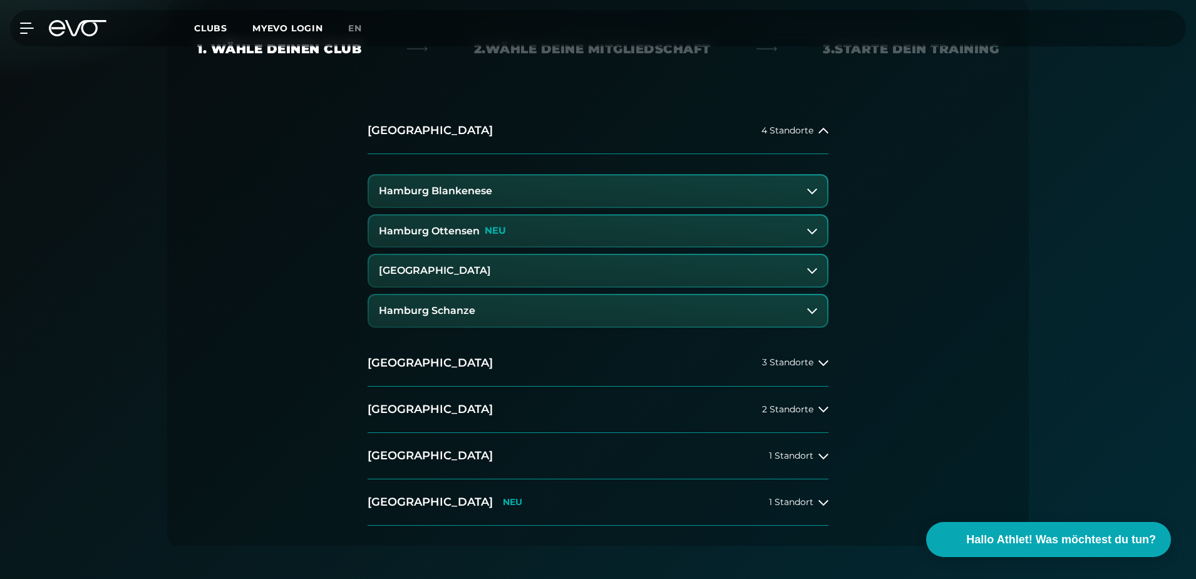
click at [518, 192] on button "Hamburg Blankenese" at bounding box center [598, 190] width 458 height 31
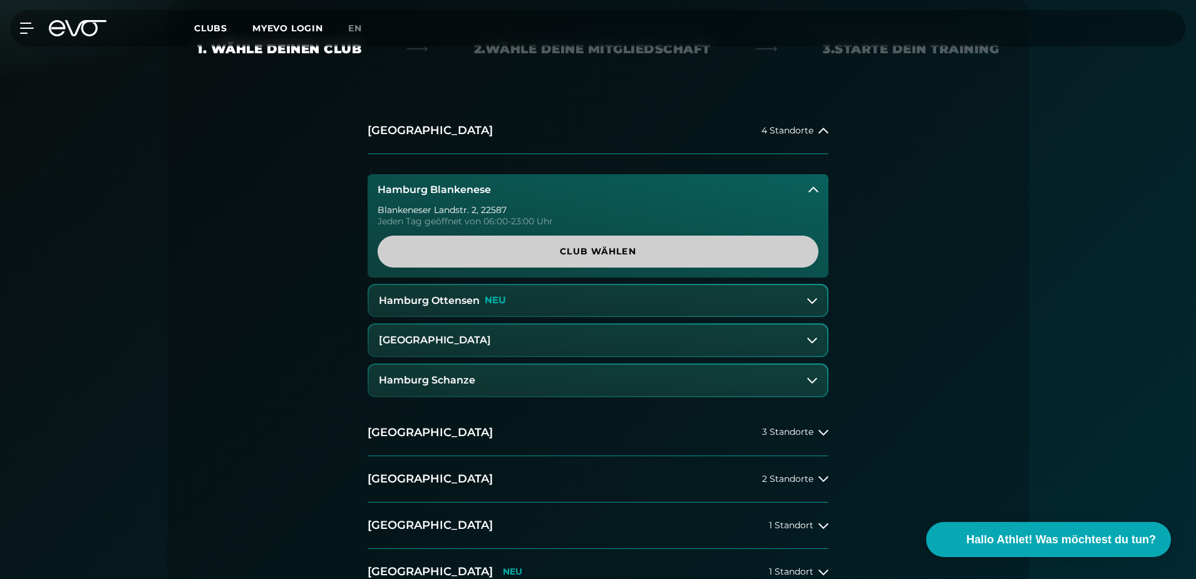
click at [560, 255] on span "Club wählen" at bounding box center [598, 251] width 381 height 13
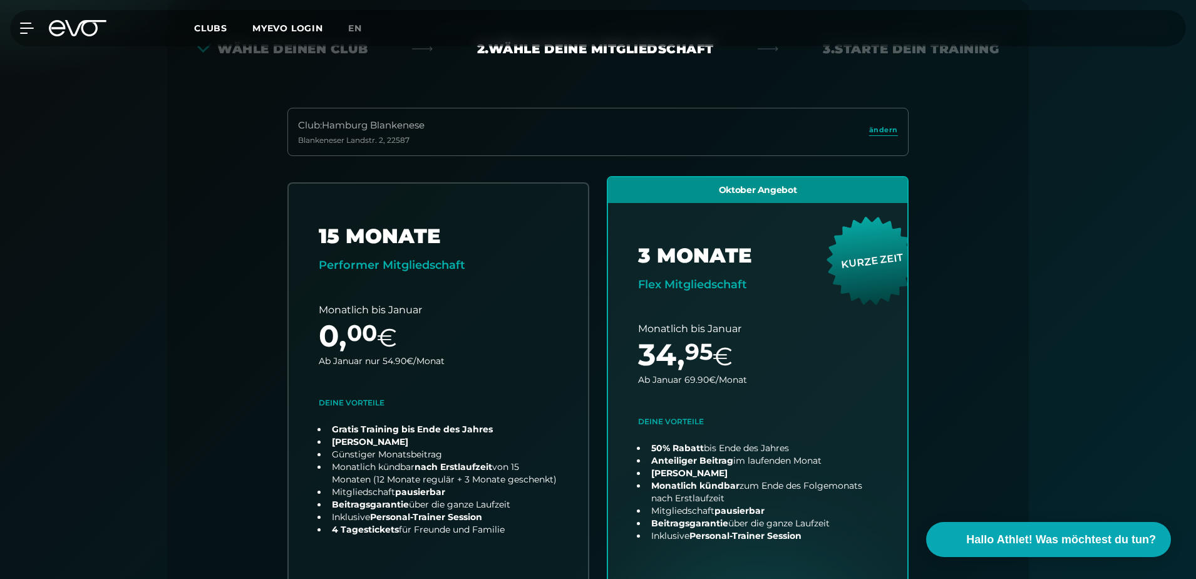
click at [666, 146] on div "Club : Hamburg Blankenese Blankeneser Landstr. 2 , 22587 ändern" at bounding box center [597, 132] width 621 height 48
click at [882, 130] on span "ändern" at bounding box center [883, 130] width 29 height 11
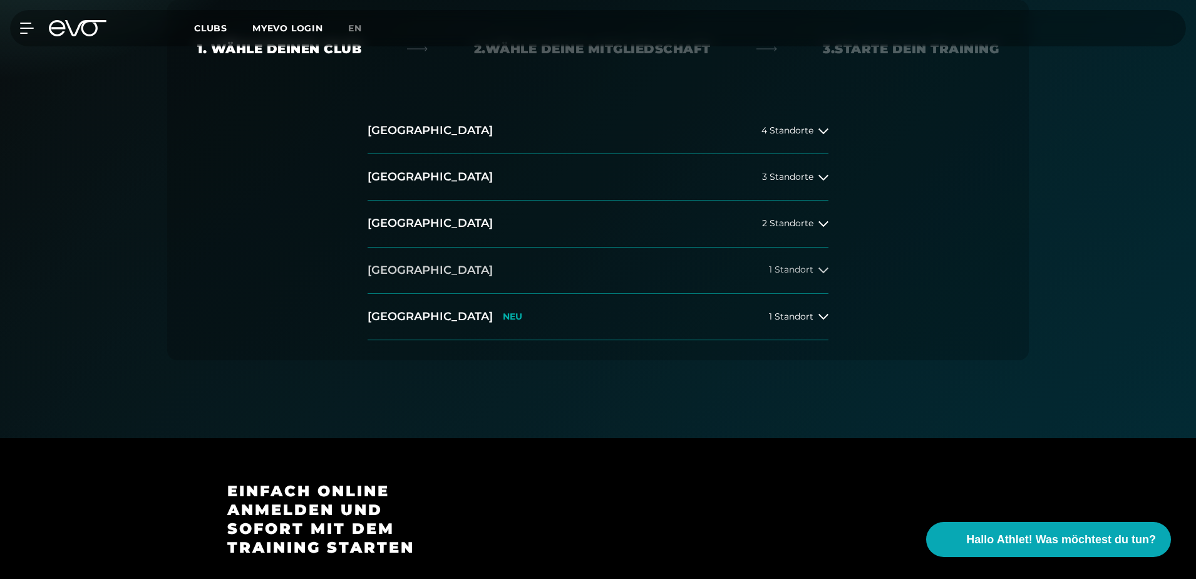
click at [797, 269] on span "1 Standort" at bounding box center [791, 269] width 44 height 9
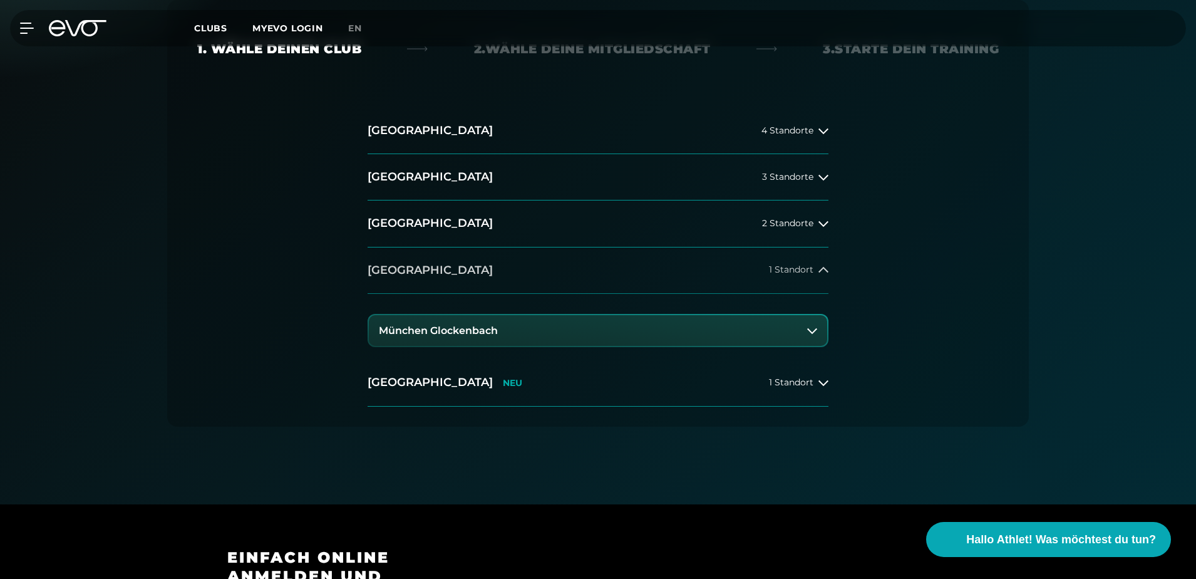
click at [797, 269] on span "1 Standort" at bounding box center [791, 269] width 44 height 9
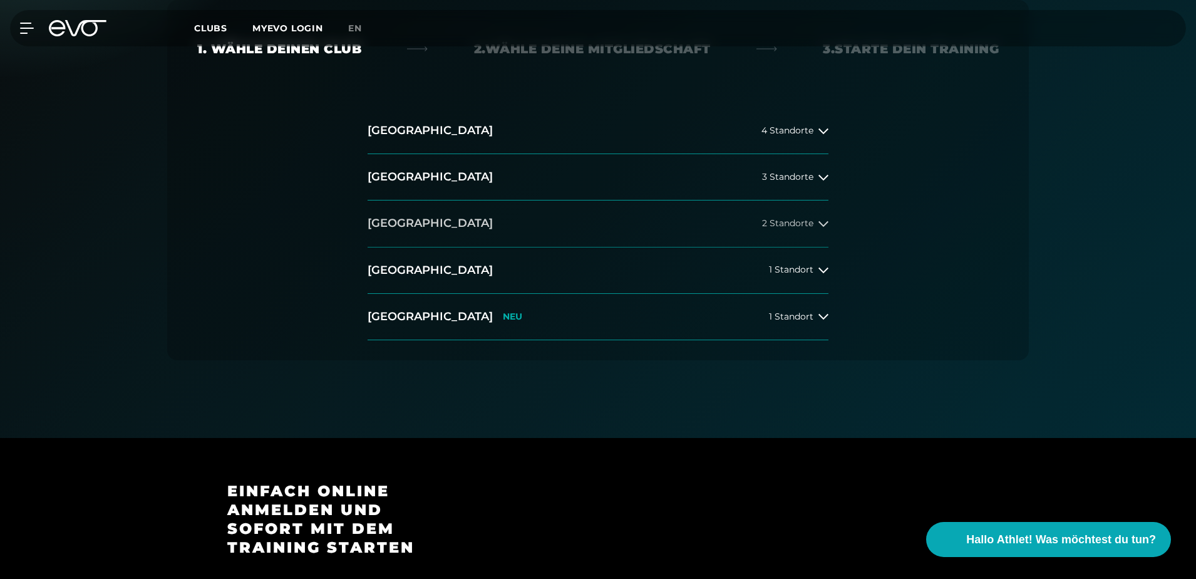
click at [799, 219] on span "2 Standorte" at bounding box center [787, 223] width 51 height 9
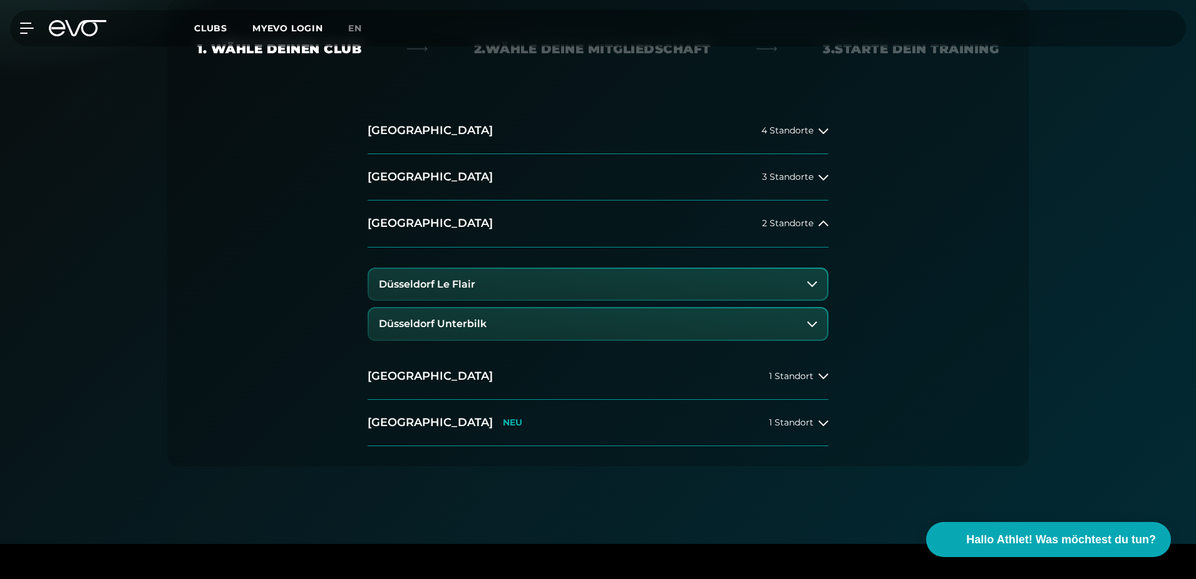
click at [490, 290] on button "Düsseldorf Le Flair" at bounding box center [598, 284] width 458 height 31
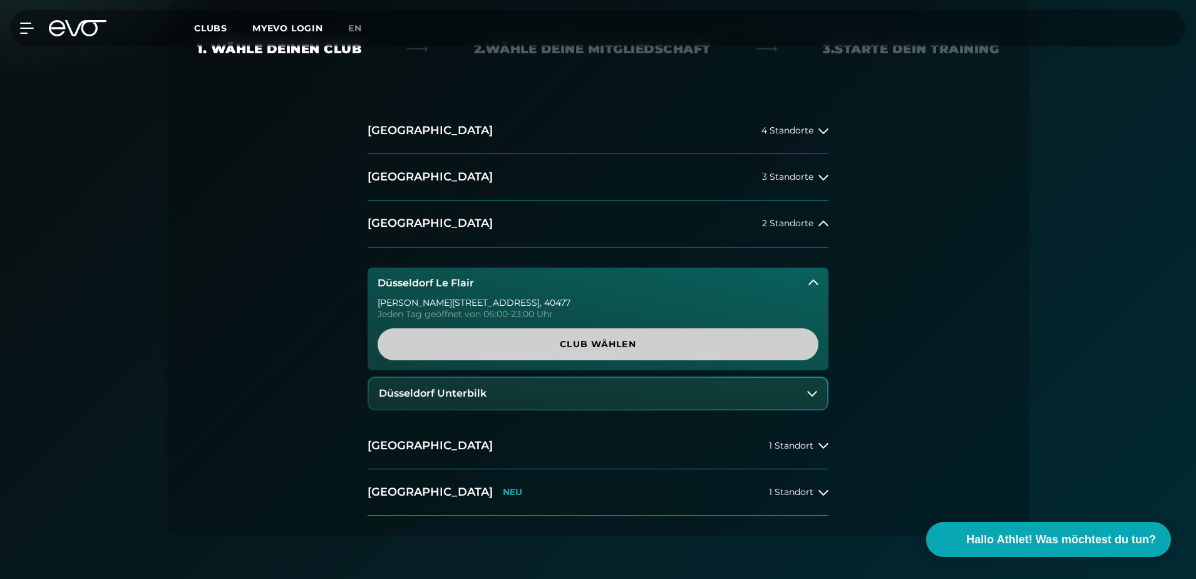
click at [497, 341] on span "Club wählen" at bounding box center [598, 343] width 381 height 13
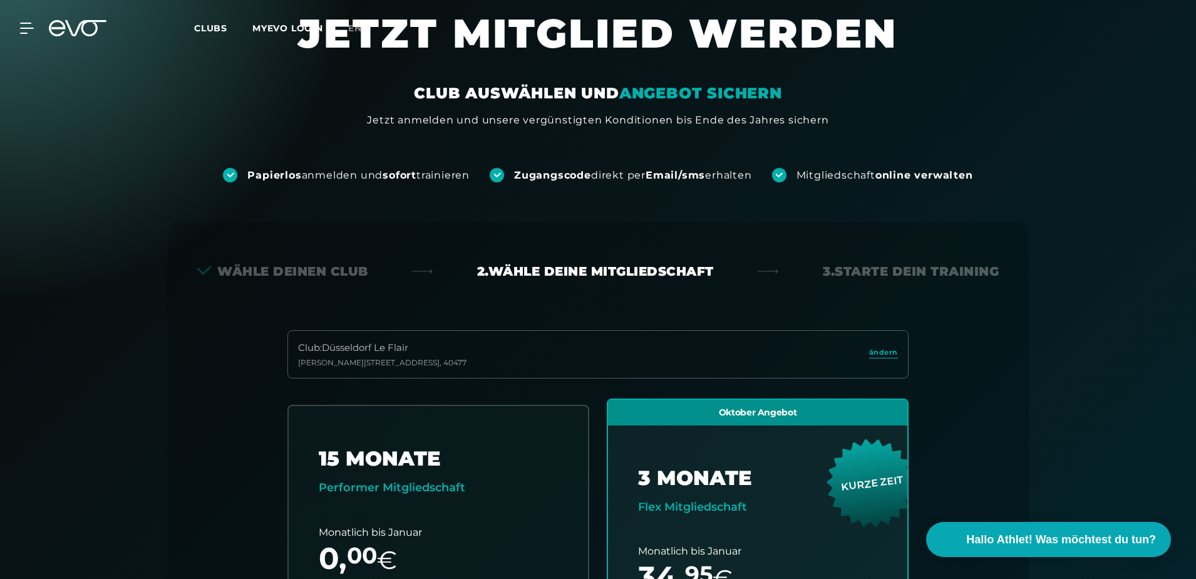
scroll to position [0, 0]
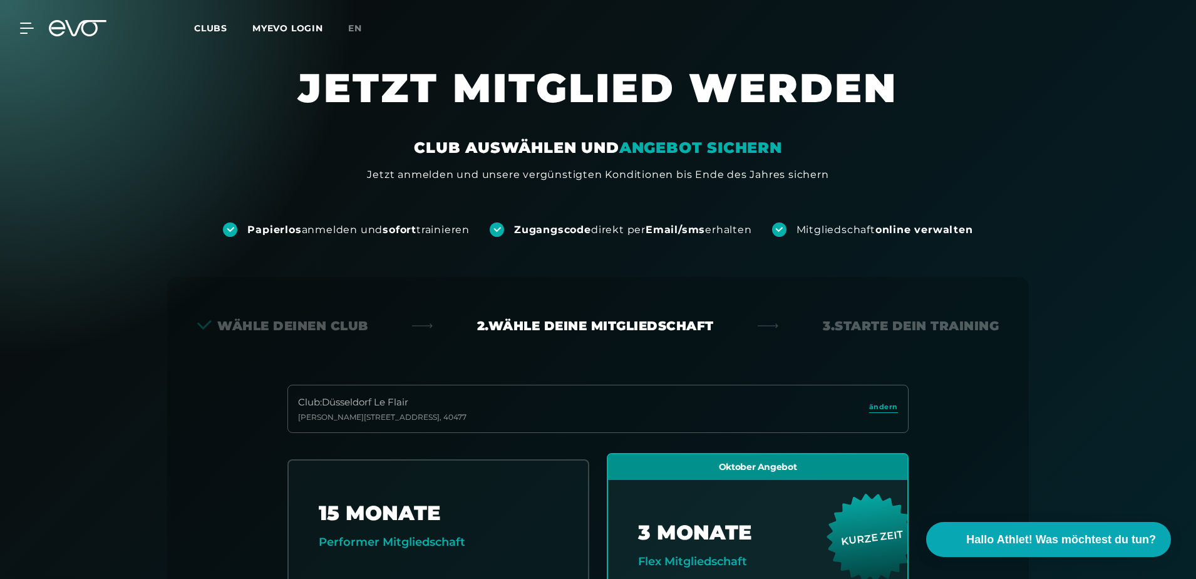
click at [215, 26] on span "Clubs" at bounding box center [210, 28] width 33 height 11
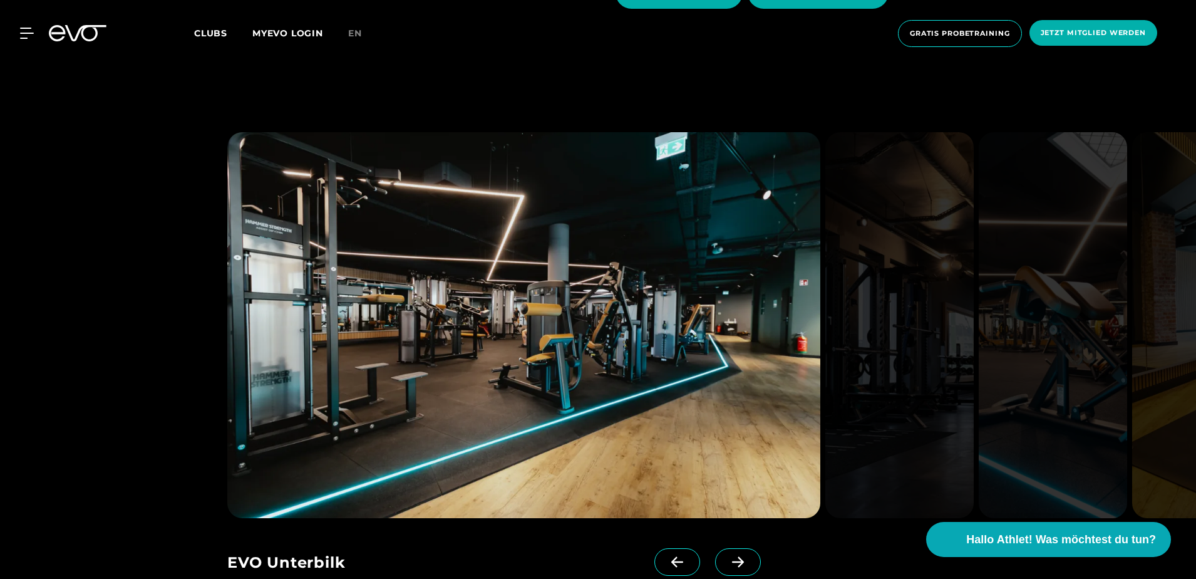
scroll to position [2505, 0]
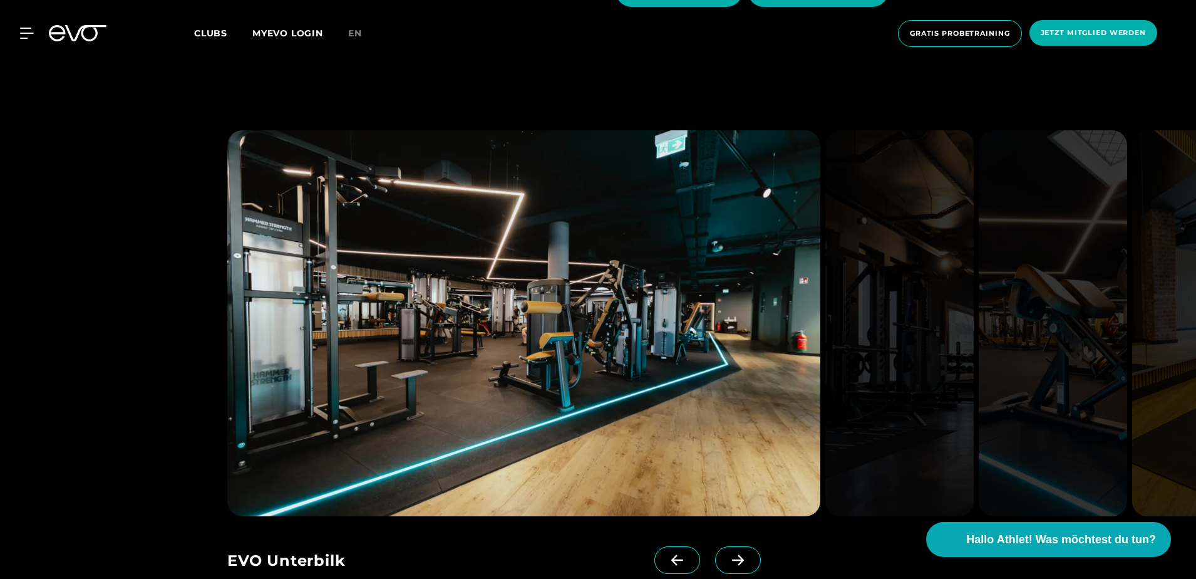
click at [727, 554] on icon at bounding box center [738, 559] width 22 height 11
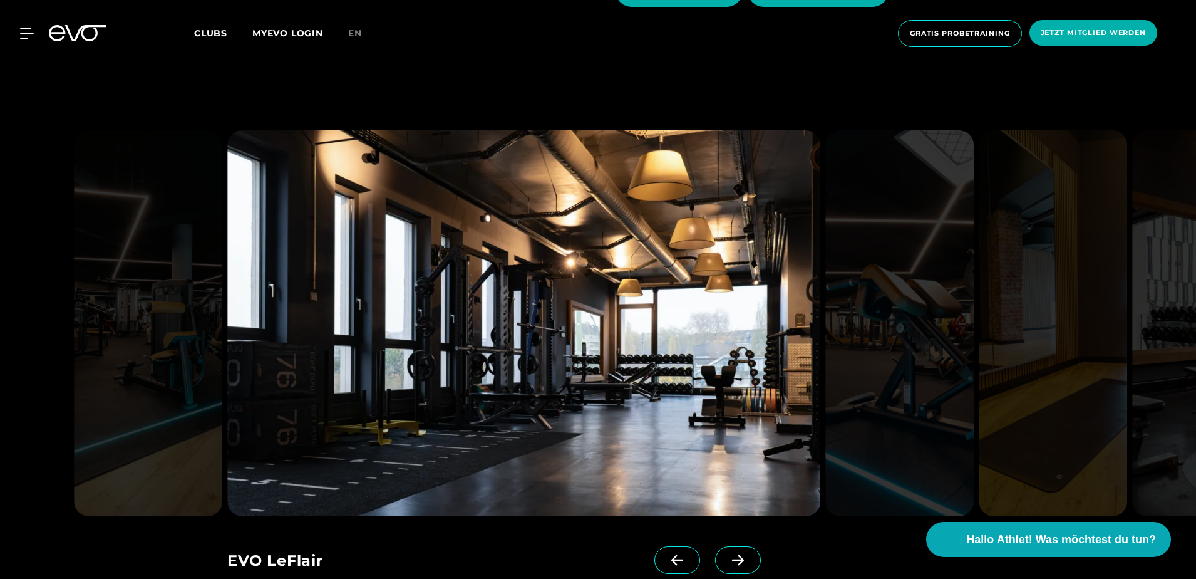
click at [727, 554] on icon at bounding box center [738, 559] width 22 height 11
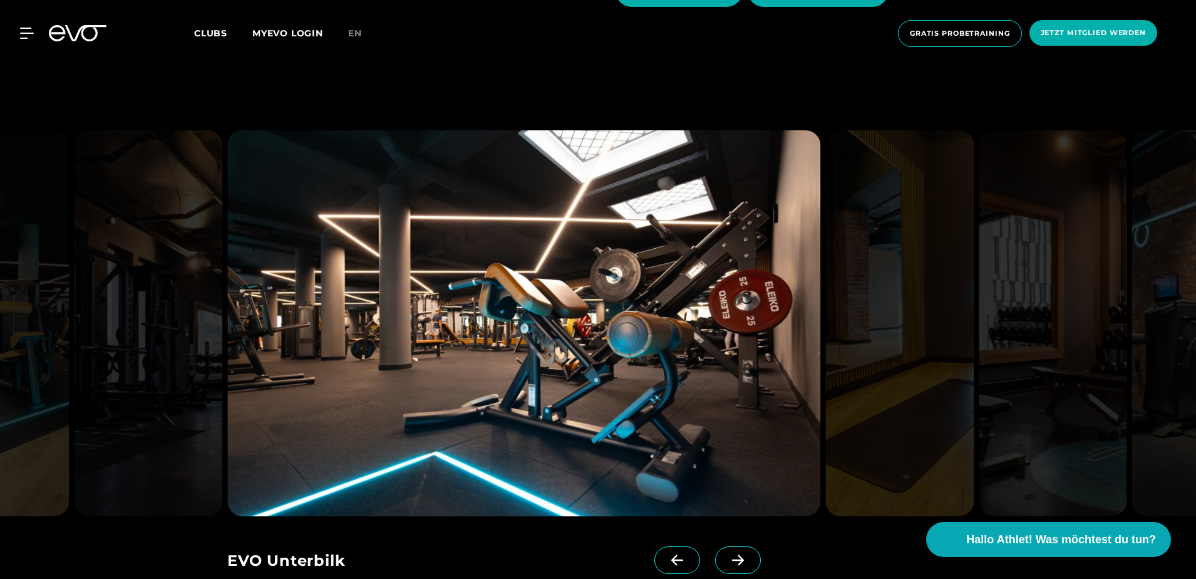
click at [727, 554] on icon at bounding box center [738, 559] width 22 height 11
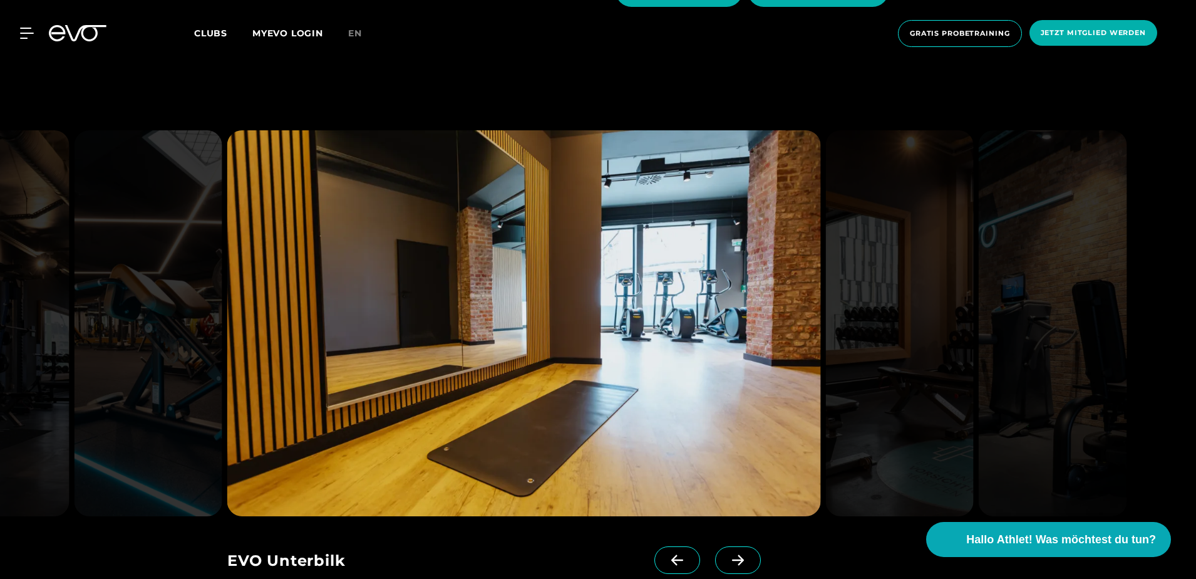
click at [727, 554] on icon at bounding box center [738, 559] width 22 height 11
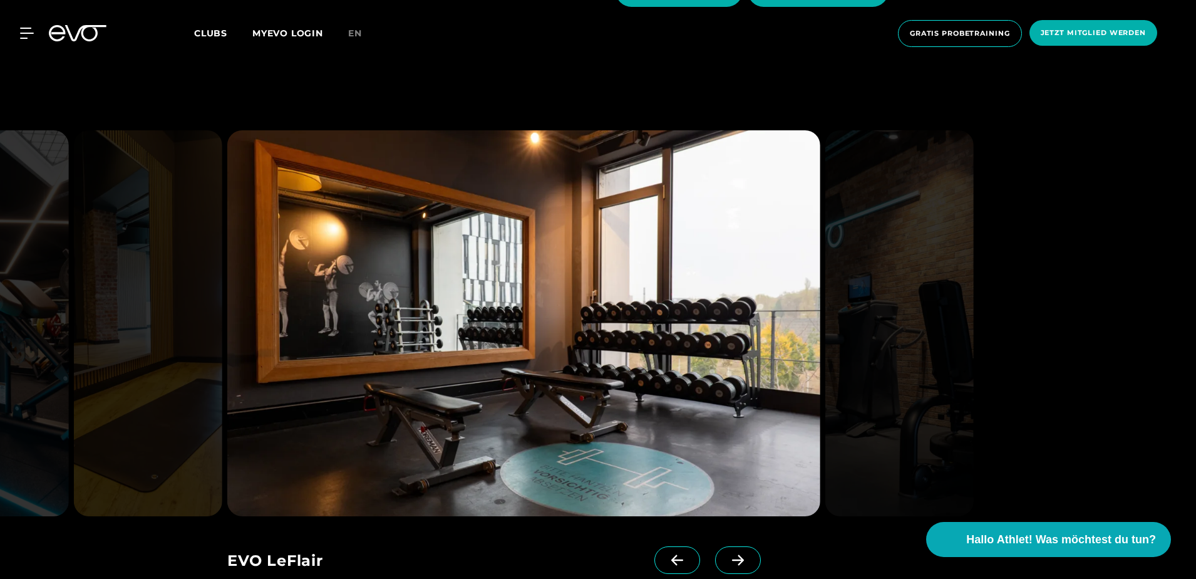
click at [666, 554] on icon at bounding box center [677, 559] width 22 height 11
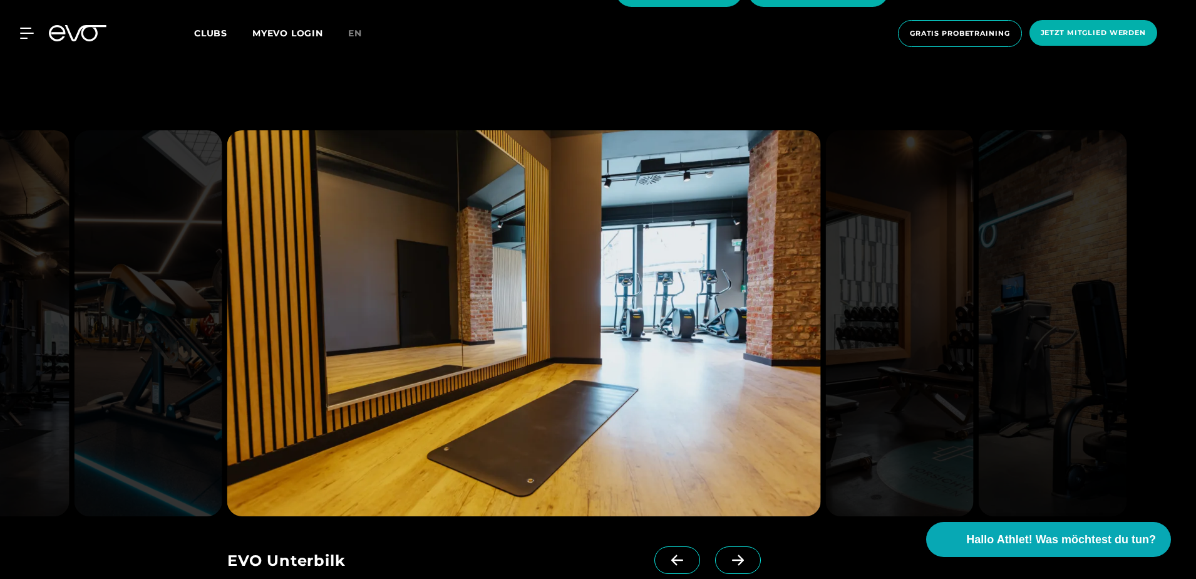
click at [732, 555] on icon at bounding box center [738, 560] width 12 height 11
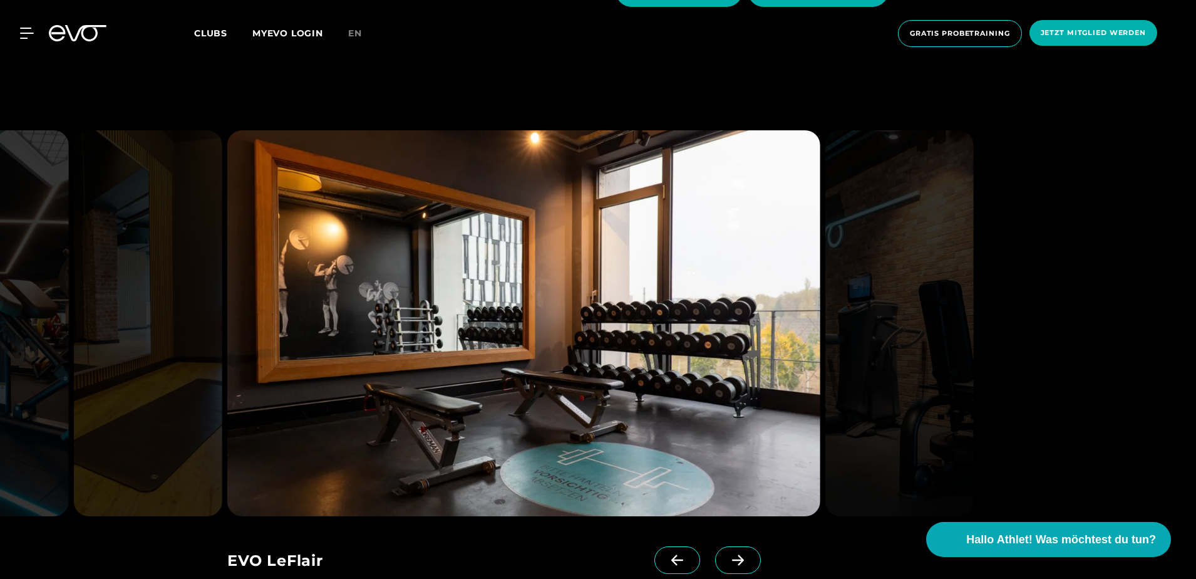
click at [732, 555] on icon at bounding box center [738, 560] width 12 height 11
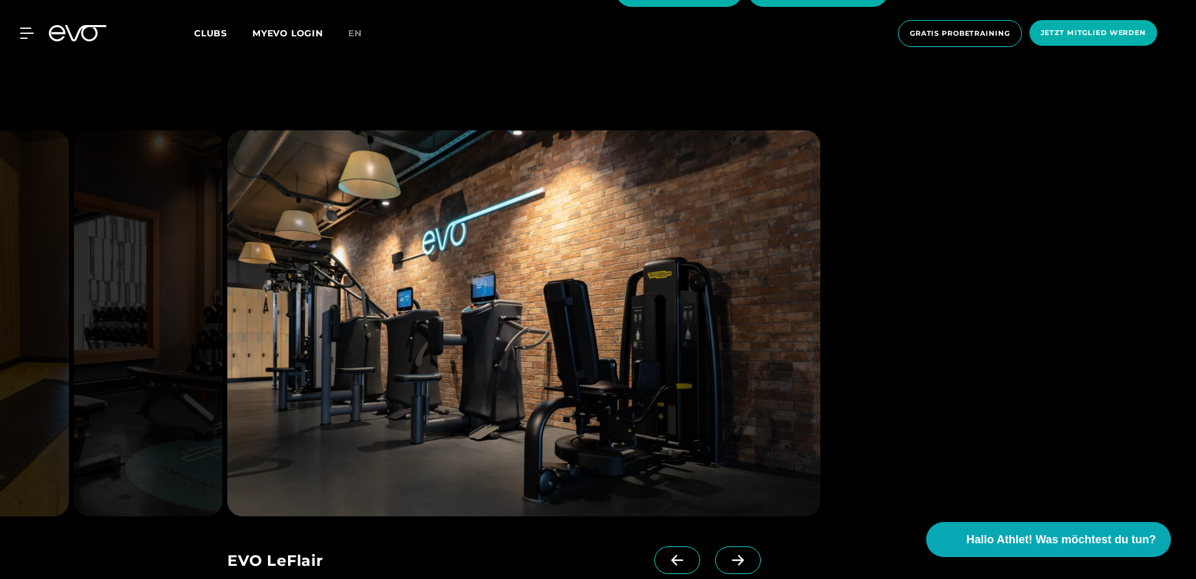
click at [732, 555] on icon at bounding box center [738, 560] width 12 height 11
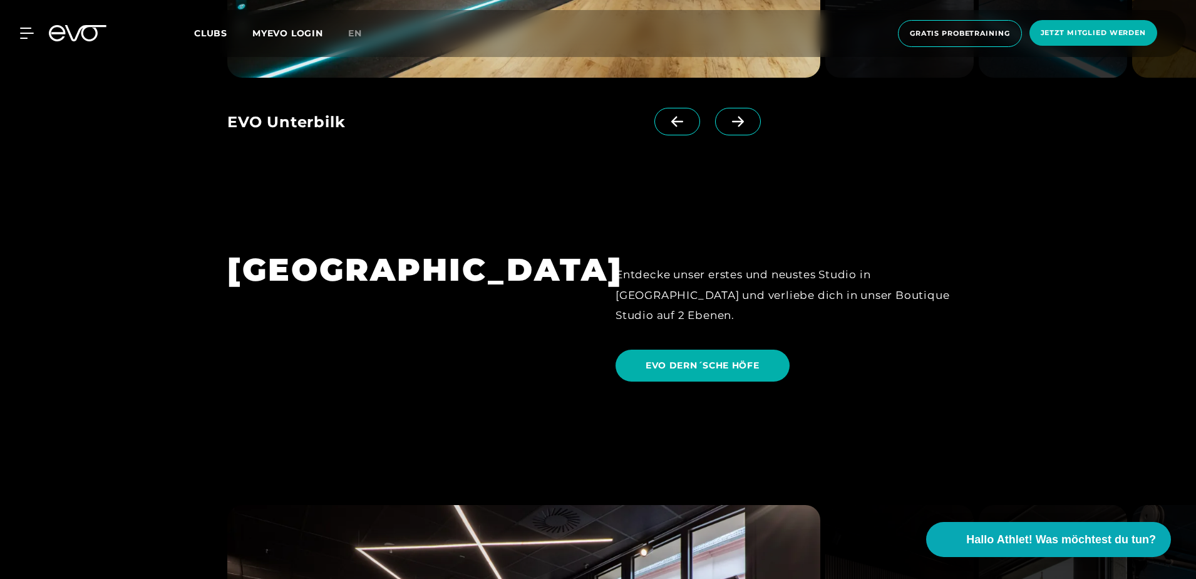
scroll to position [3319, 0]
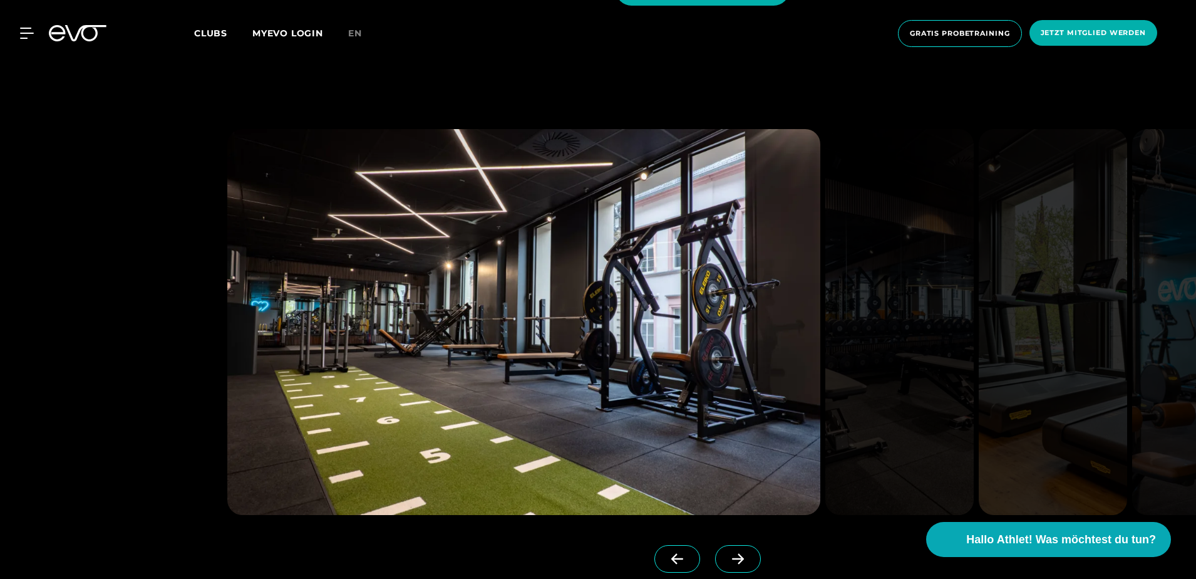
click at [727, 553] on icon at bounding box center [738, 558] width 22 height 11
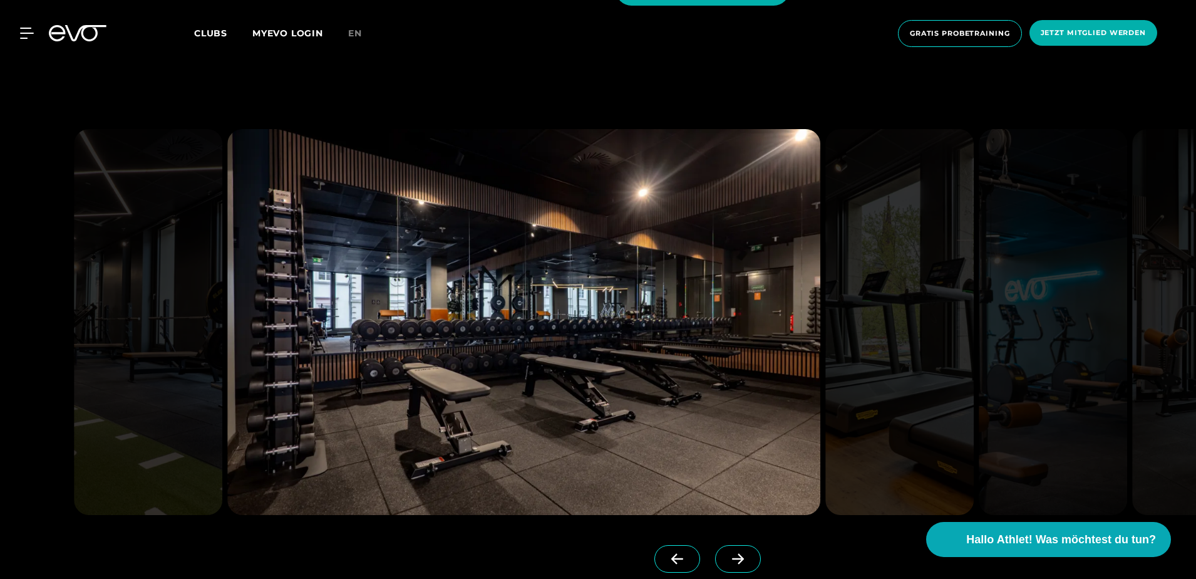
click at [727, 553] on icon at bounding box center [738, 558] width 22 height 11
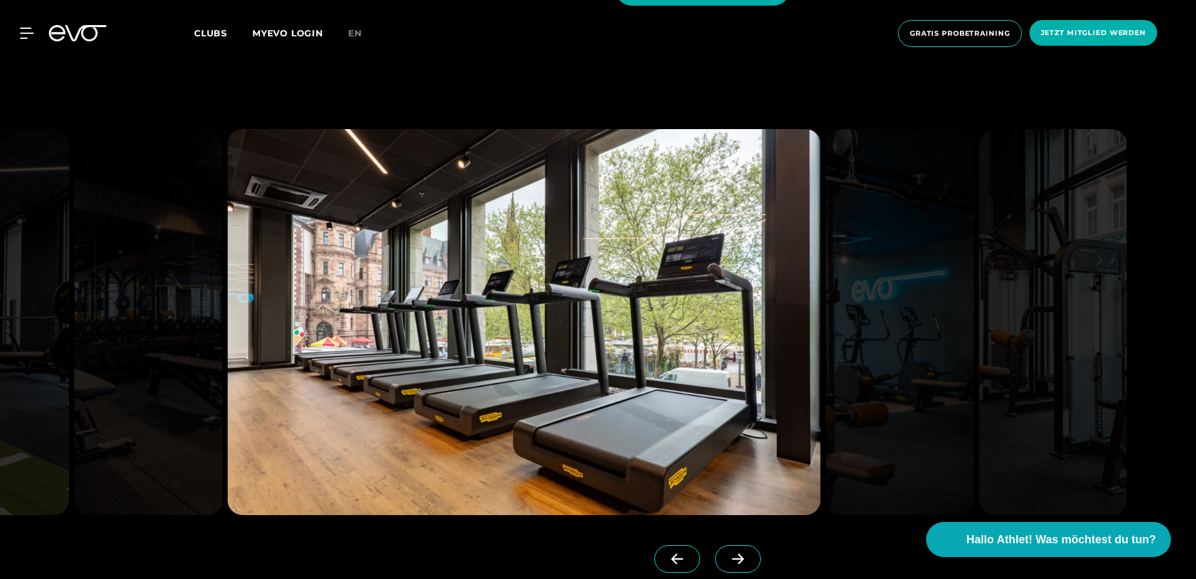
click at [727, 553] on icon at bounding box center [738, 558] width 22 height 11
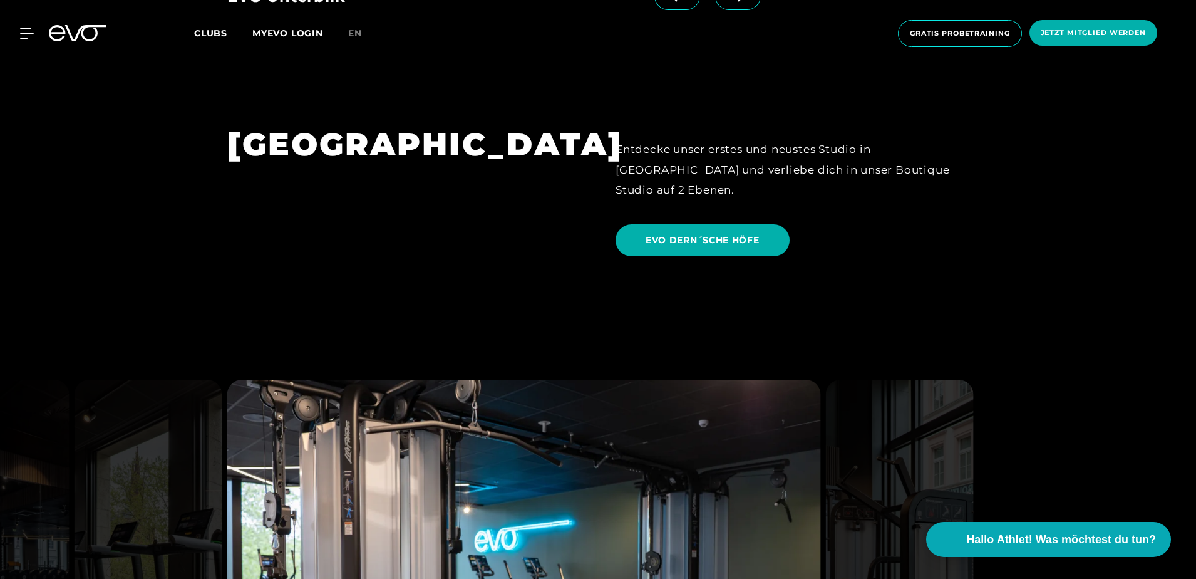
scroll to position [2880, 0]
